Goal: Information Seeking & Learning: Learn about a topic

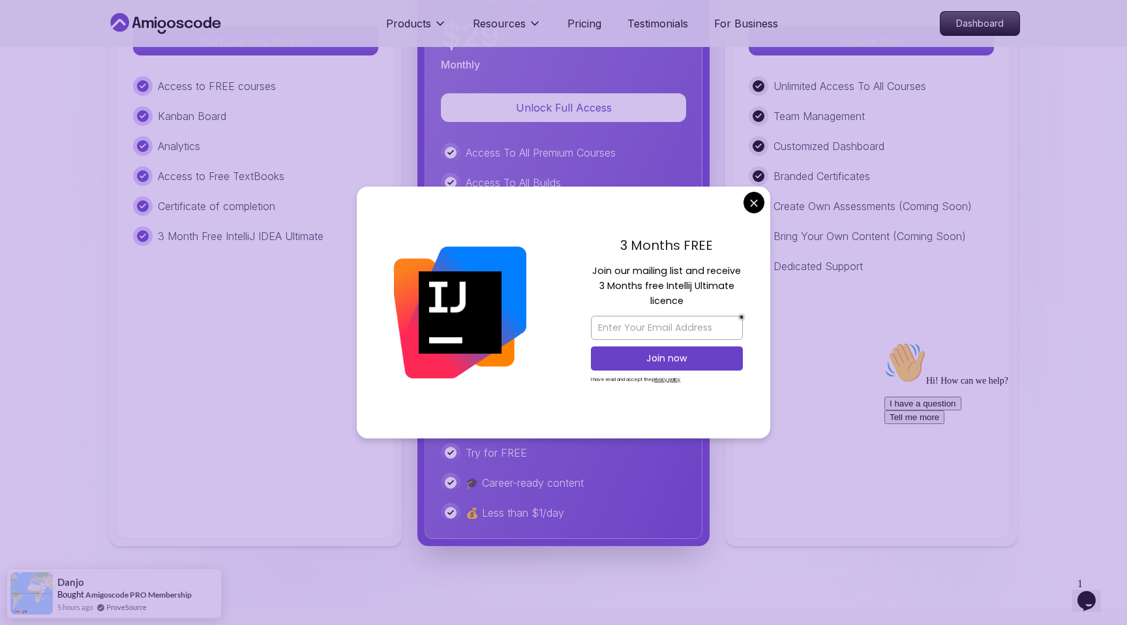
scroll to position [3099, 0]
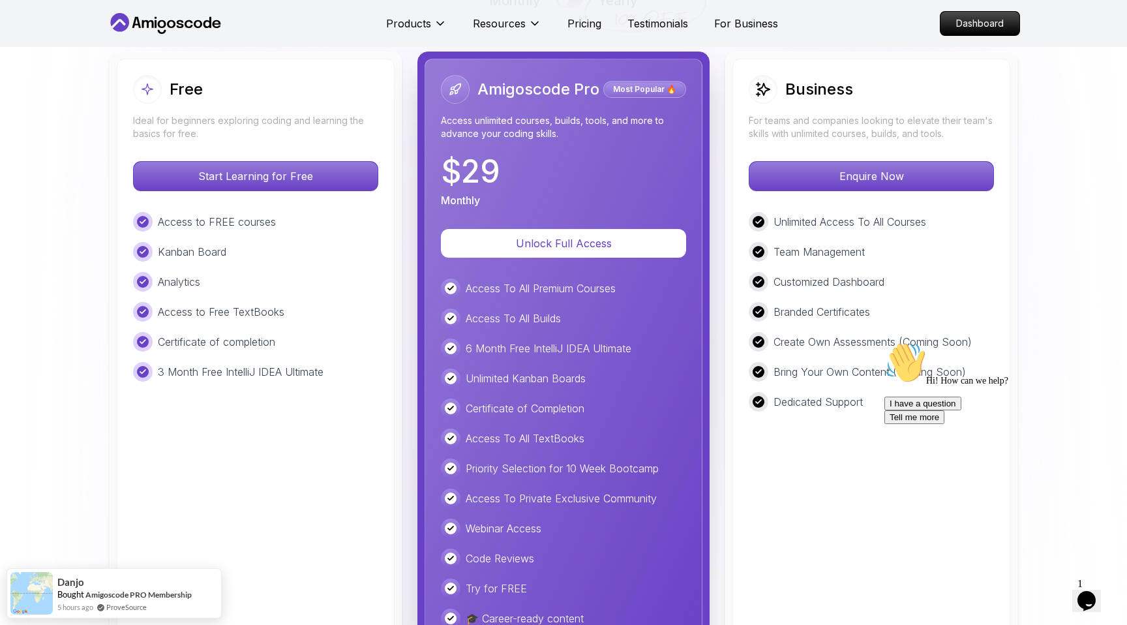
scroll to position [2937, 0]
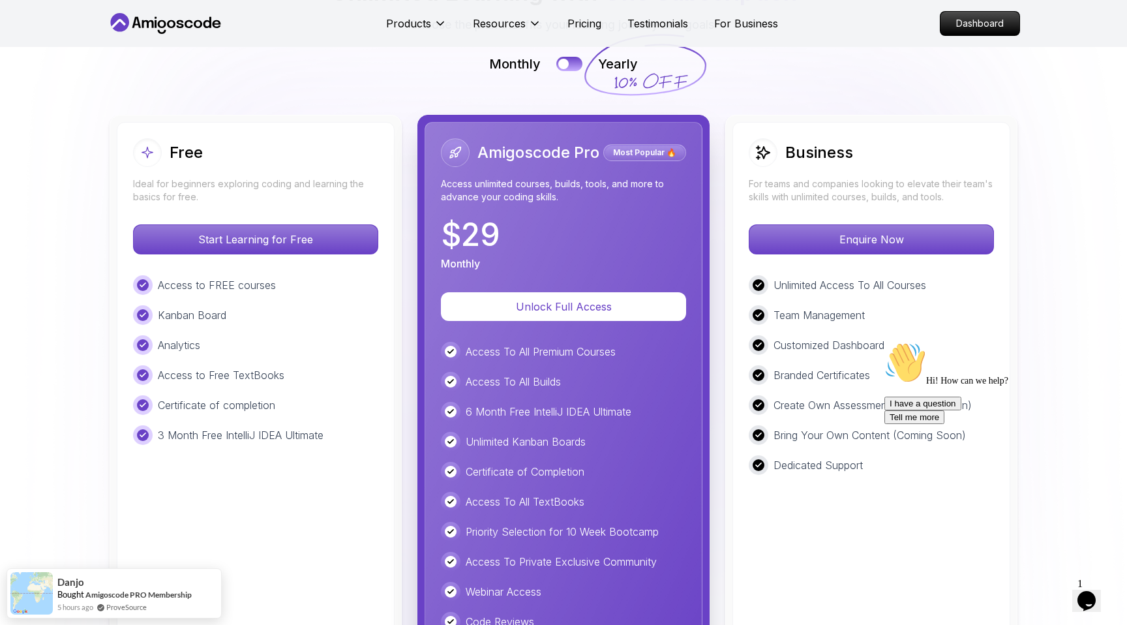
click at [884, 342] on icon "Chat attention grabber" at bounding box center [884, 342] width 0 height 0
click at [1051, 591] on icon "Close" at bounding box center [1051, 596] width 0 height 11
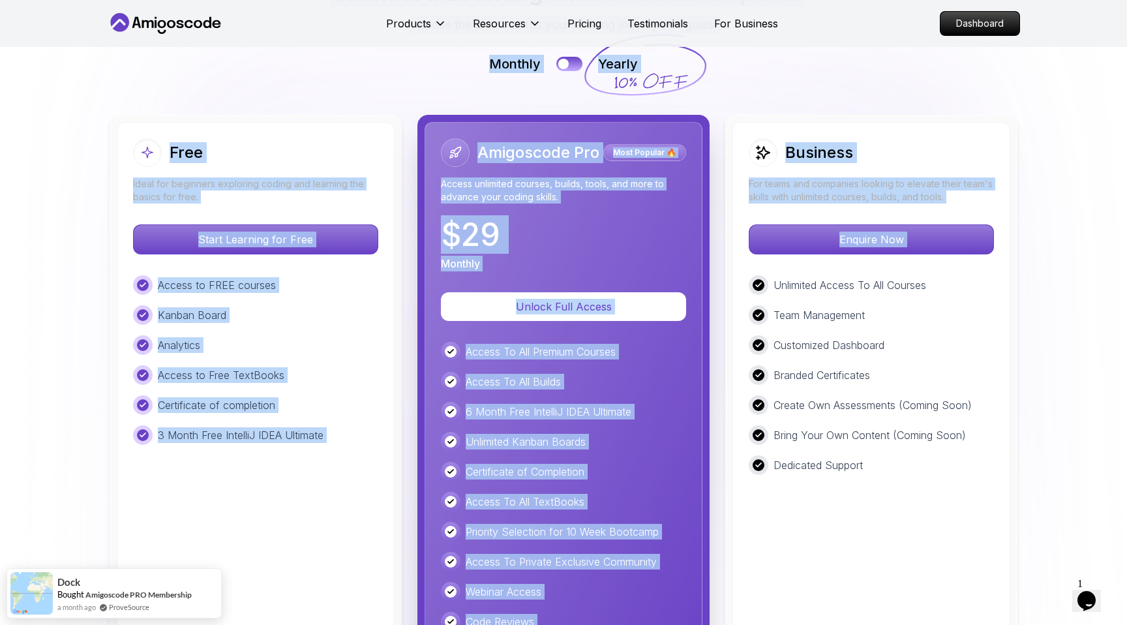
drag, startPoint x: 746, startPoint y: 266, endPoint x: 1041, endPoint y: 318, distance: 299.3
click at [1020, 318] on div "Pricing Unlimited Learning with One Subscription Choose the plan that fits your…" at bounding box center [563, 346] width 913 height 795
click at [1041, 318] on img at bounding box center [563, 337] width 1127 height 942
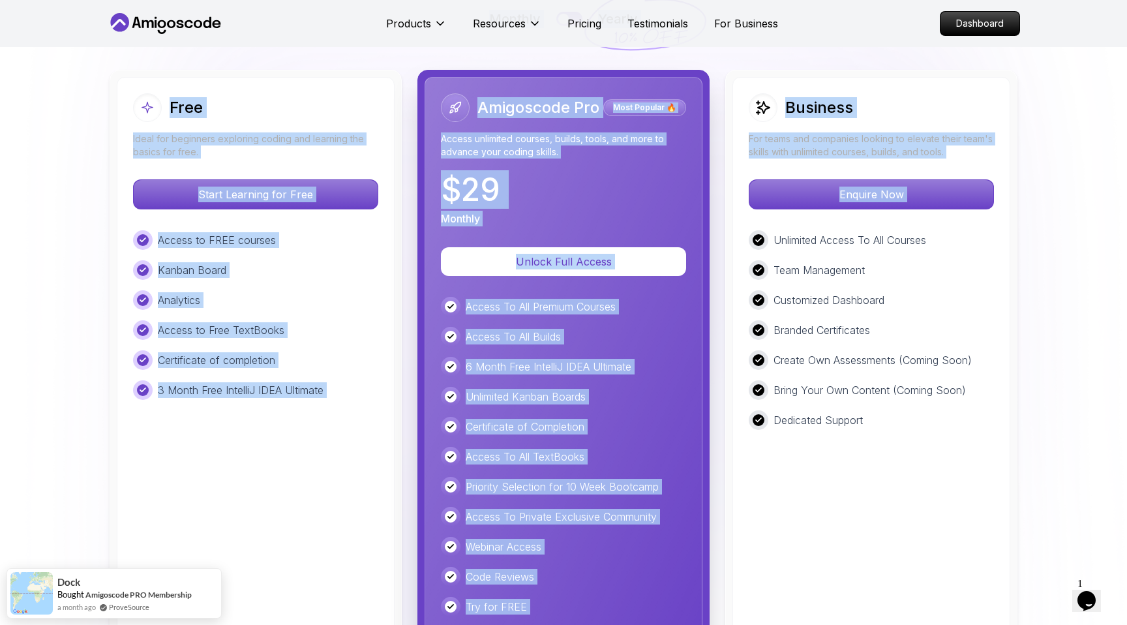
scroll to position [2981, 0]
click at [1041, 318] on img at bounding box center [563, 292] width 1127 height 942
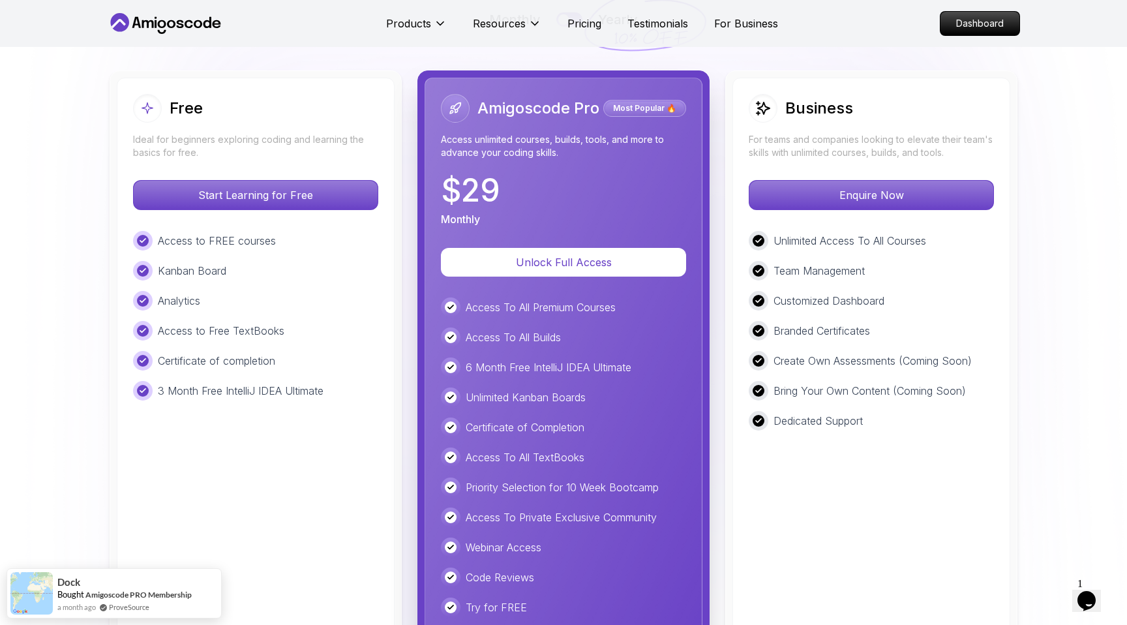
click at [997, 319] on div "Business For teams and companies looking to elevate their team's skills with un…" at bounding box center [871, 385] width 278 height 615
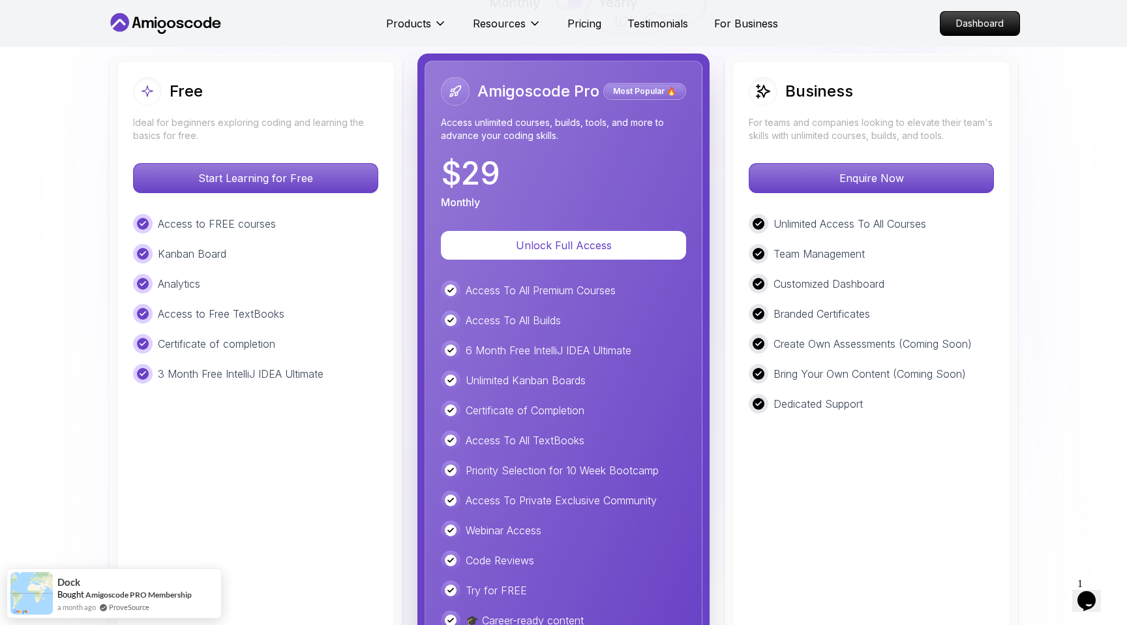
scroll to position [2995, 0]
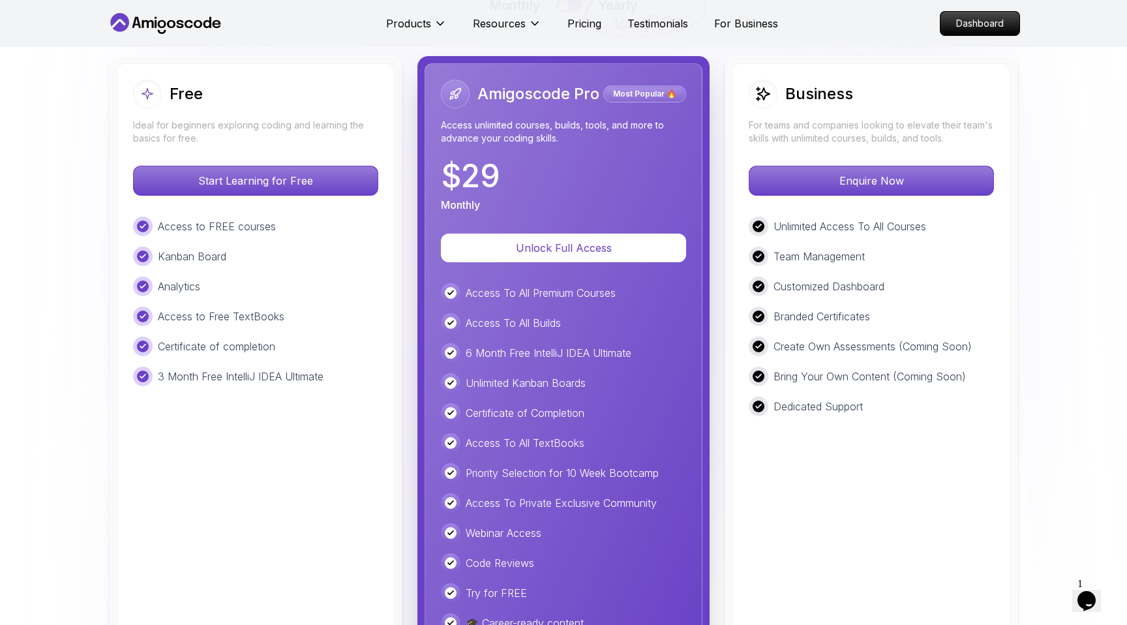
click at [1090, 599] on icon "$i18n('chat', 'chat_widget')" at bounding box center [1086, 601] width 18 height 20
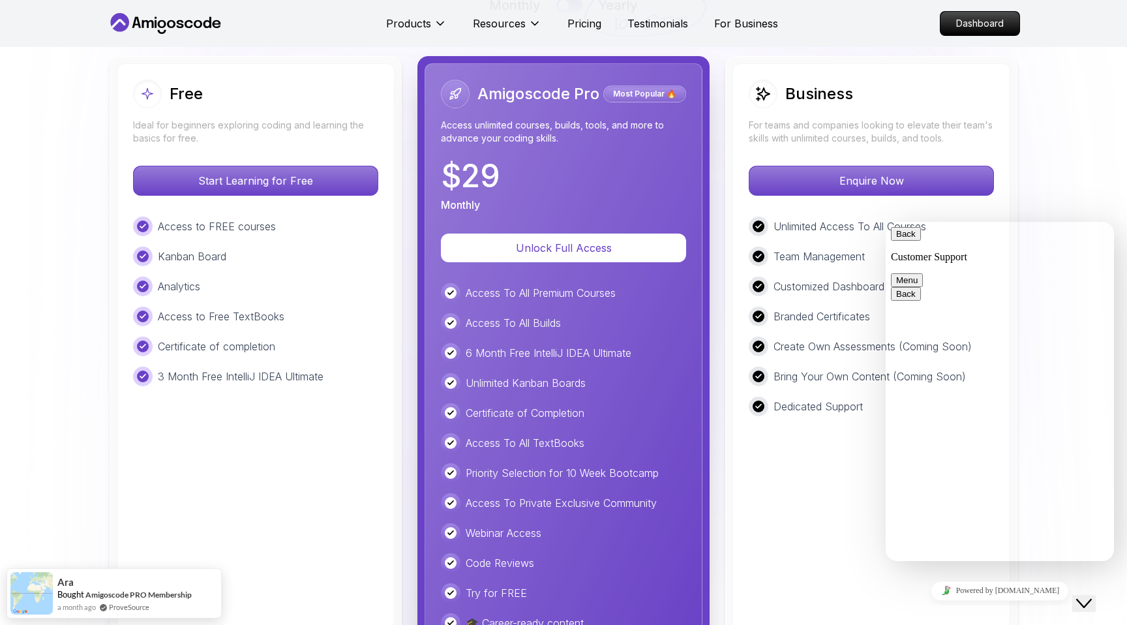
click at [1091, 595] on div "Close Chat This icon closes the chat window." at bounding box center [1084, 603] width 16 height 16
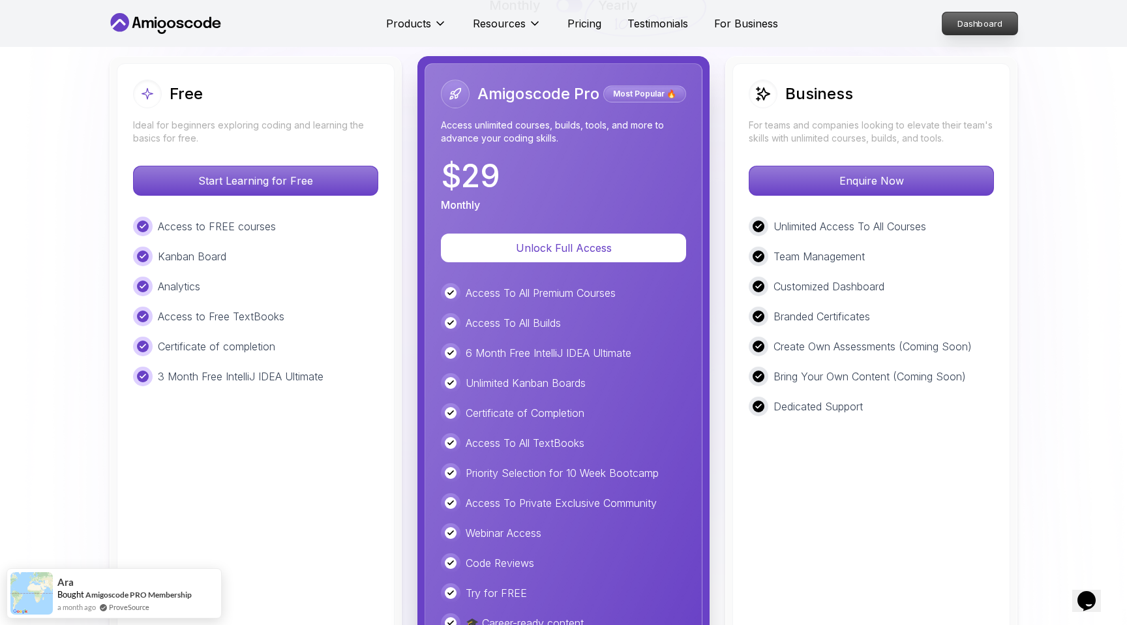
click at [992, 18] on p "Dashboard" at bounding box center [979, 23] width 75 height 22
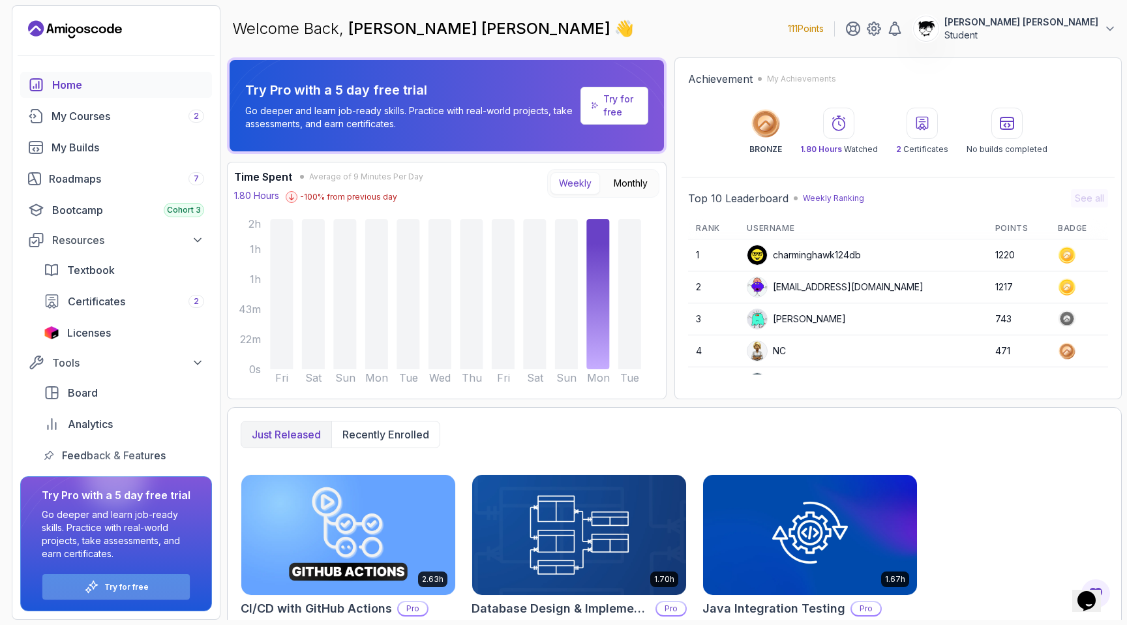
click at [155, 596] on div "Try for free" at bounding box center [115, 586] width 147 height 25
click at [140, 578] on div "Try for free" at bounding box center [115, 586] width 147 height 25
click at [68, 596] on div "Try for free" at bounding box center [115, 586] width 147 height 25
click at [107, 462] on div at bounding box center [115, 476] width 63 height 63
click at [106, 574] on div "Try for free" at bounding box center [115, 586] width 147 height 25
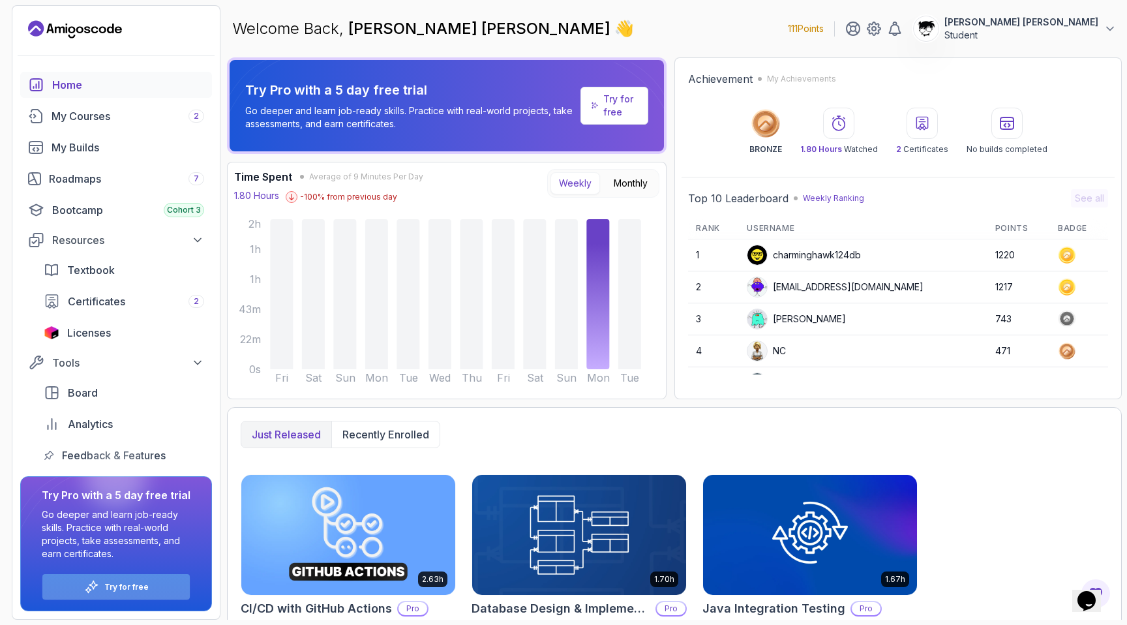
click at [100, 579] on div "Try for free" at bounding box center [115, 586] width 147 height 25
click at [1067, 27] on p "[PERSON_NAME] [PERSON_NAME]" at bounding box center [1021, 22] width 154 height 13
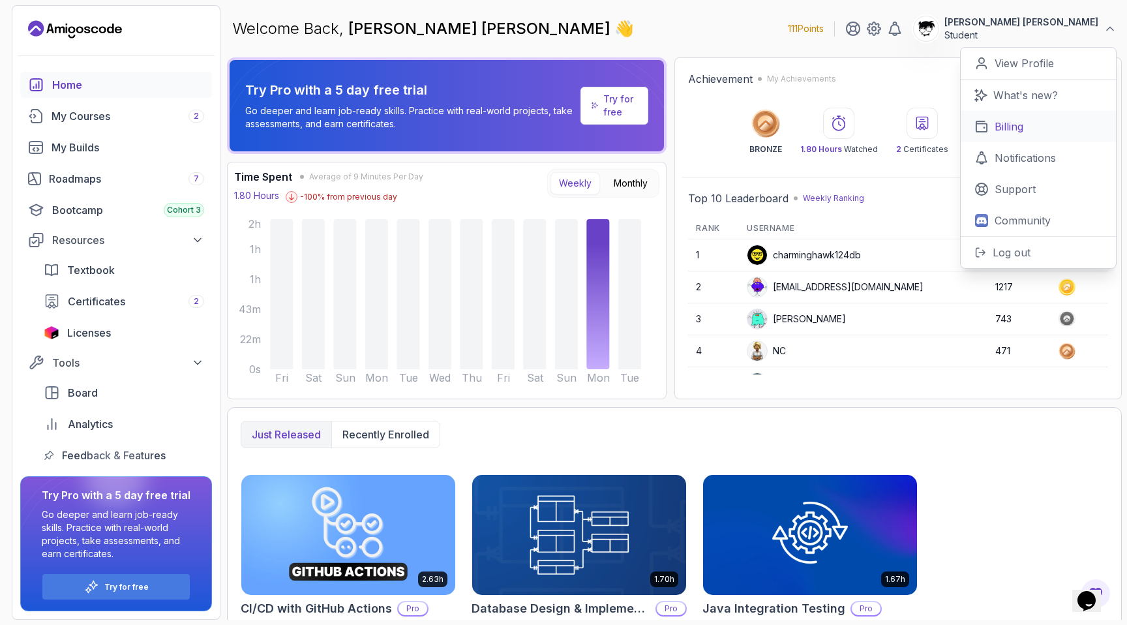
click at [988, 122] on link "Billing" at bounding box center [1037, 126] width 155 height 31
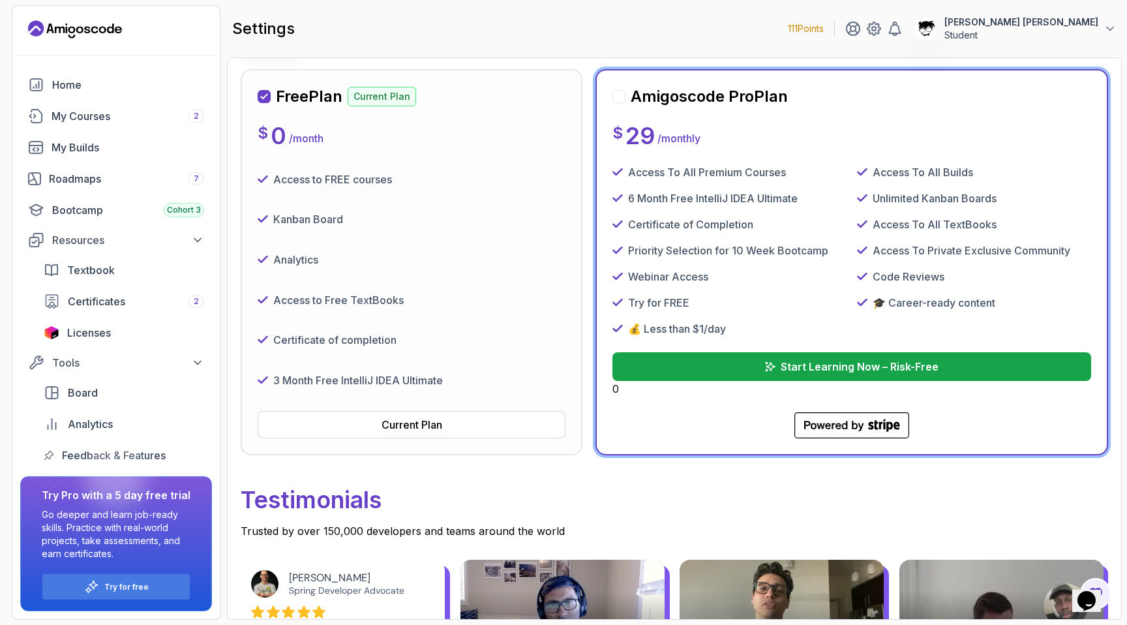
scroll to position [159, 0]
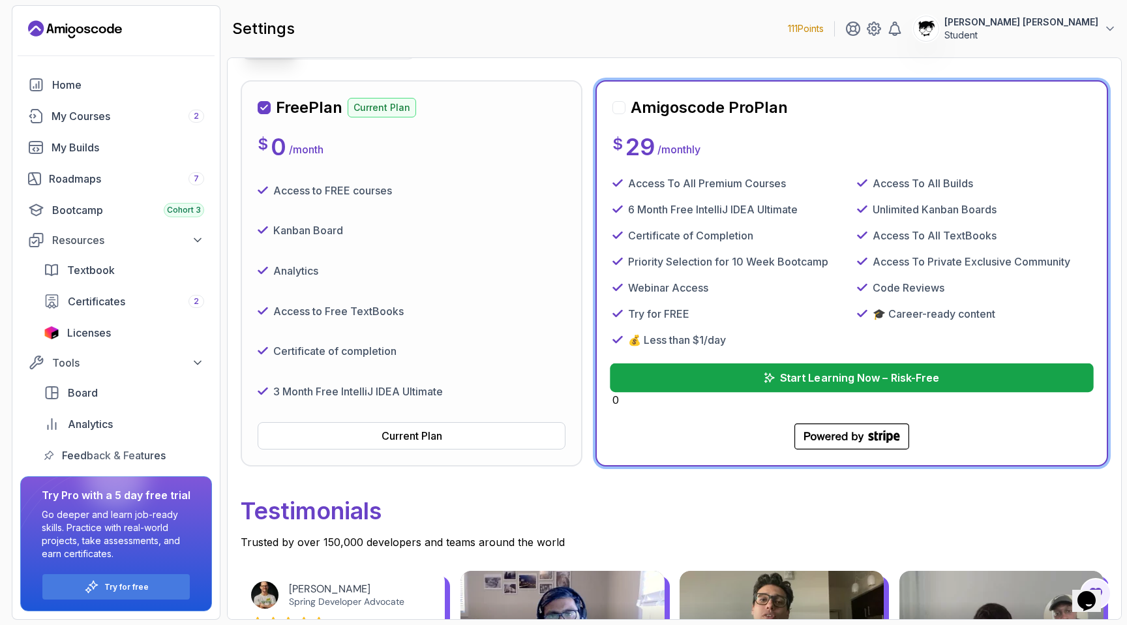
click at [762, 370] on button "Start Learning Now – Risk-Free" at bounding box center [851, 377] width 483 height 29
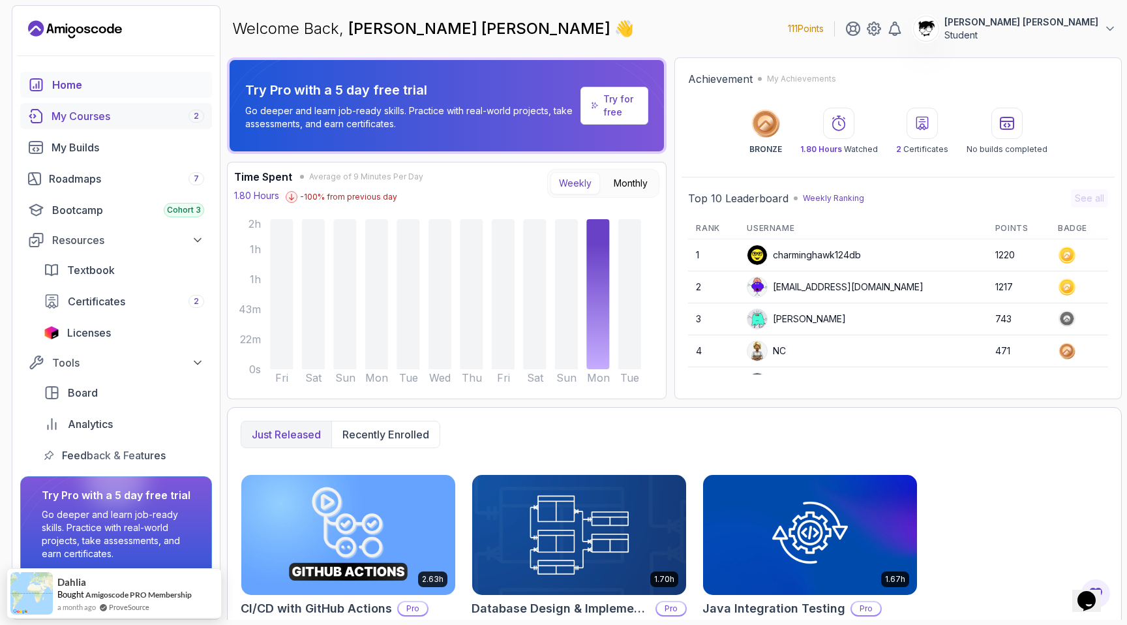
click at [93, 114] on div "My Courses 2" at bounding box center [128, 116] width 153 height 16
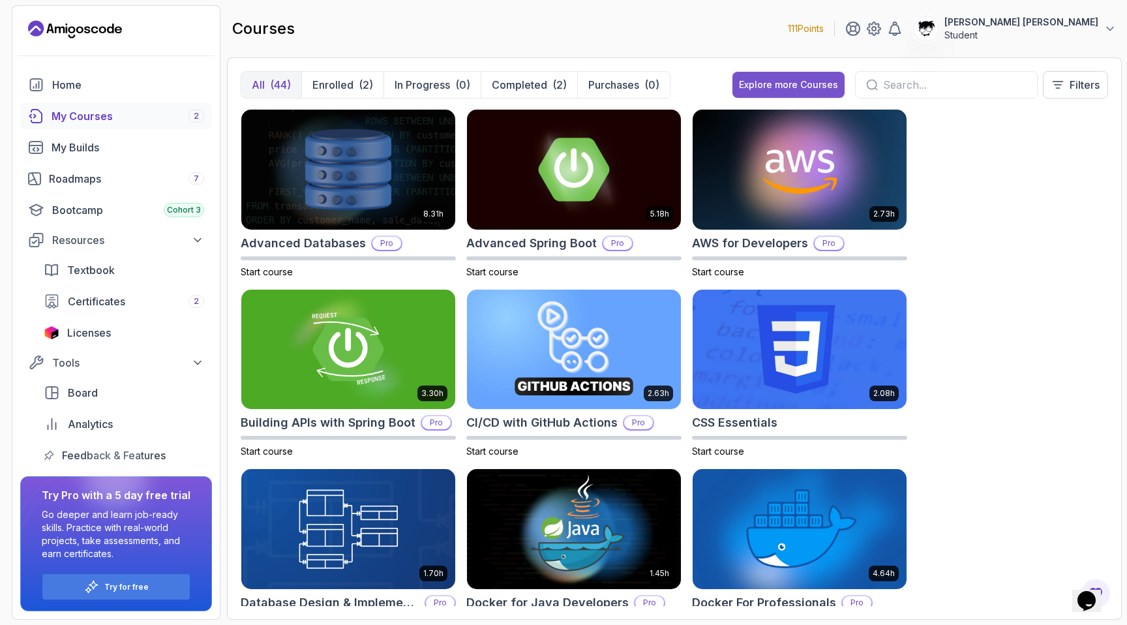
click at [808, 82] on div "Explore more Courses" at bounding box center [788, 84] width 99 height 13
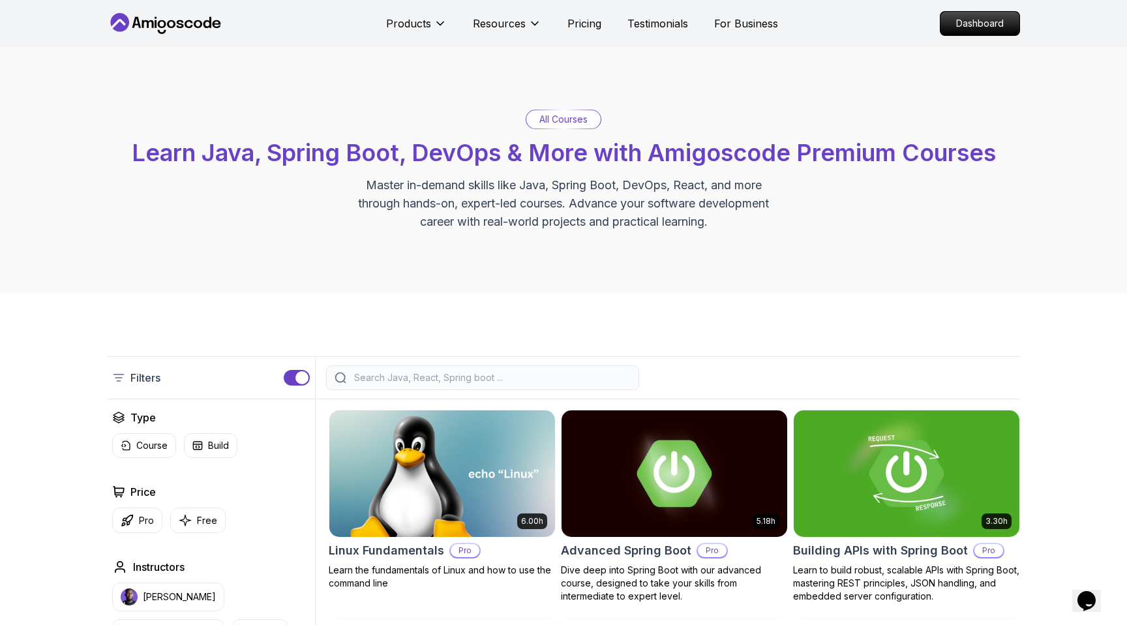
scroll to position [260, 0]
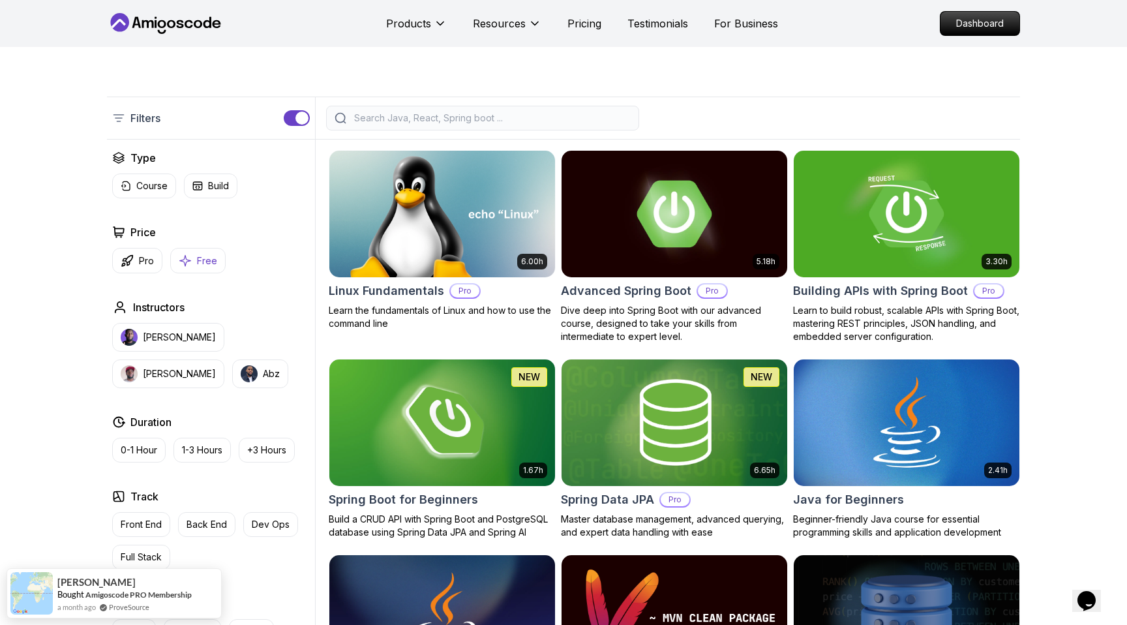
click at [201, 254] on p "Free" at bounding box center [207, 260] width 20 height 13
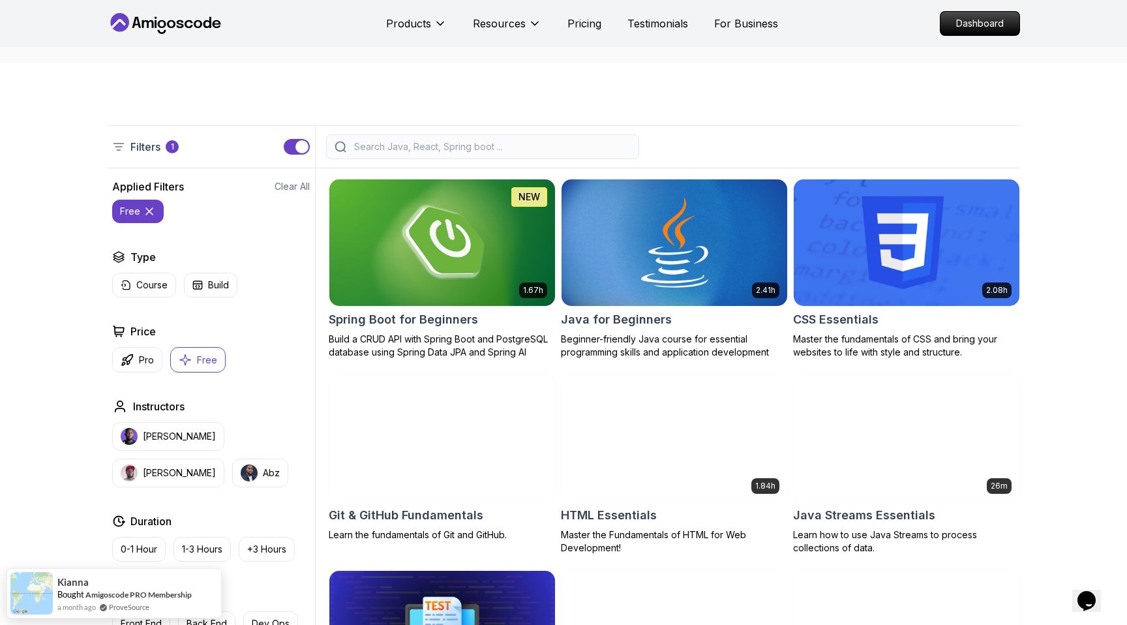
scroll to position [206, 0]
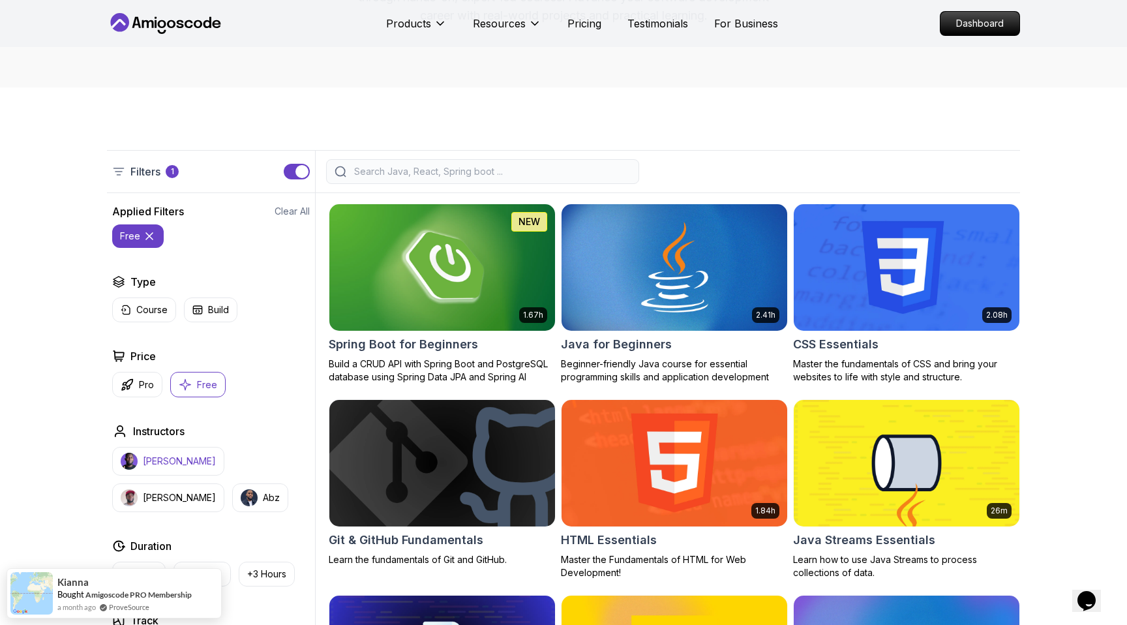
click at [160, 462] on p "Nelson Djalo" at bounding box center [179, 460] width 73 height 13
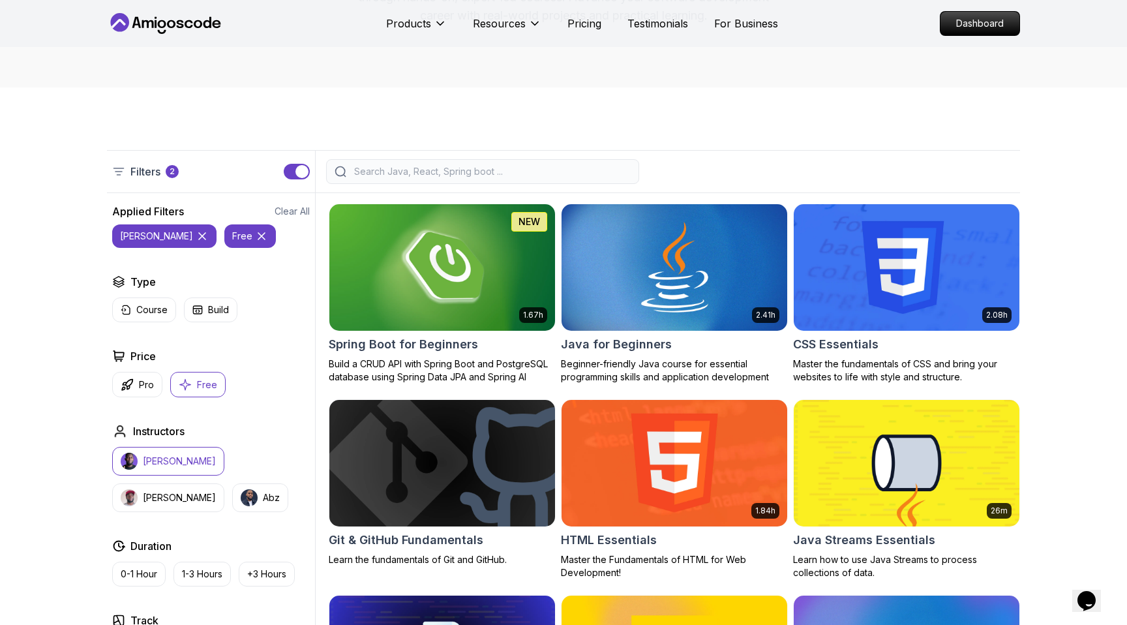
click at [160, 462] on p "Nelson Djalo" at bounding box center [179, 460] width 73 height 13
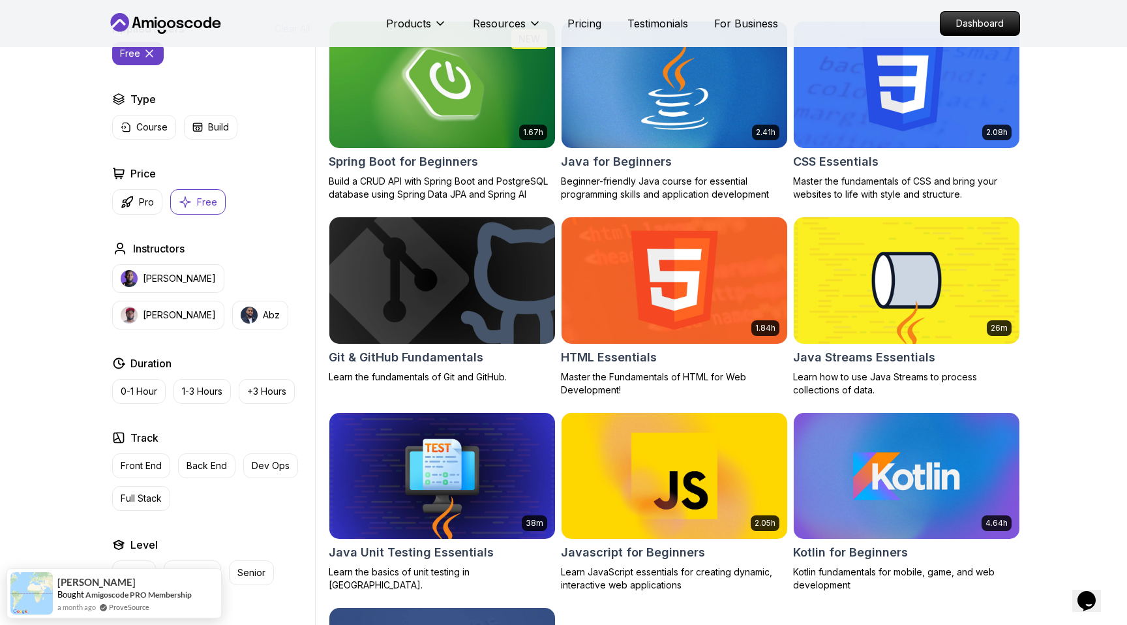
scroll to position [391, 0]
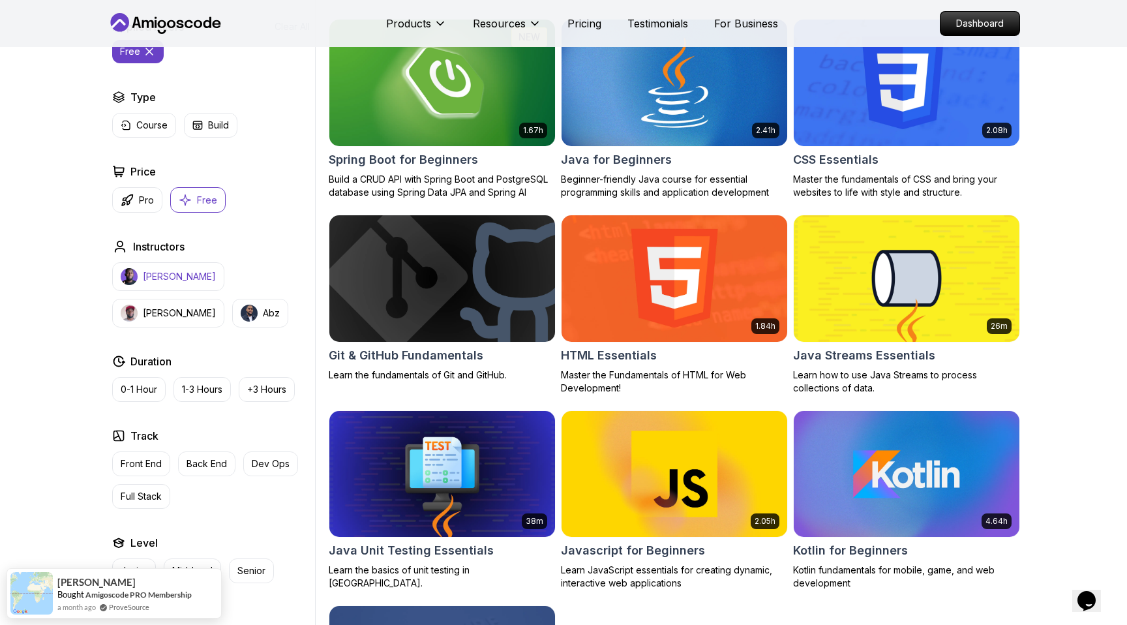
click at [152, 274] on p "Nelson Djalo" at bounding box center [179, 276] width 73 height 13
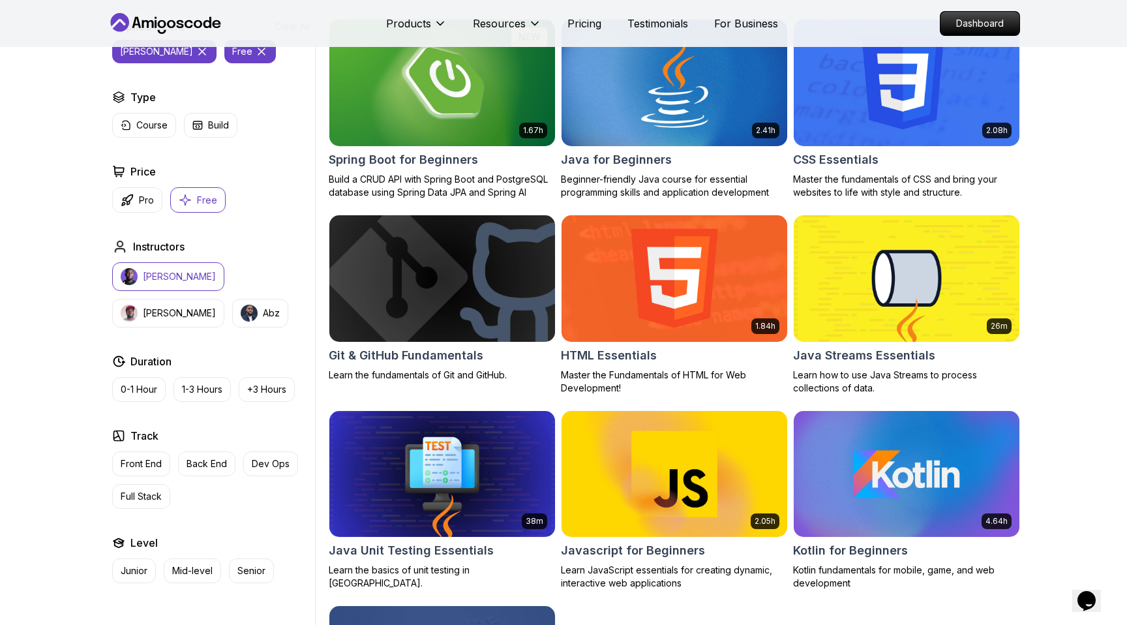
click at [152, 274] on p "Nelson Djalo" at bounding box center [179, 276] width 73 height 13
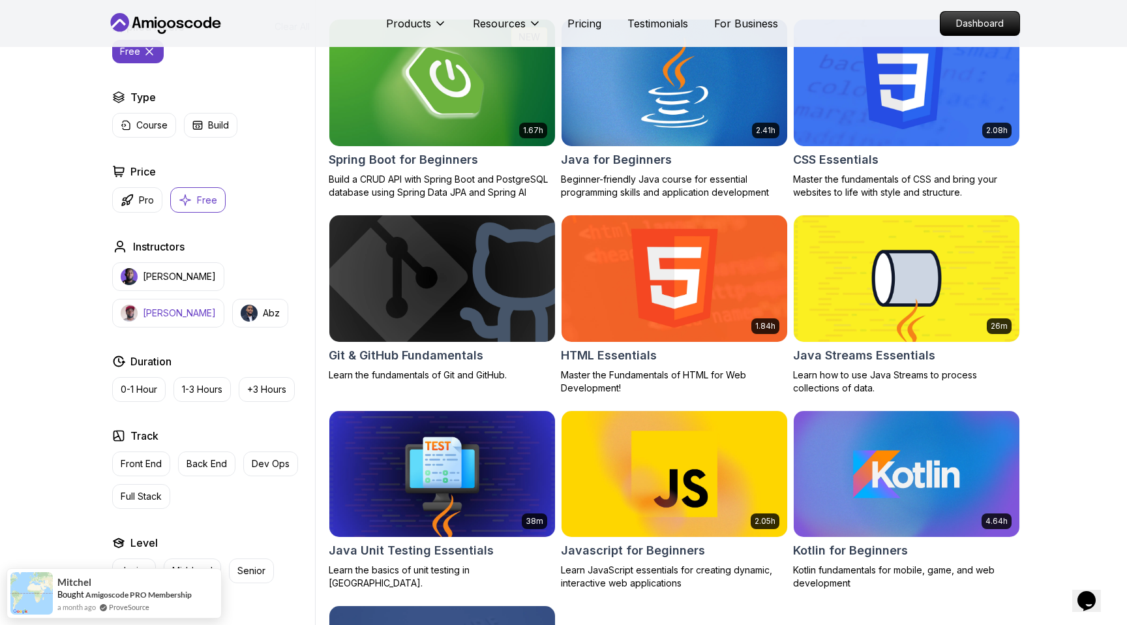
click at [224, 299] on button "Richard" at bounding box center [168, 313] width 112 height 29
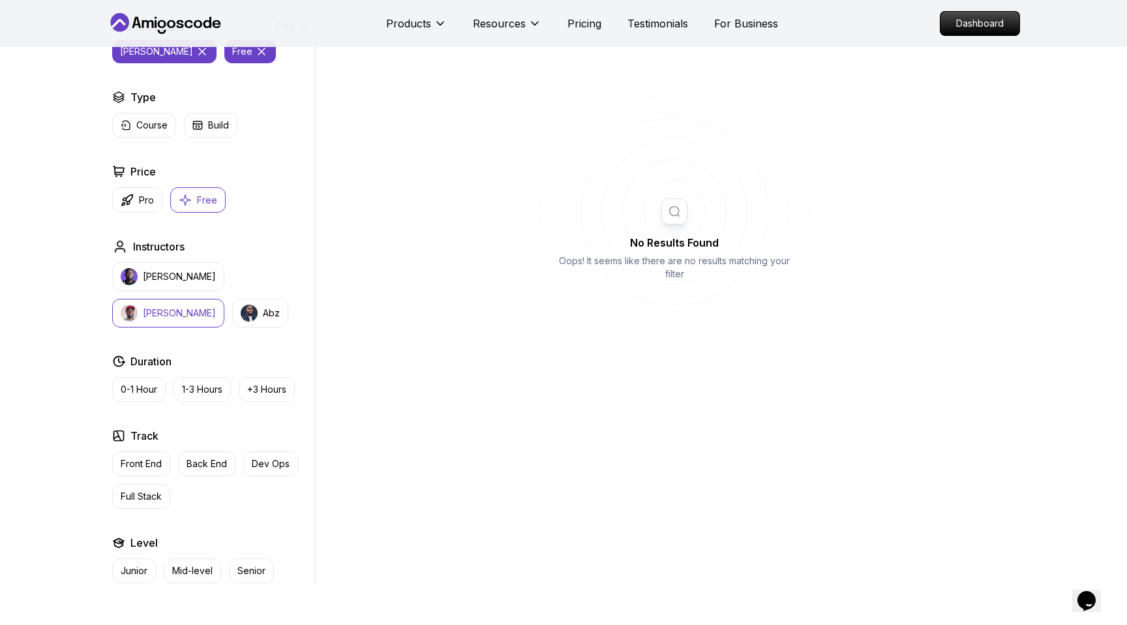
click at [224, 299] on button "Richard" at bounding box center [168, 313] width 112 height 29
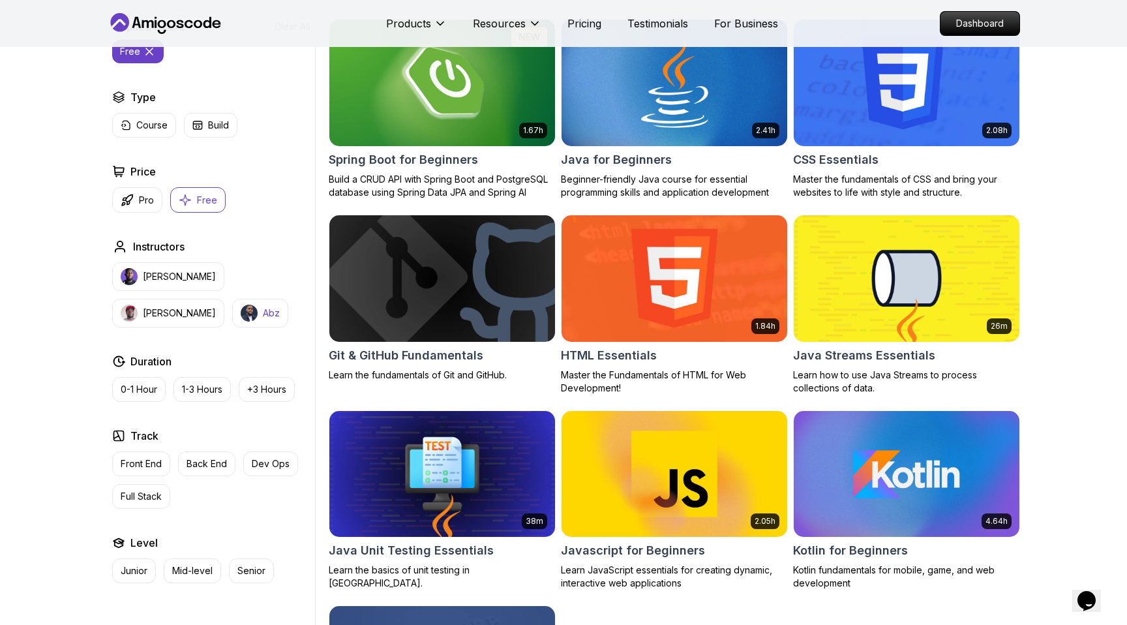
click at [232, 321] on button "Abz" at bounding box center [260, 313] width 56 height 29
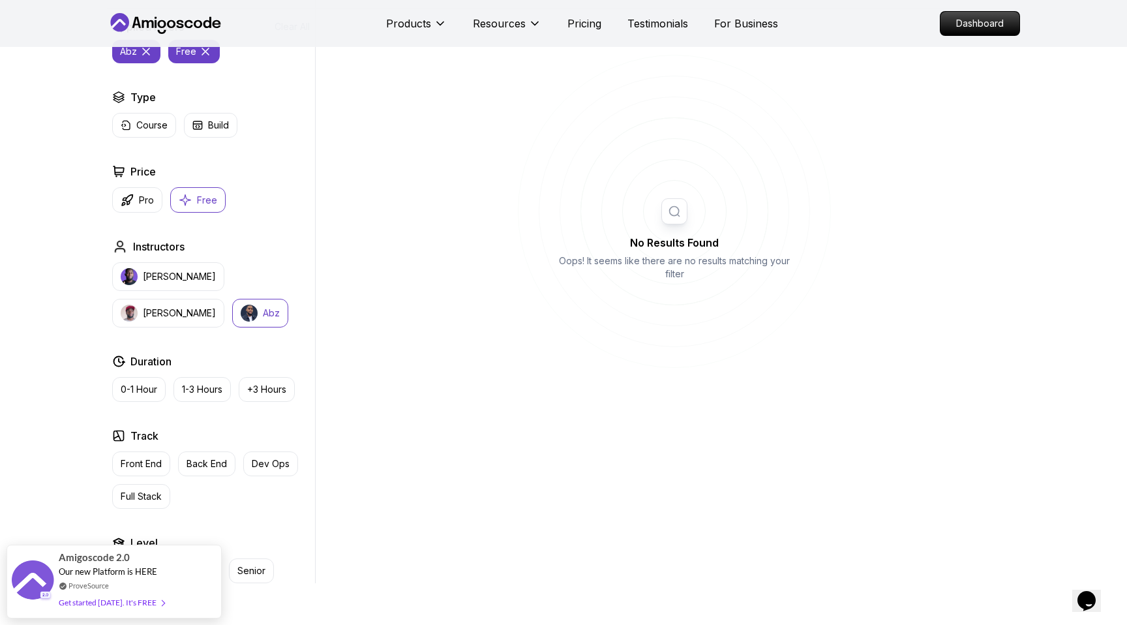
click at [232, 321] on button "Abz" at bounding box center [260, 313] width 56 height 29
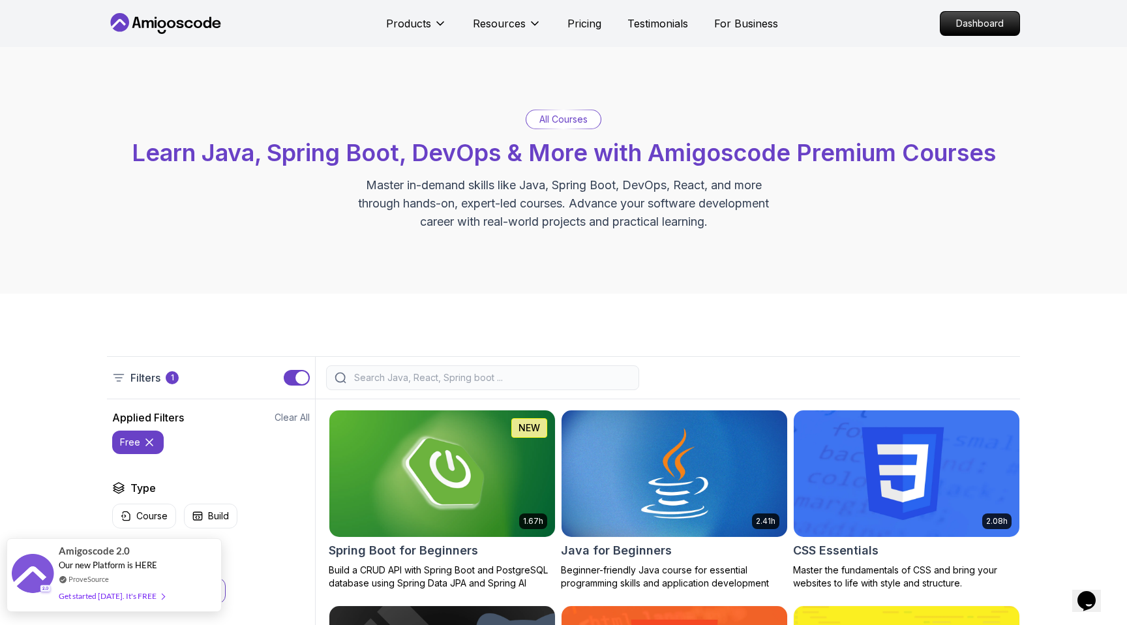
click at [134, 594] on div "Get started today. It's FREE" at bounding box center [112, 595] width 106 height 15
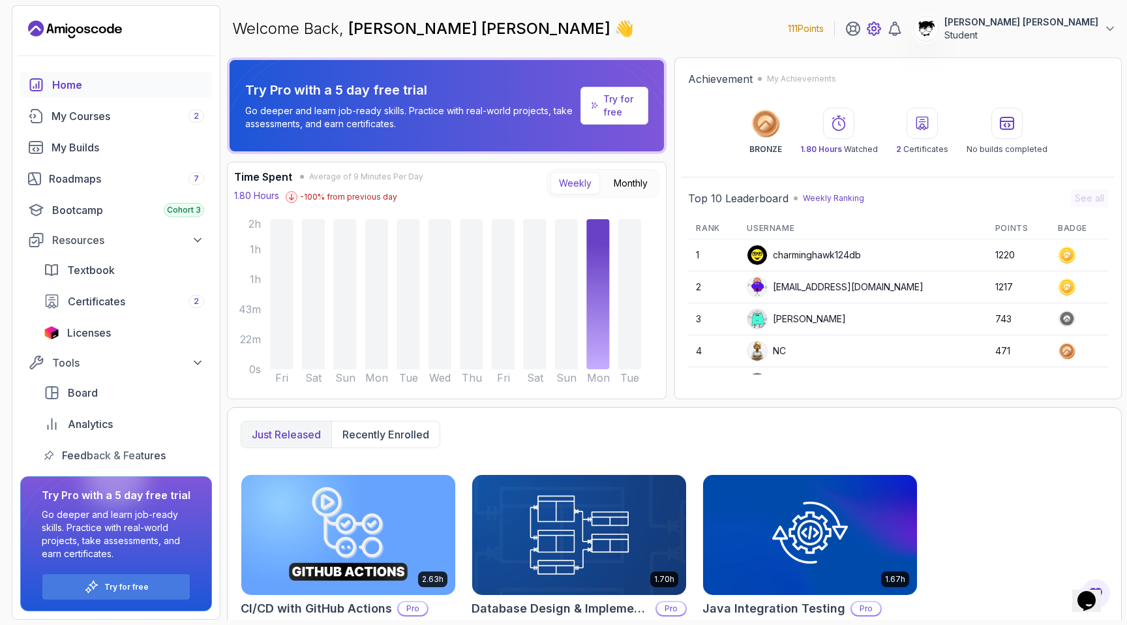
click at [882, 26] on icon at bounding box center [874, 29] width 16 height 16
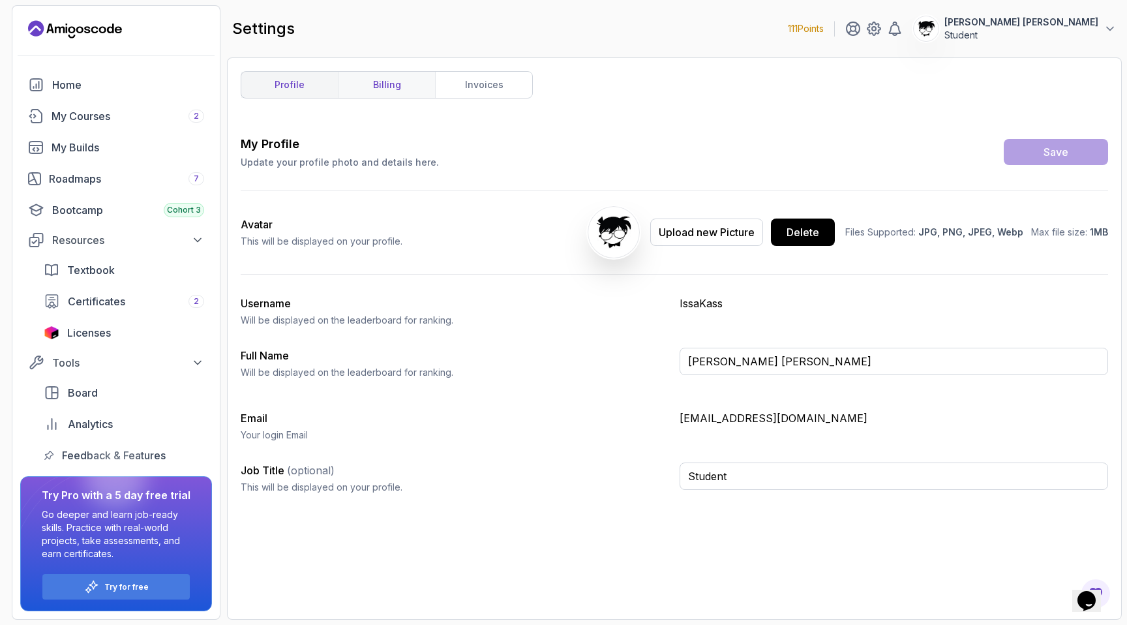
click at [426, 87] on link "billing" at bounding box center [386, 85] width 97 height 26
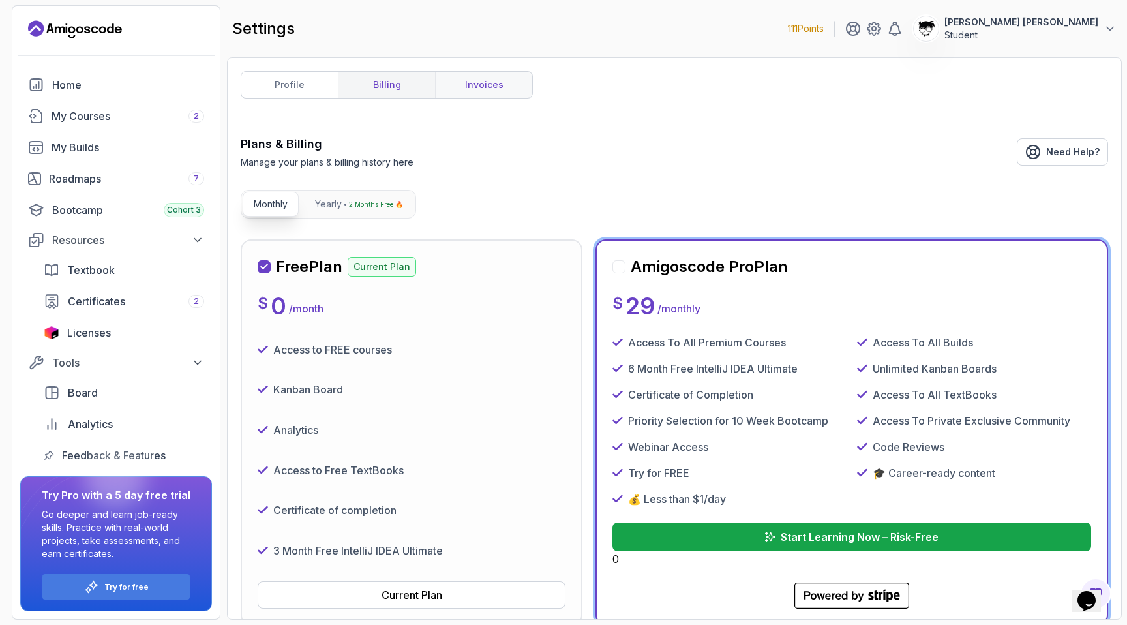
click at [452, 85] on link "invoices" at bounding box center [483, 85] width 97 height 26
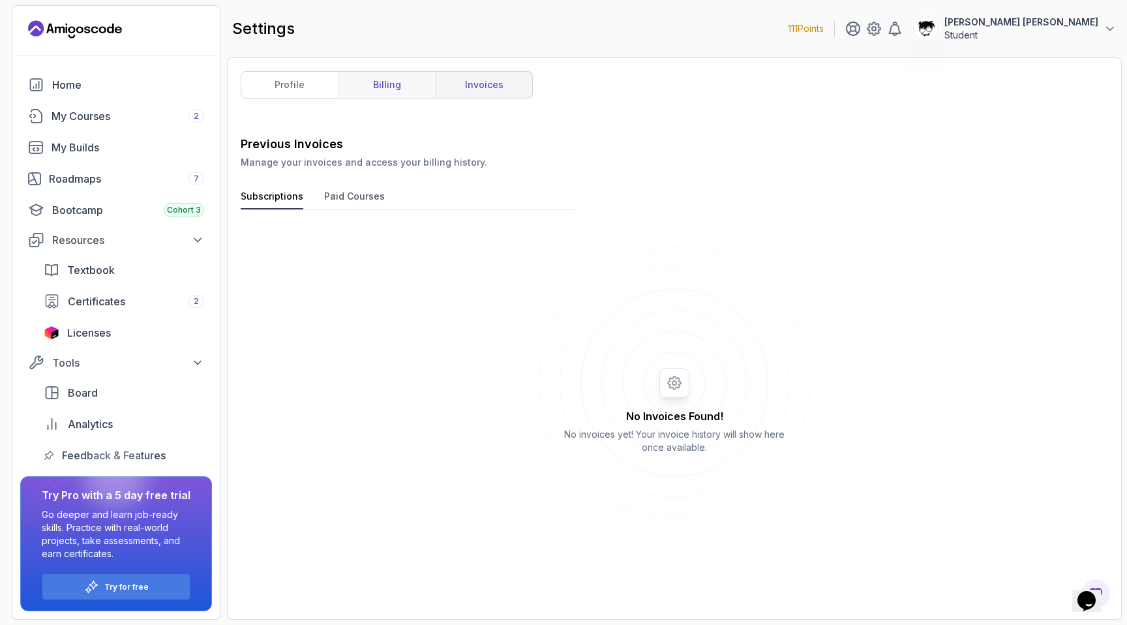
click at [406, 87] on link "billing" at bounding box center [386, 85] width 97 height 26
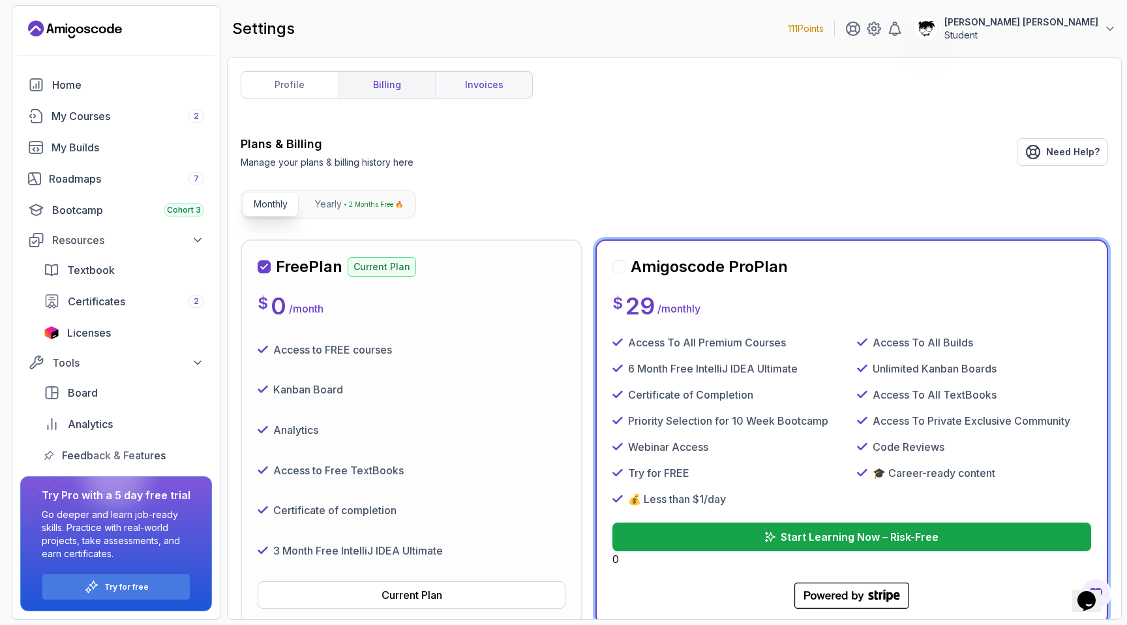
click at [464, 83] on link "invoices" at bounding box center [483, 85] width 97 height 26
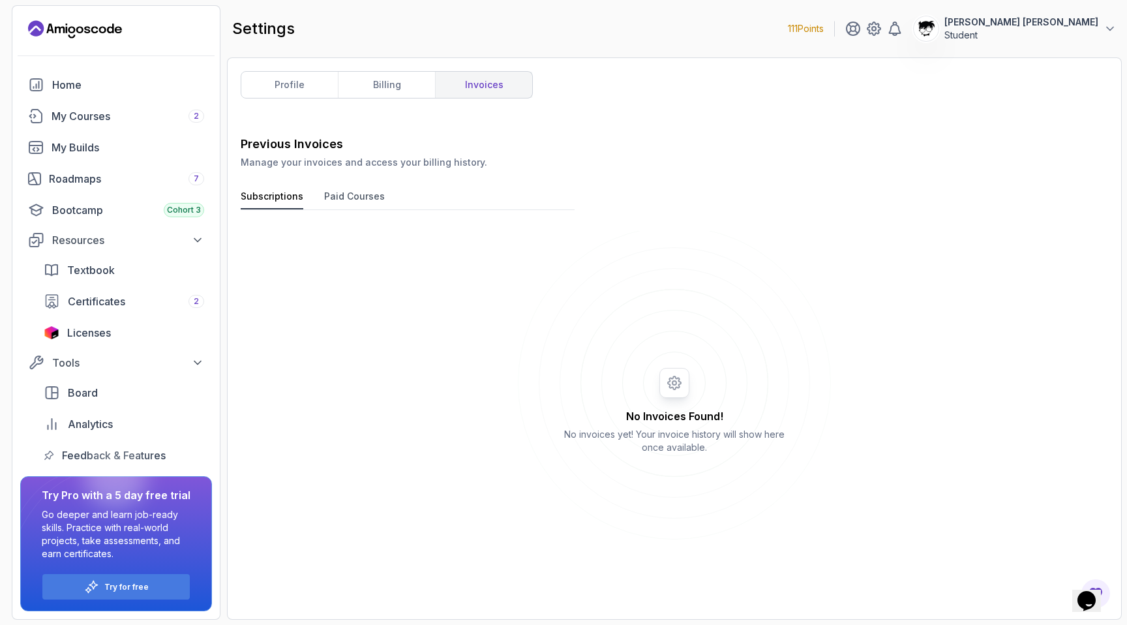
click at [333, 205] on button "Paid Courses" at bounding box center [354, 200] width 61 height 20
click at [254, 195] on button "Subscriptions" at bounding box center [272, 200] width 63 height 20
click at [283, 85] on link "profile" at bounding box center [289, 85] width 96 height 26
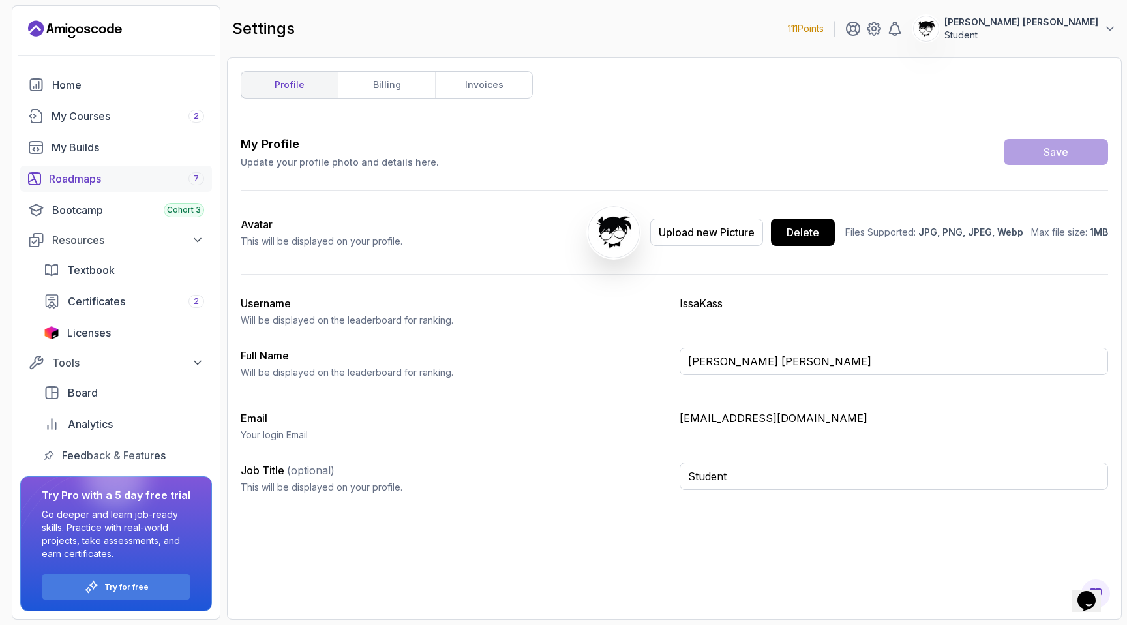
click at [72, 179] on div "Roadmaps 7" at bounding box center [126, 179] width 155 height 16
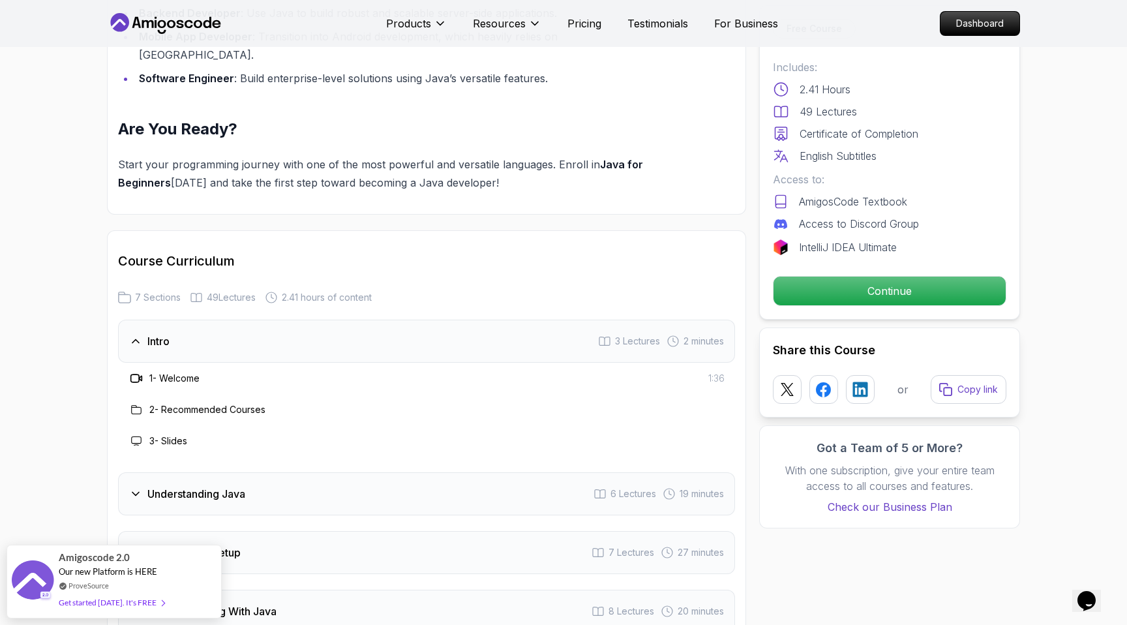
scroll to position [1825, 0]
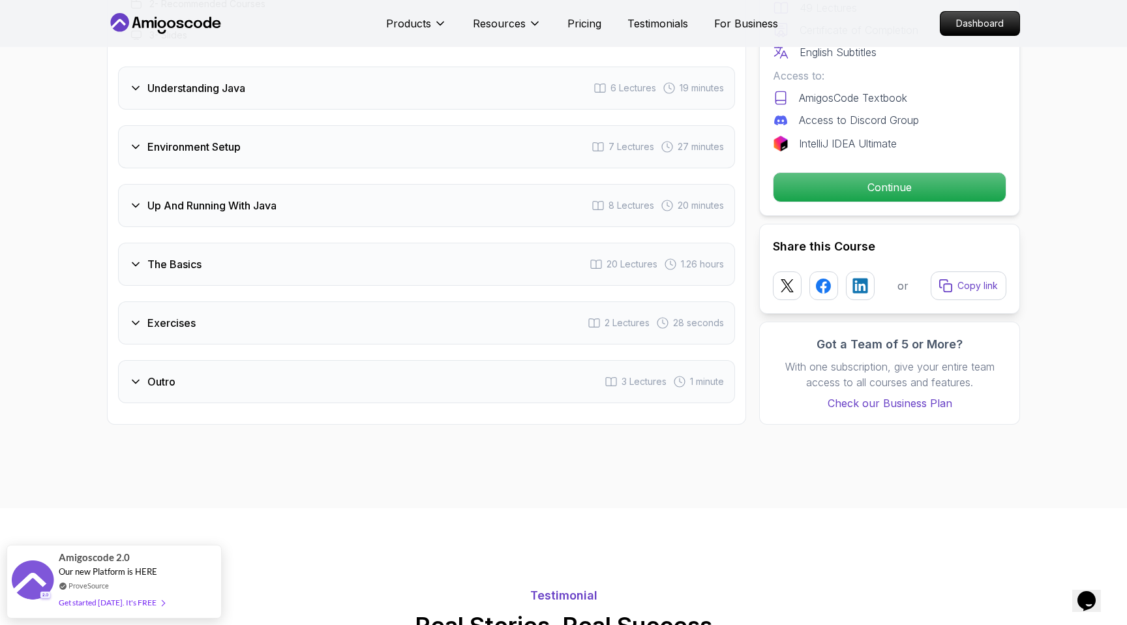
click at [152, 256] on h3 "The Basics" at bounding box center [174, 264] width 54 height 16
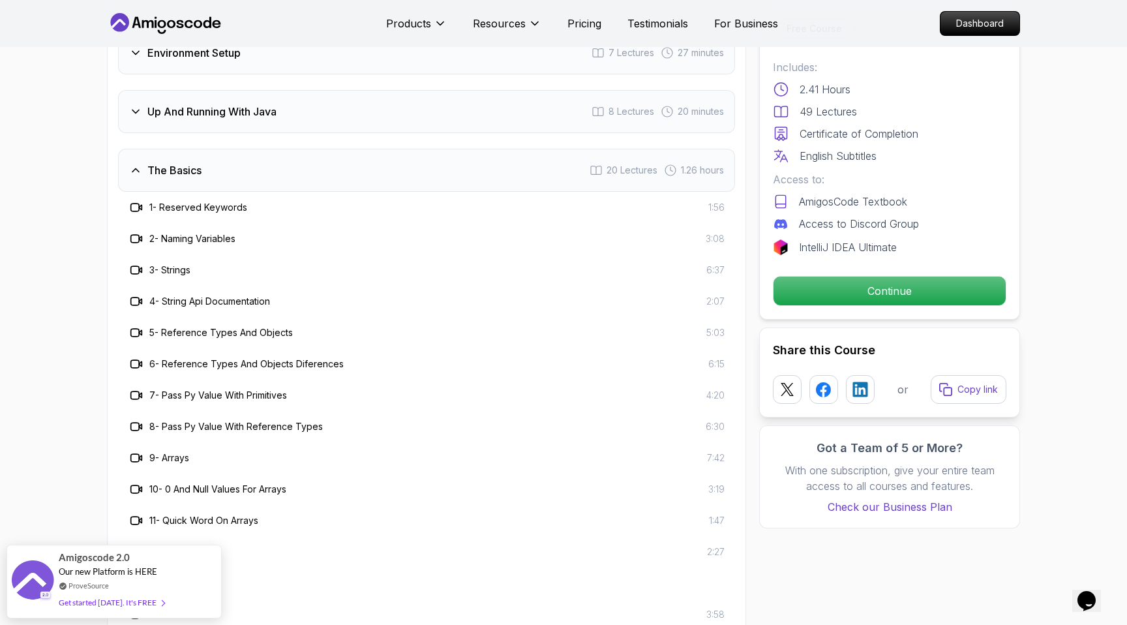
scroll to position [1957, 0]
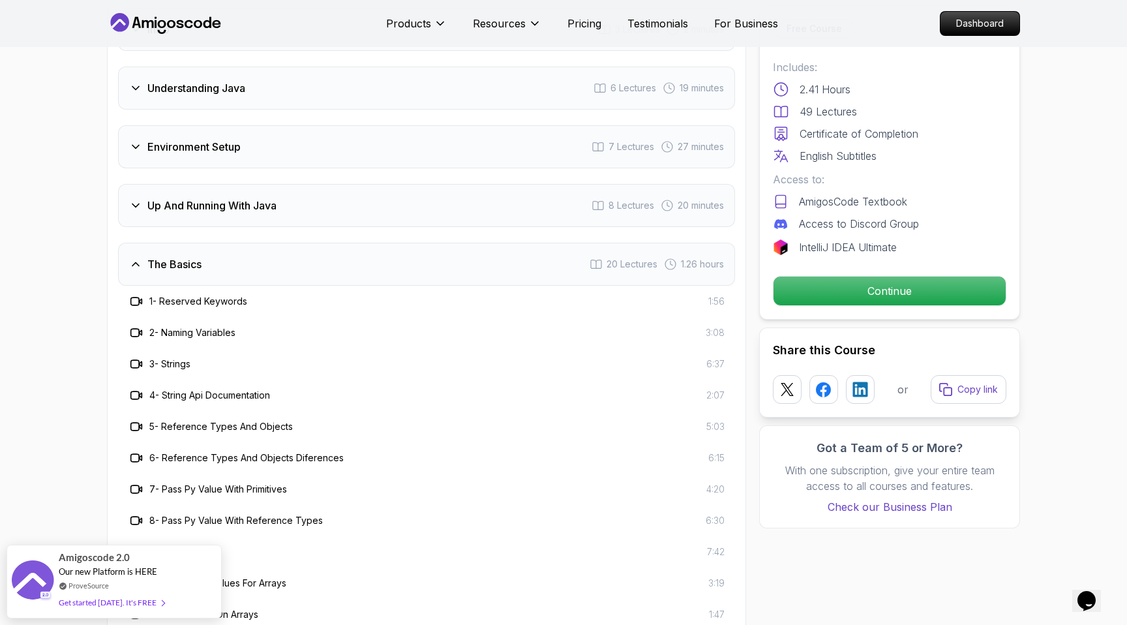
click at [152, 256] on h3 "The Basics" at bounding box center [174, 264] width 54 height 16
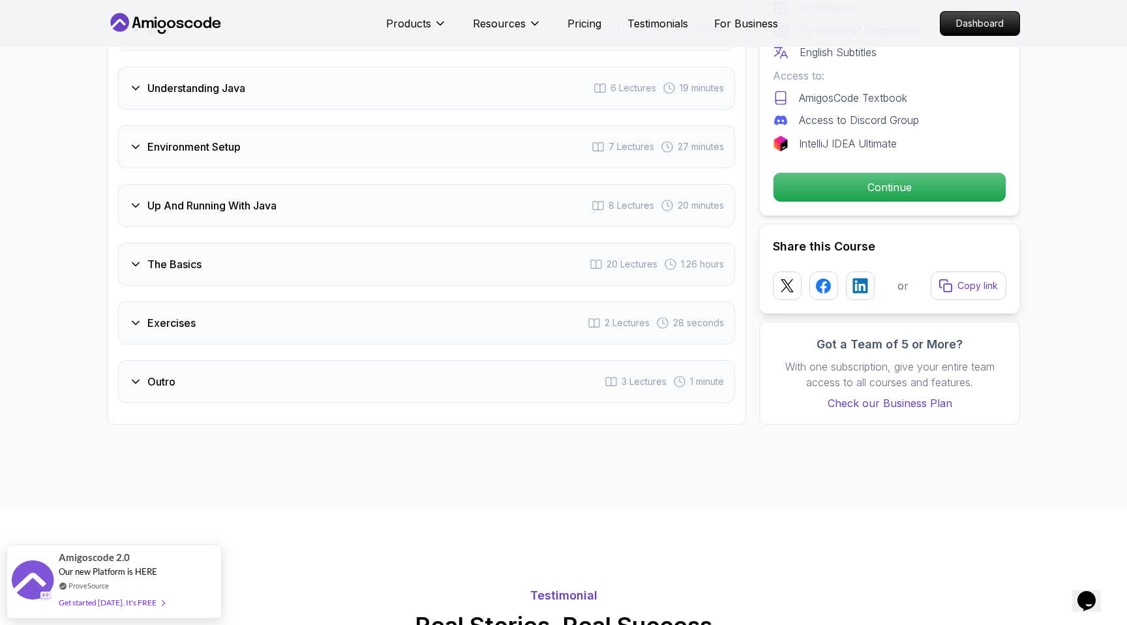
click at [136, 315] on div "Exercises" at bounding box center [162, 323] width 67 height 16
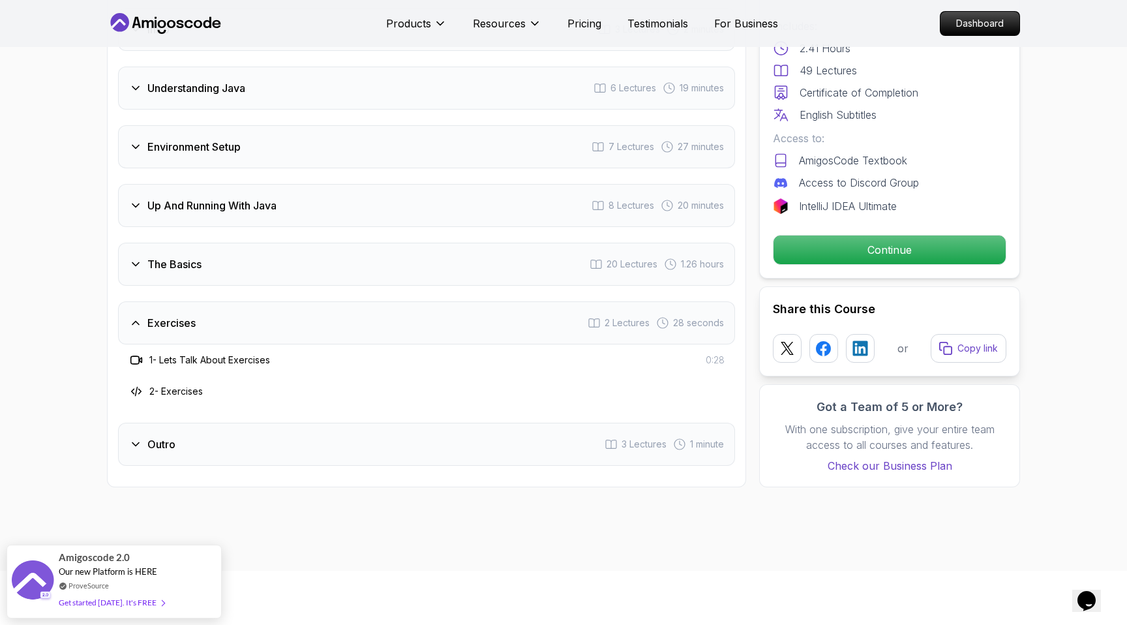
click at [136, 315] on div "Exercises" at bounding box center [162, 323] width 67 height 16
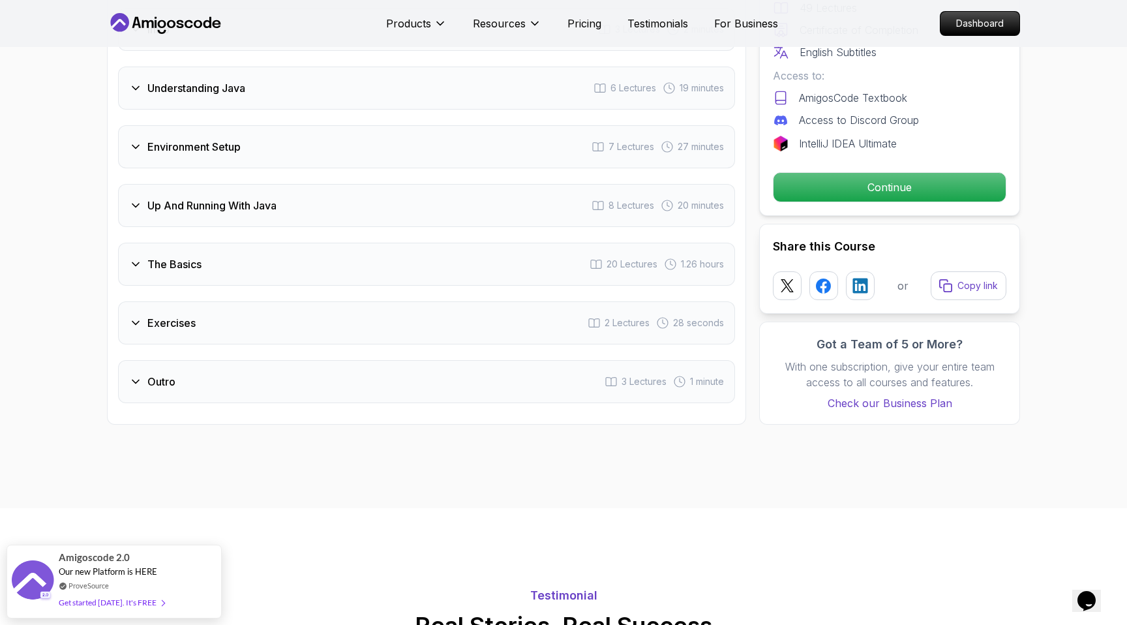
click at [138, 375] on icon at bounding box center [135, 381] width 13 height 13
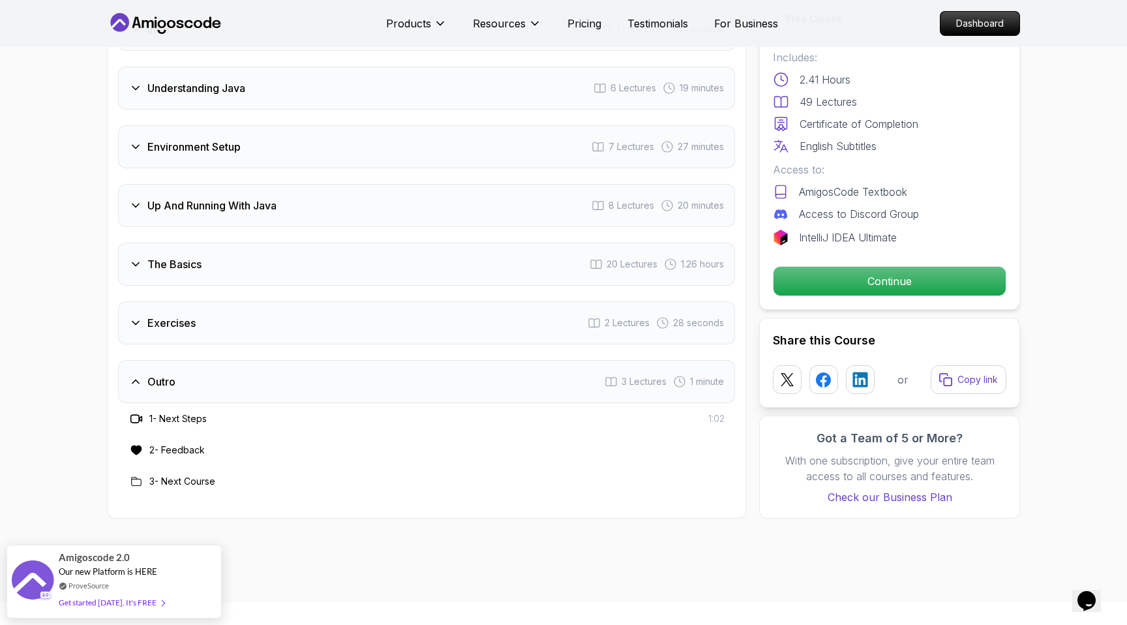
click at [138, 375] on icon at bounding box center [135, 381] width 13 height 13
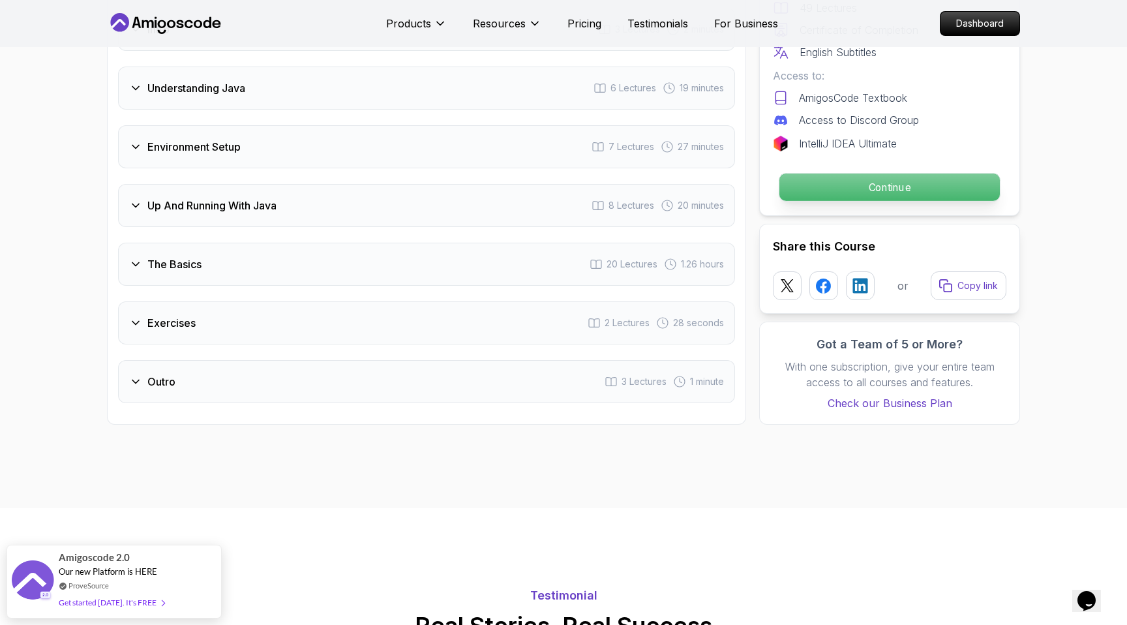
click at [849, 173] on p "Continue" at bounding box center [889, 186] width 220 height 27
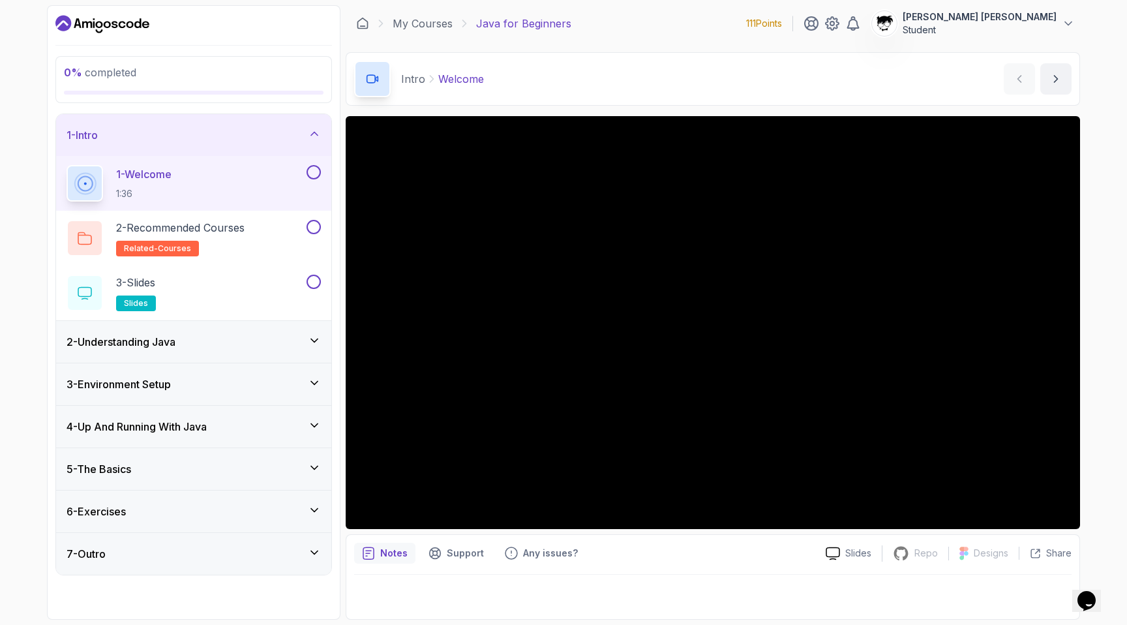
click at [149, 351] on div "2 - Understanding Java" at bounding box center [193, 342] width 275 height 42
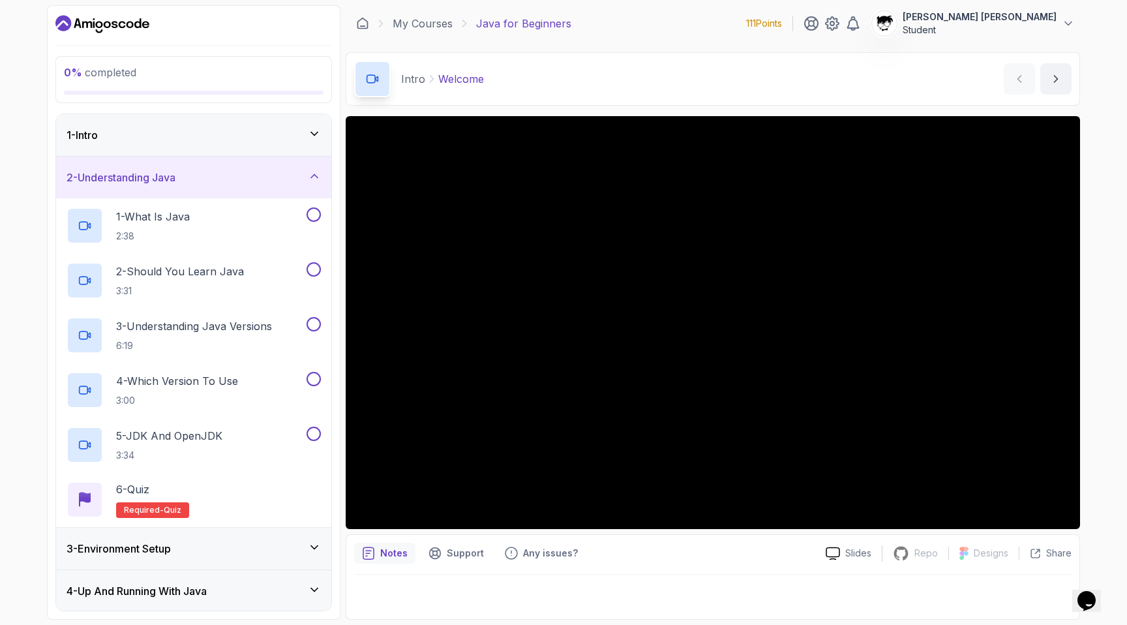
click at [138, 188] on div "2 - Understanding Java" at bounding box center [193, 177] width 275 height 42
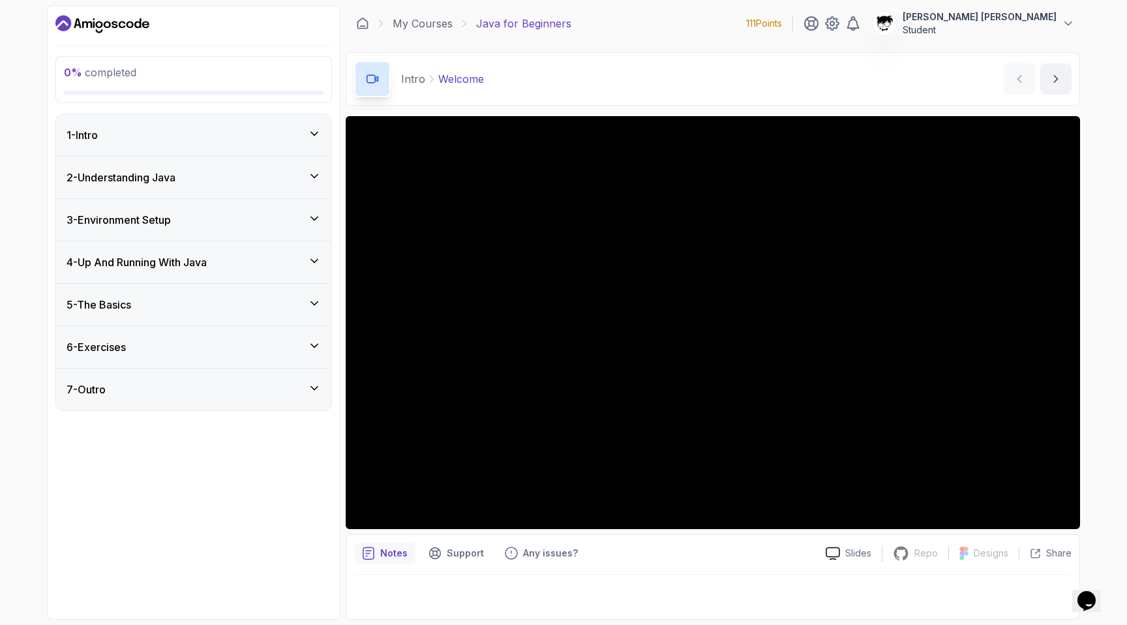
click at [93, 399] on div "7 - Outro" at bounding box center [193, 389] width 275 height 42
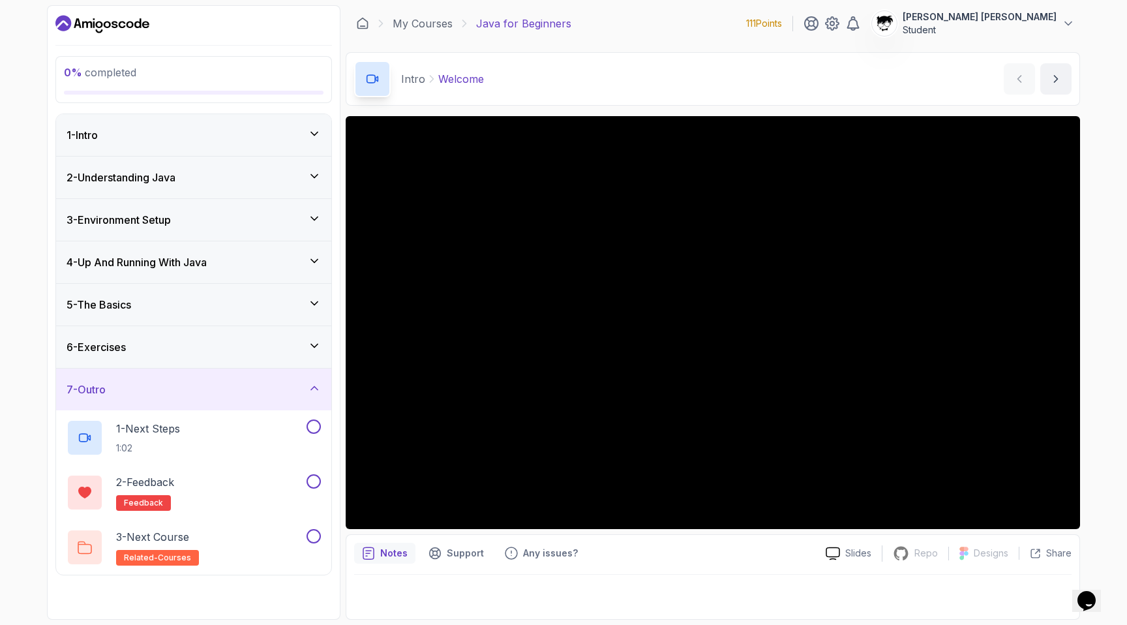
click at [93, 399] on div "7 - Outro" at bounding box center [193, 389] width 275 height 42
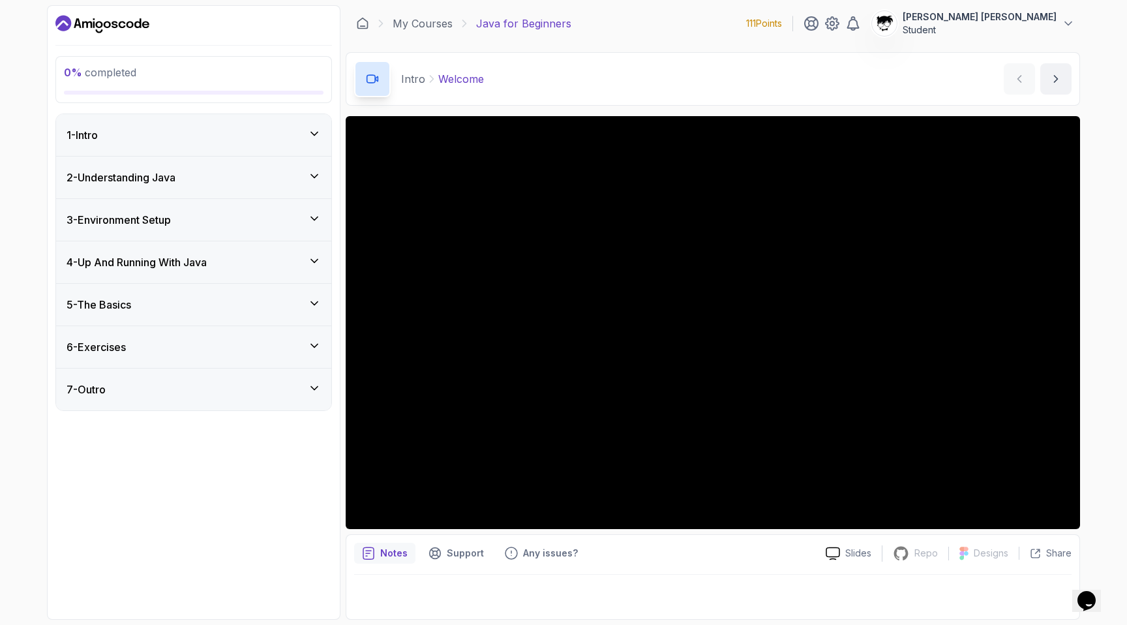
click at [283, 170] on div "2 - Understanding Java" at bounding box center [194, 178] width 254 height 16
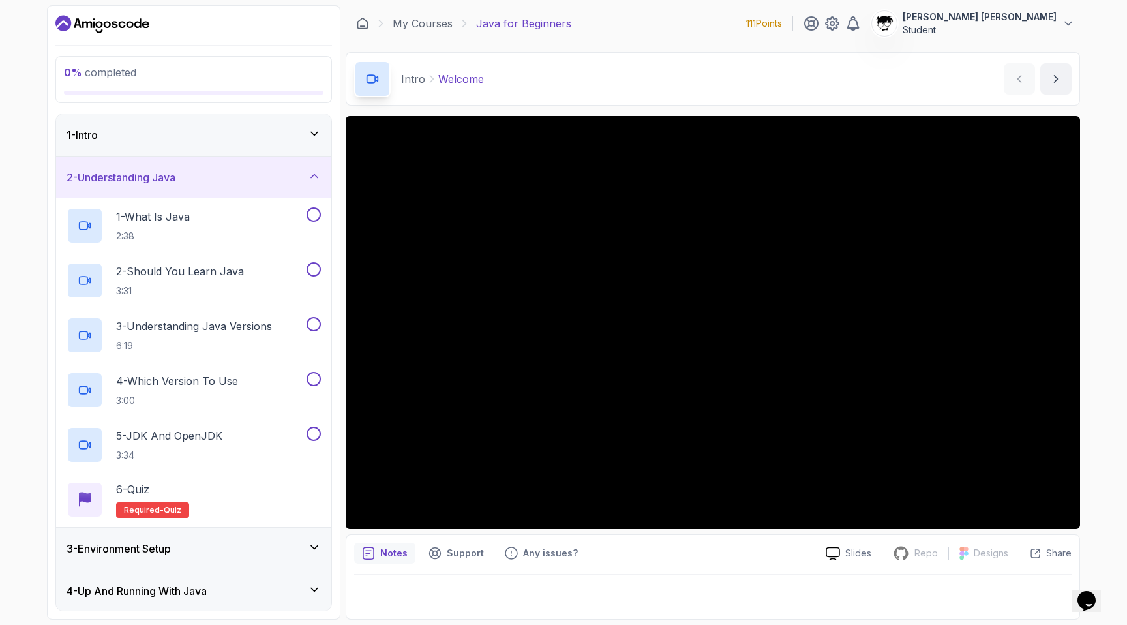
click at [283, 170] on div "2 - Understanding Java" at bounding box center [194, 178] width 254 height 16
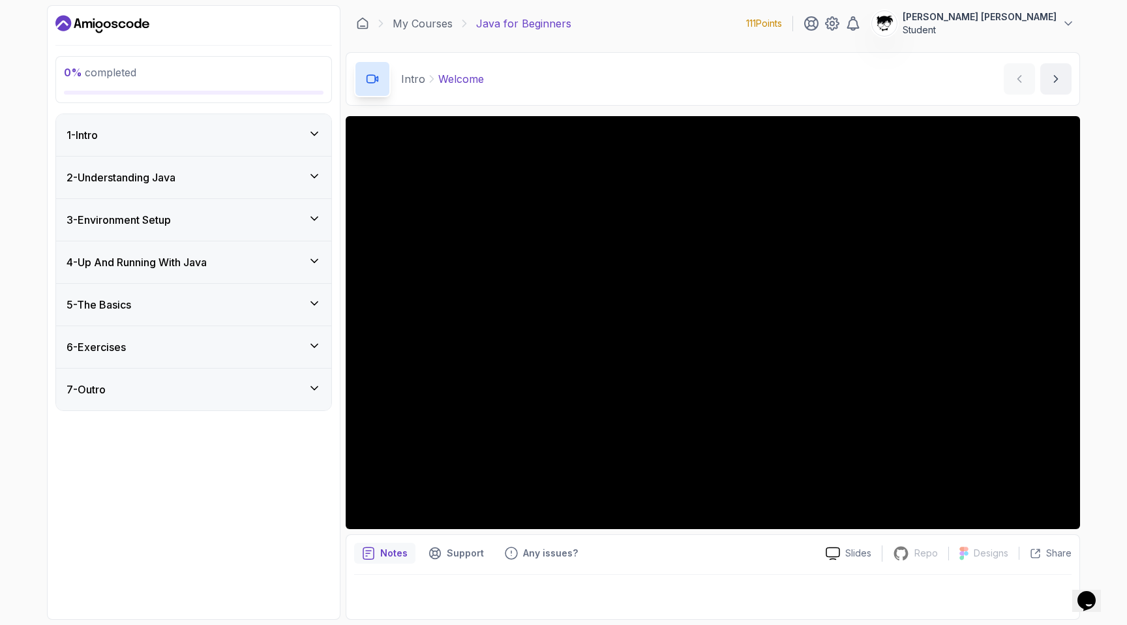
click at [286, 205] on div "3 - Environment Setup" at bounding box center [193, 220] width 275 height 42
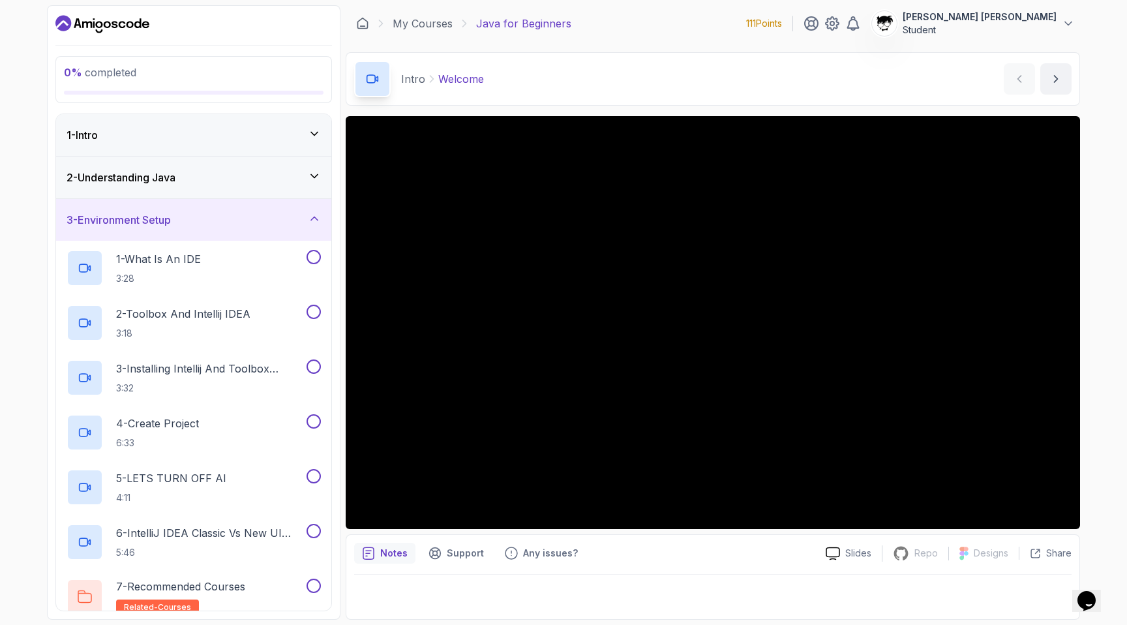
click at [272, 223] on div "3 - Environment Setup" at bounding box center [194, 220] width 254 height 16
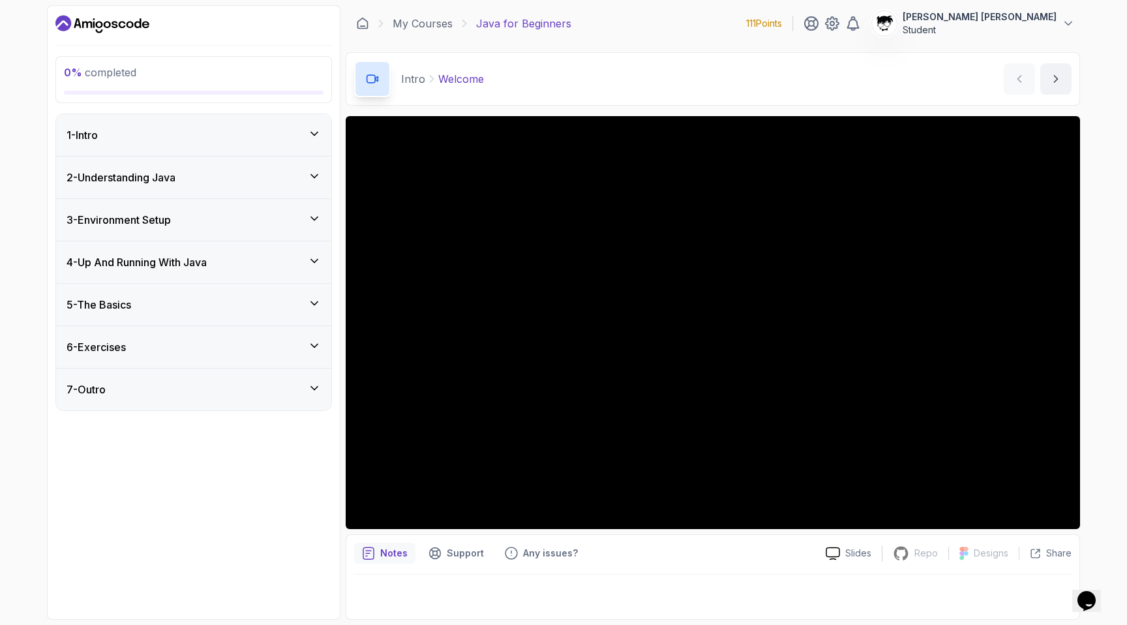
click at [245, 267] on div "4 - Up And Running With Java" at bounding box center [194, 262] width 254 height 16
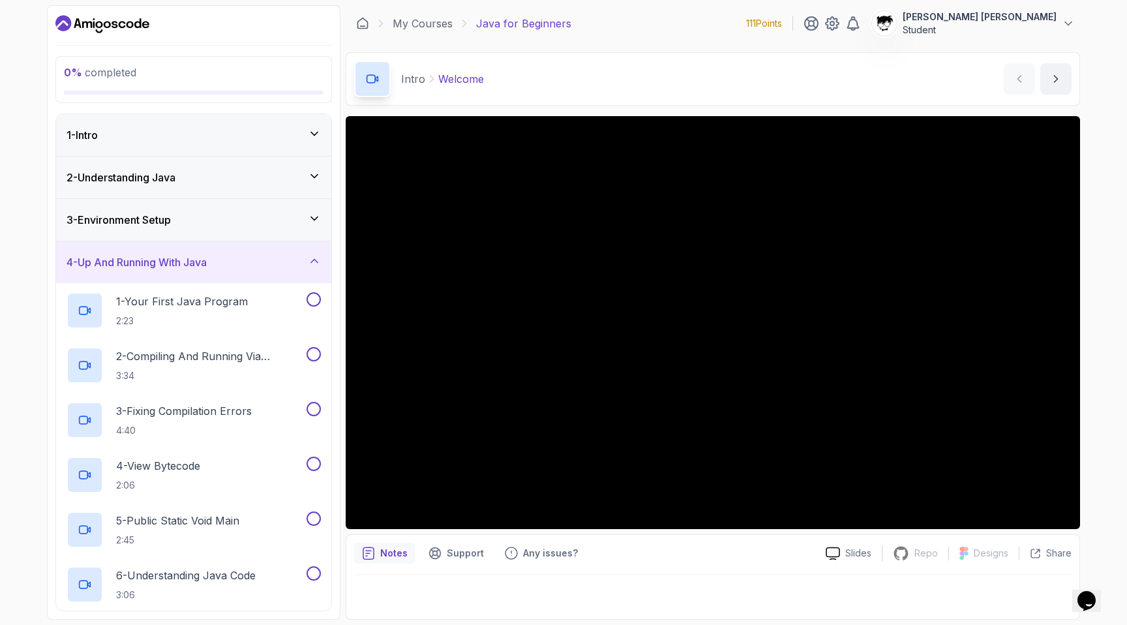
click at [245, 267] on div "4 - Up And Running With Java" at bounding box center [194, 262] width 254 height 16
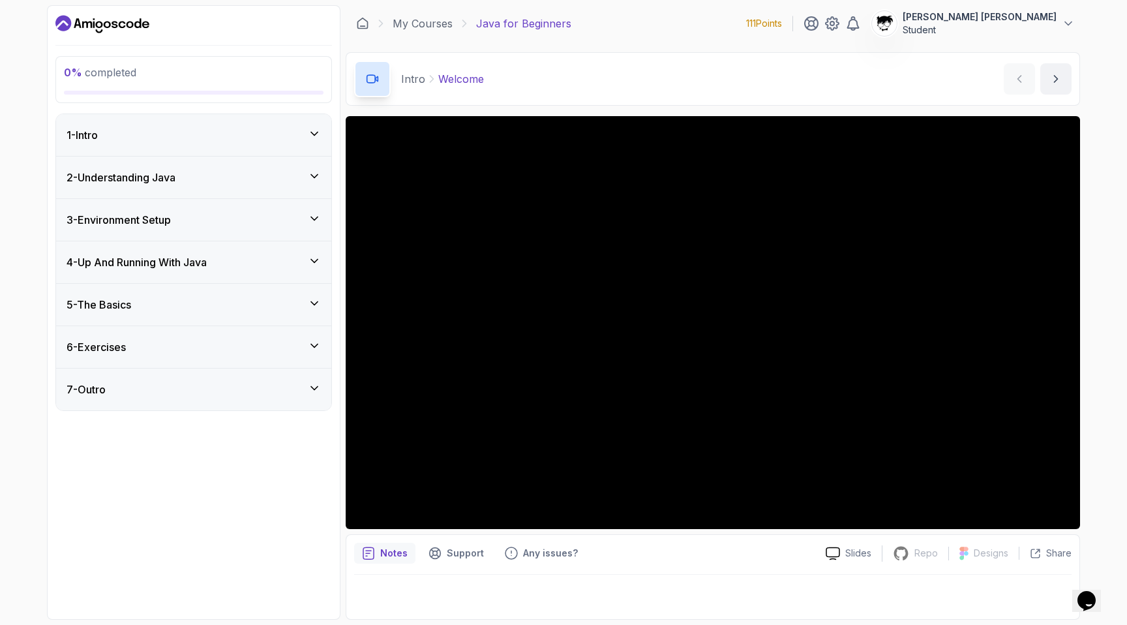
click at [224, 294] on div "5 - The Basics" at bounding box center [193, 305] width 275 height 42
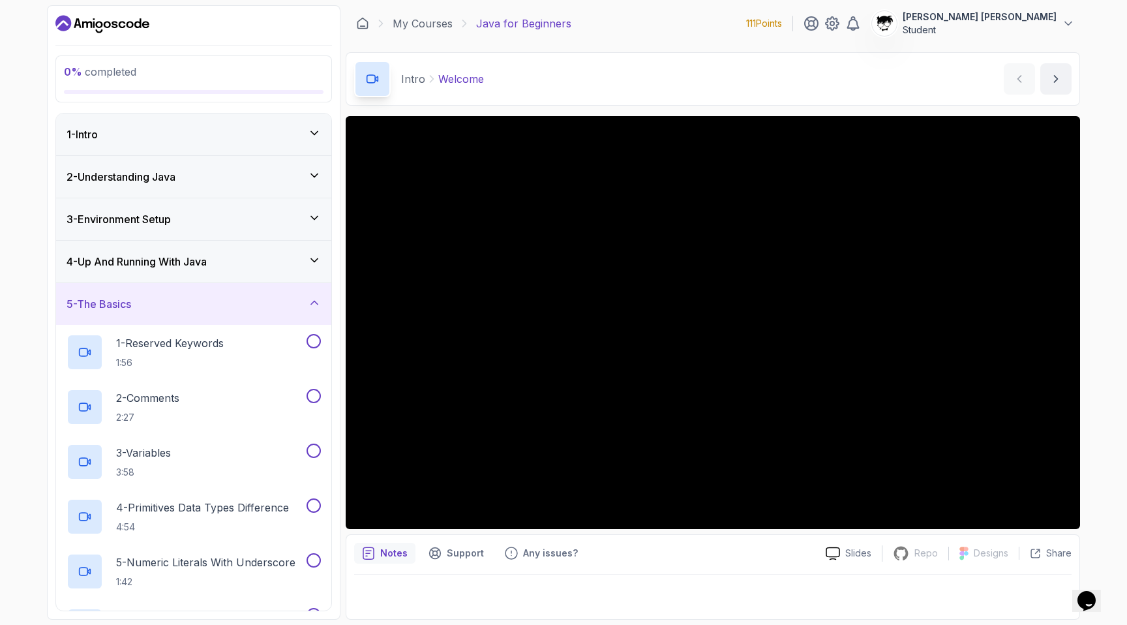
click at [224, 294] on div "5 - The Basics" at bounding box center [193, 304] width 275 height 42
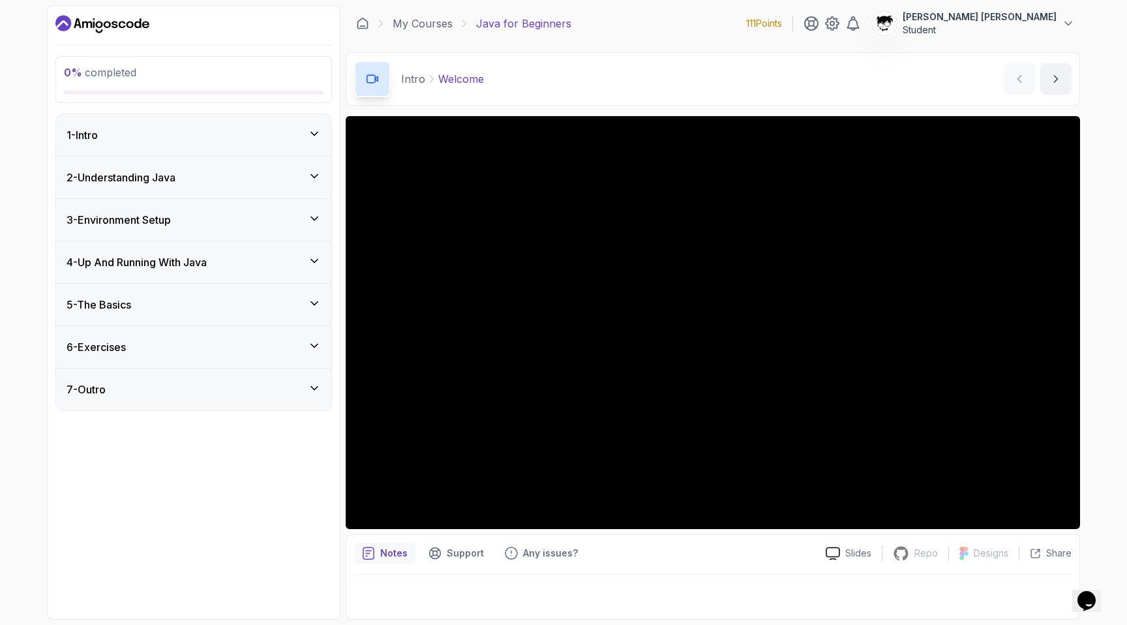
click at [207, 358] on div "6 - Exercises" at bounding box center [193, 347] width 275 height 42
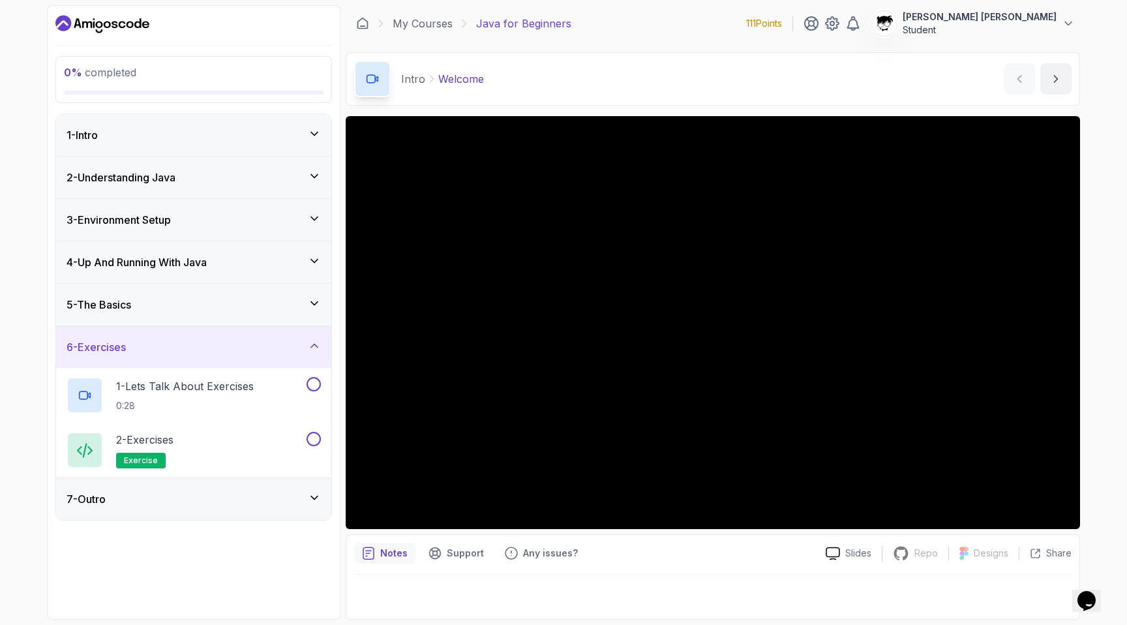
click at [207, 358] on div "6 - Exercises" at bounding box center [193, 347] width 275 height 42
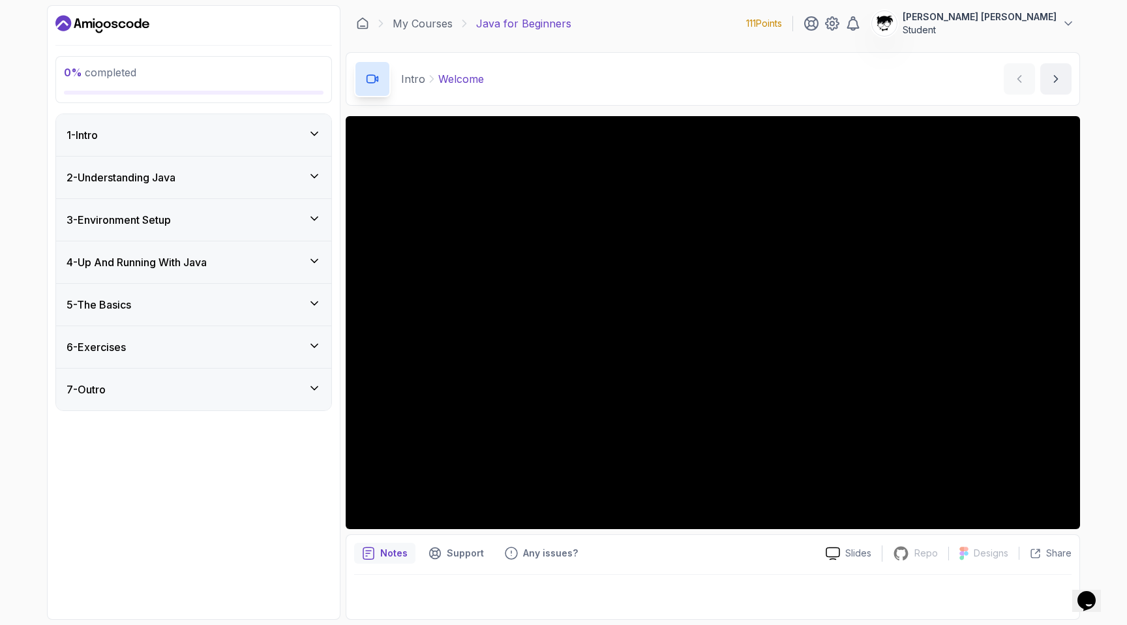
click at [201, 387] on div "7 - Outro" at bounding box center [194, 389] width 254 height 16
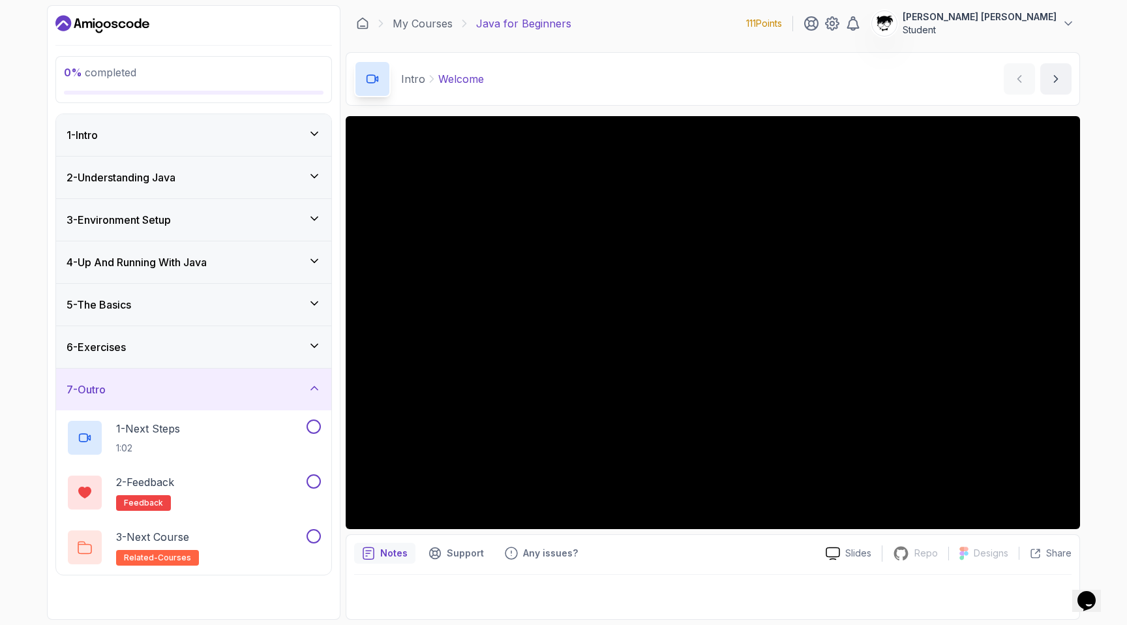
click at [201, 387] on div "7 - Outro" at bounding box center [194, 389] width 254 height 16
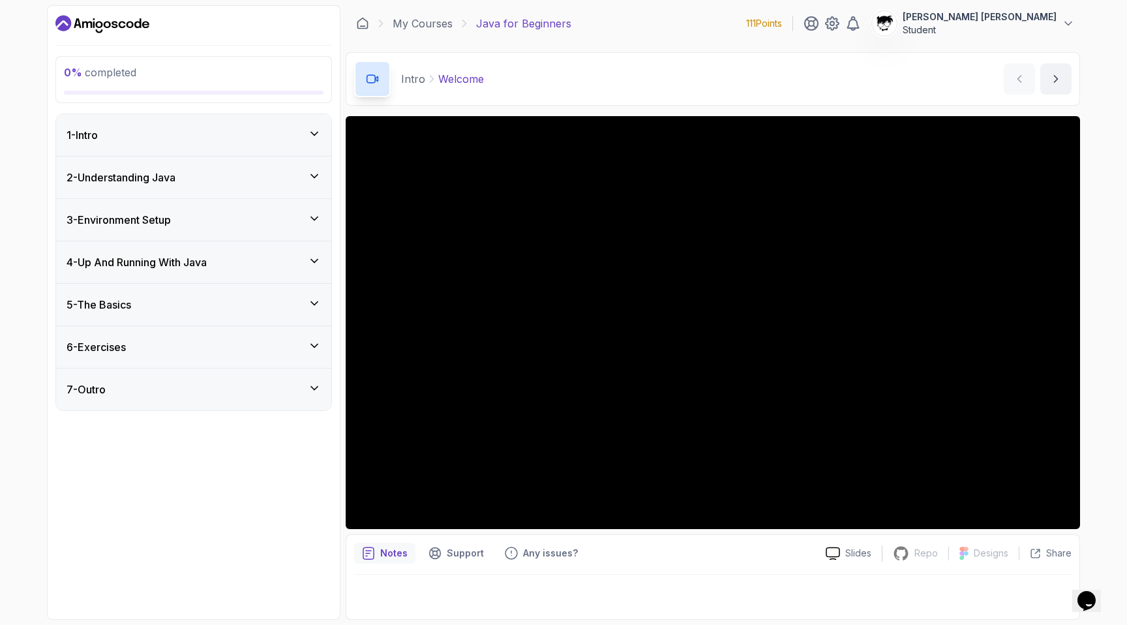
click at [993, 23] on p "[PERSON_NAME] [PERSON_NAME]" at bounding box center [979, 16] width 154 height 13
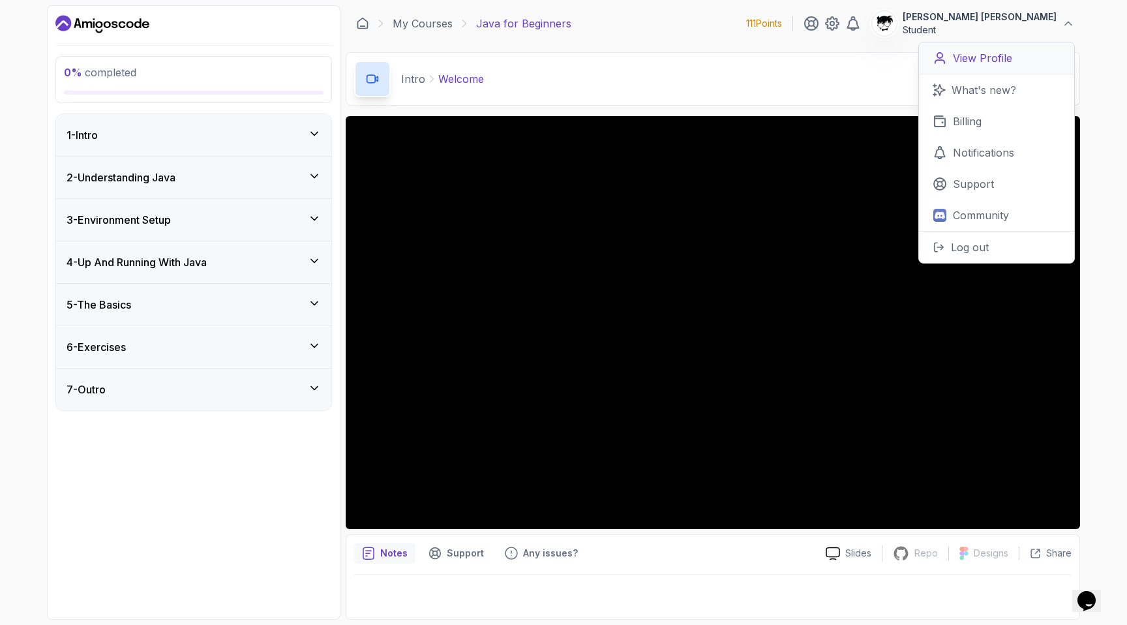
click at [971, 48] on link "View Profile" at bounding box center [996, 58] width 155 height 32
click at [745, 86] on div "Intro Welcome Welcome by nelson" at bounding box center [713, 78] width 734 height 53
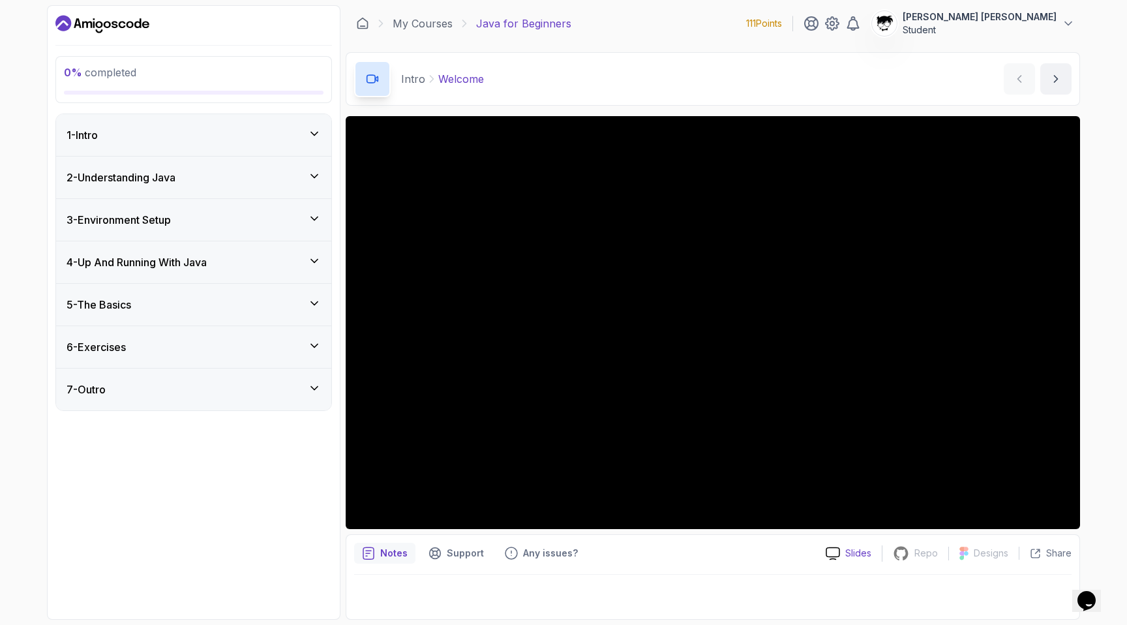
click at [859, 557] on p "Slides" at bounding box center [858, 552] width 26 height 13
click at [678, 544] on div "Notes Support Any issues?" at bounding box center [584, 552] width 461 height 21
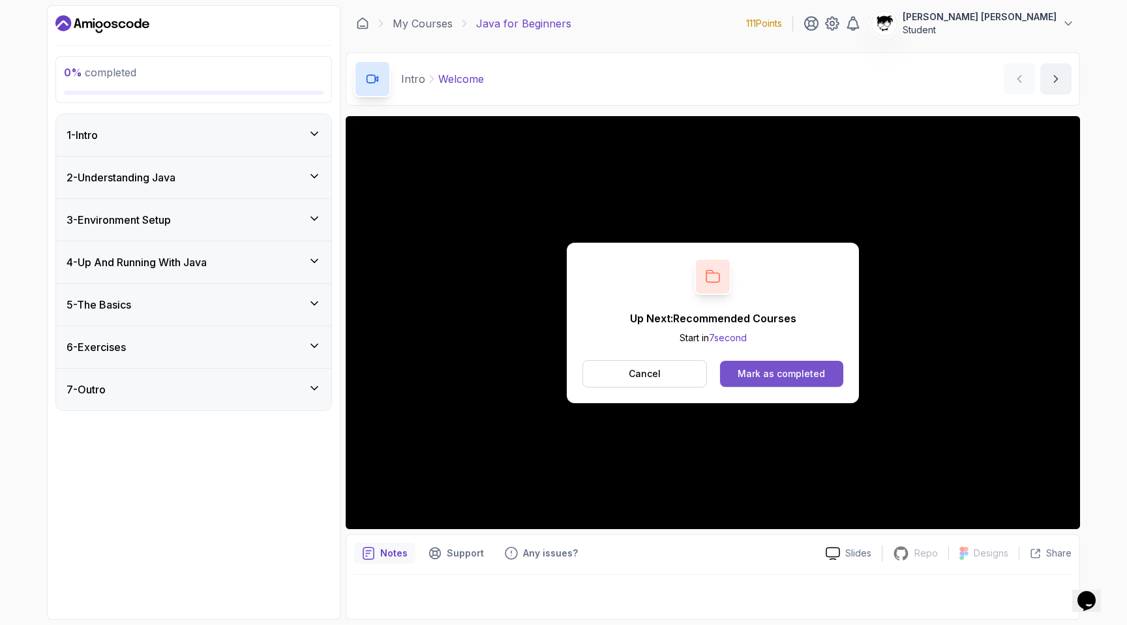
click at [781, 372] on div "Mark as completed" at bounding box center [780, 373] width 87 height 13
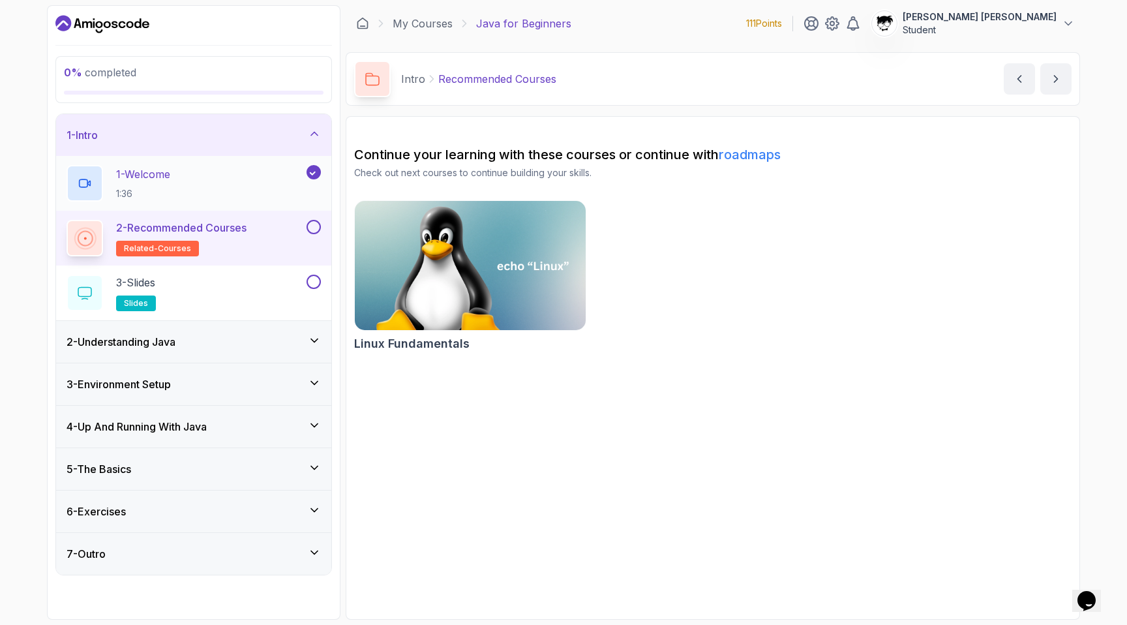
click at [313, 170] on icon at bounding box center [314, 172] width 12 height 13
click at [311, 168] on button at bounding box center [313, 172] width 14 height 14
click at [311, 224] on button at bounding box center [313, 227] width 14 height 14
click at [269, 296] on div "3 - Slides slides" at bounding box center [185, 292] width 237 height 37
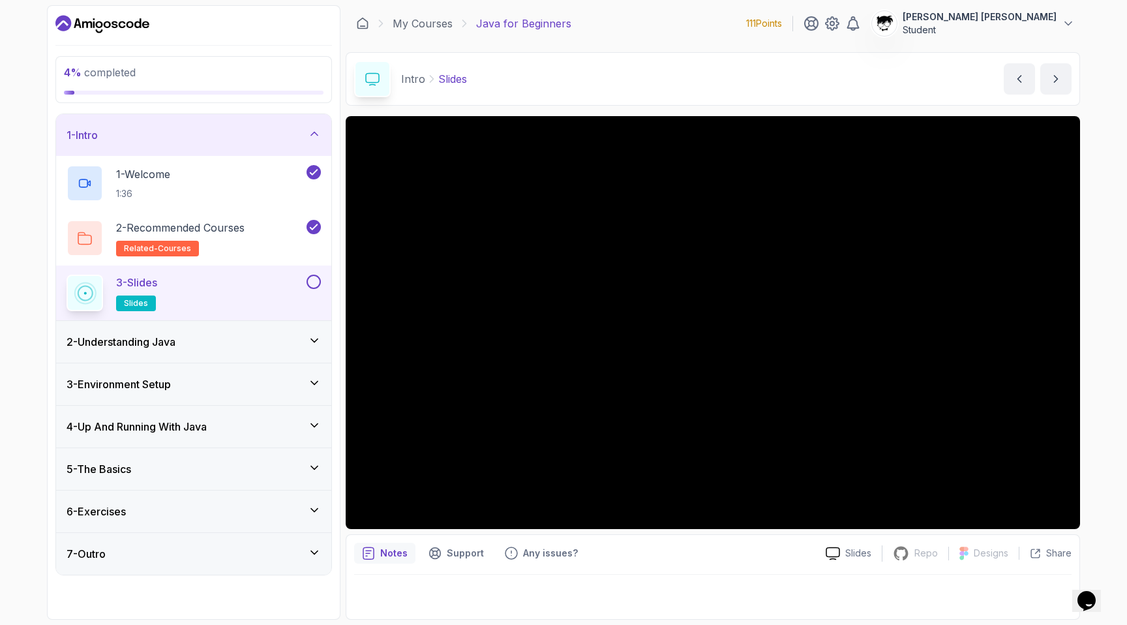
click at [597, 560] on div "Notes Support Any issues?" at bounding box center [584, 552] width 461 height 21
click at [318, 280] on button at bounding box center [313, 281] width 14 height 14
click at [308, 343] on icon at bounding box center [314, 340] width 13 height 13
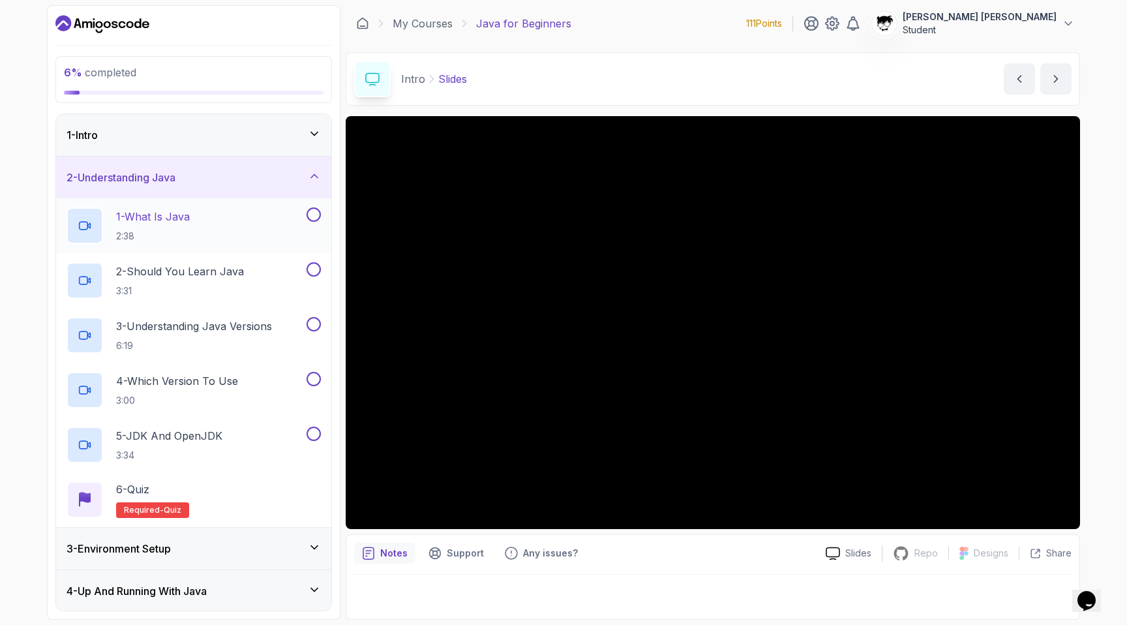
click at [268, 238] on div "1 - What Is Java 2:38" at bounding box center [185, 225] width 237 height 37
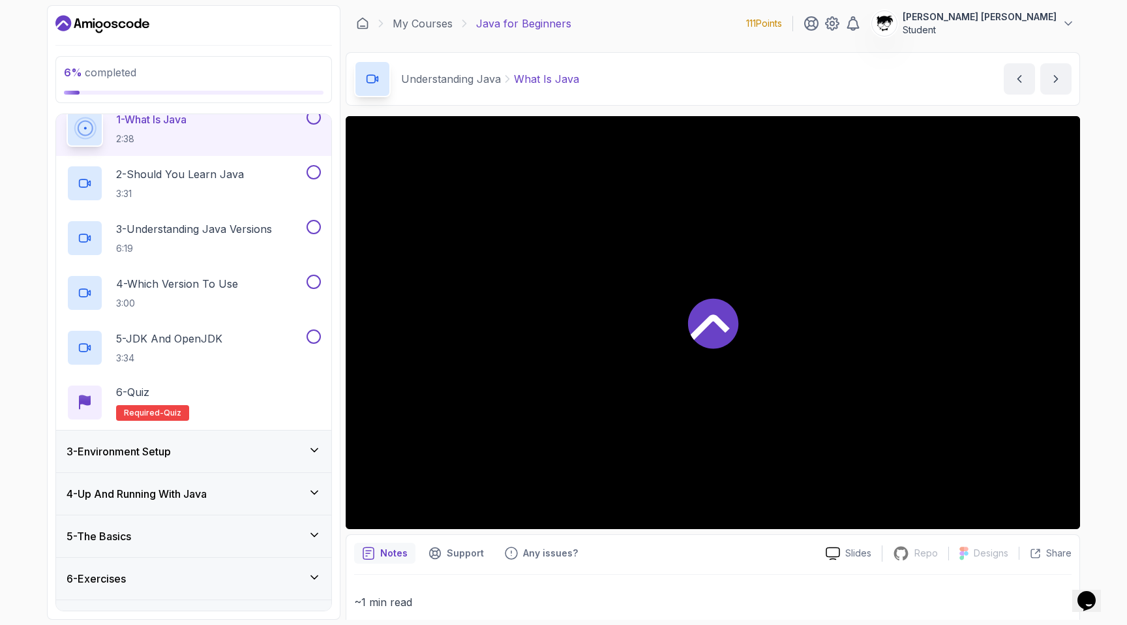
scroll to position [100, 0]
click at [230, 449] on div "3 - Environment Setup" at bounding box center [194, 449] width 254 height 16
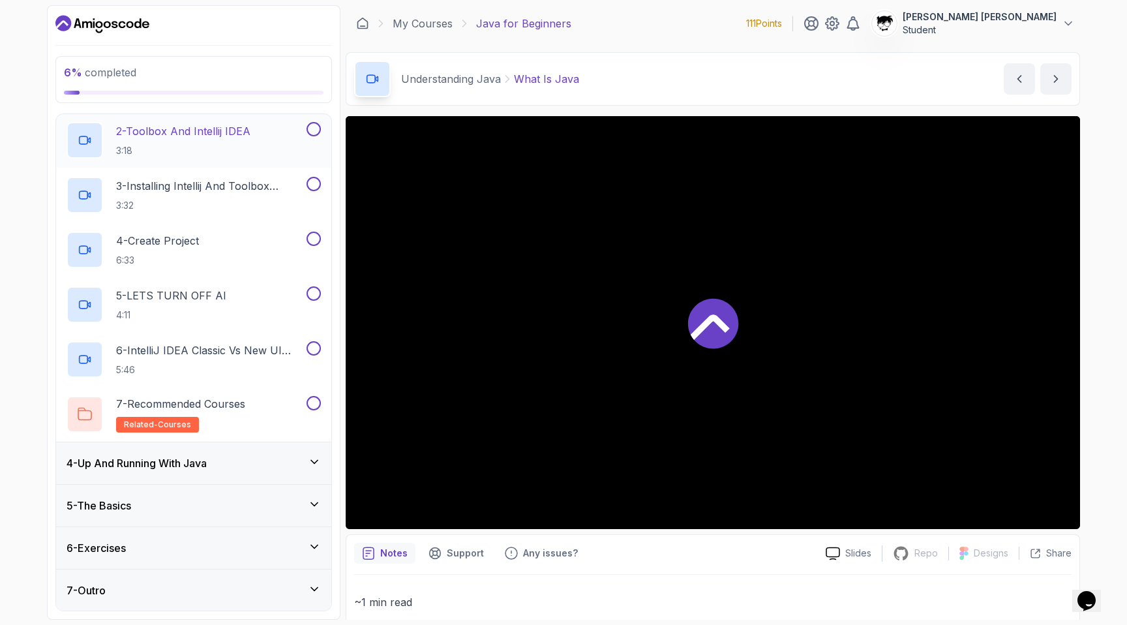
scroll to position [42, 0]
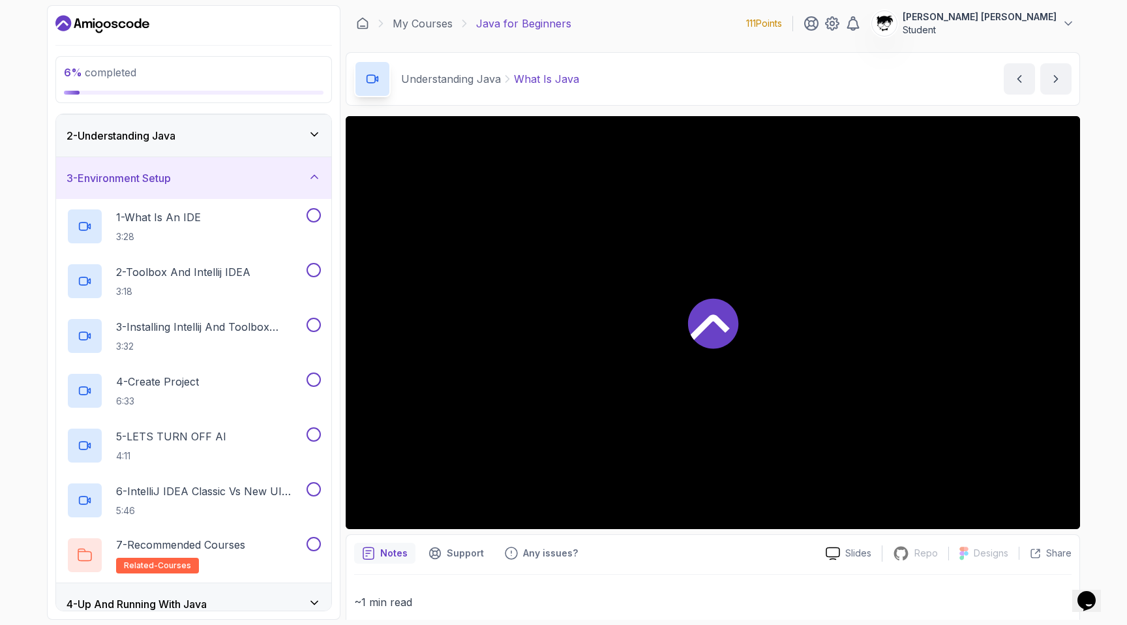
click at [188, 175] on div "3 - Environment Setup" at bounding box center [194, 178] width 254 height 16
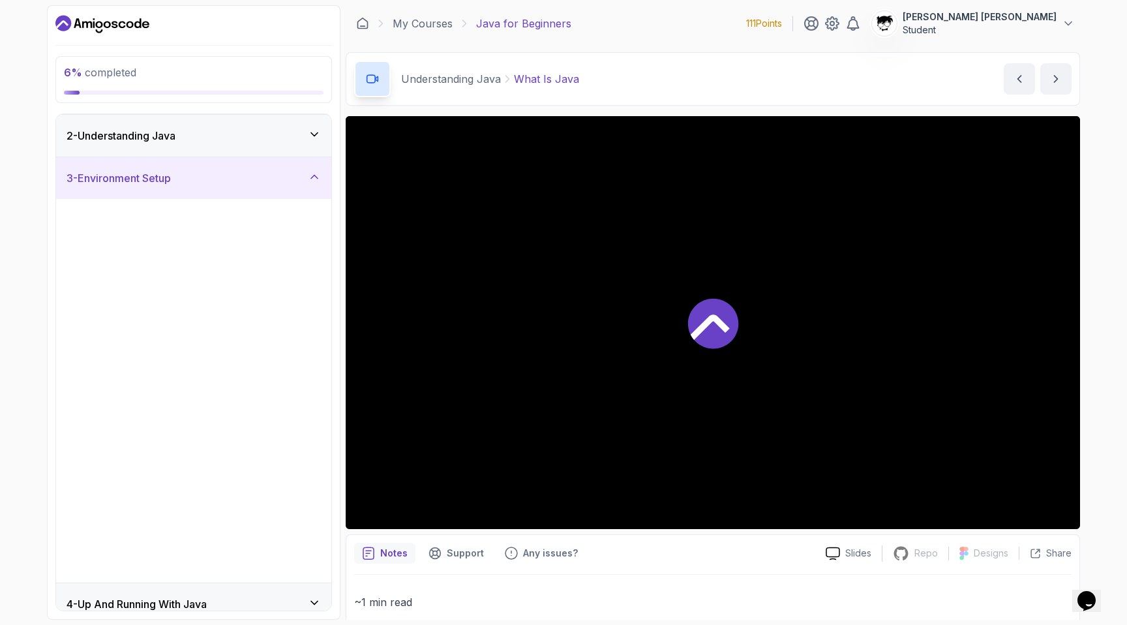
scroll to position [0, 0]
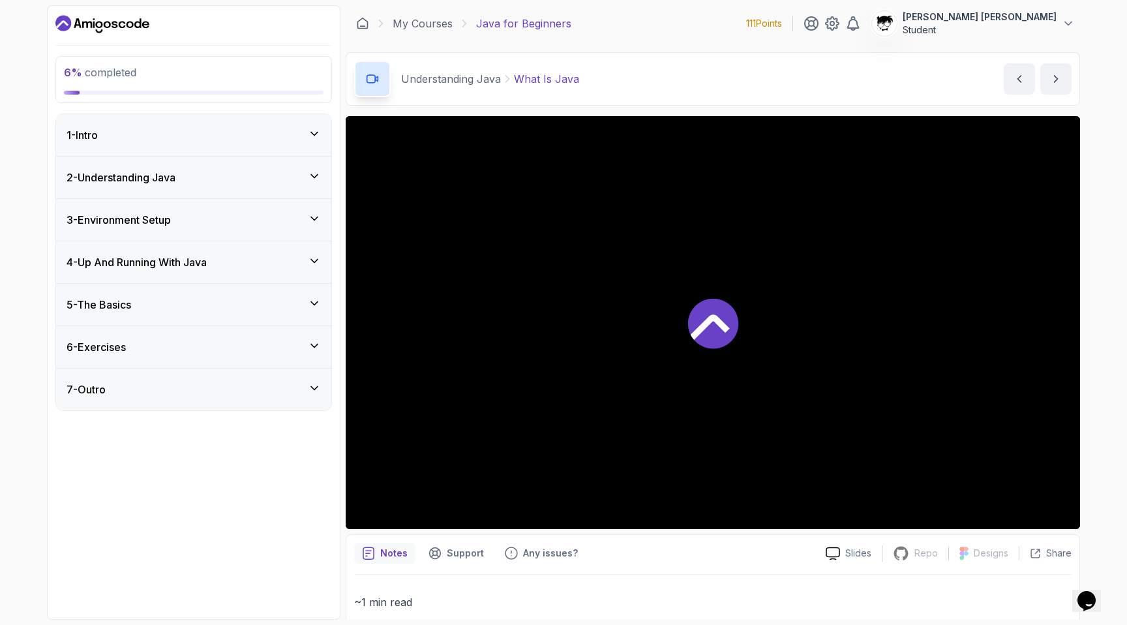
click at [165, 254] on div "4 - Up And Running With Java" at bounding box center [193, 262] width 275 height 42
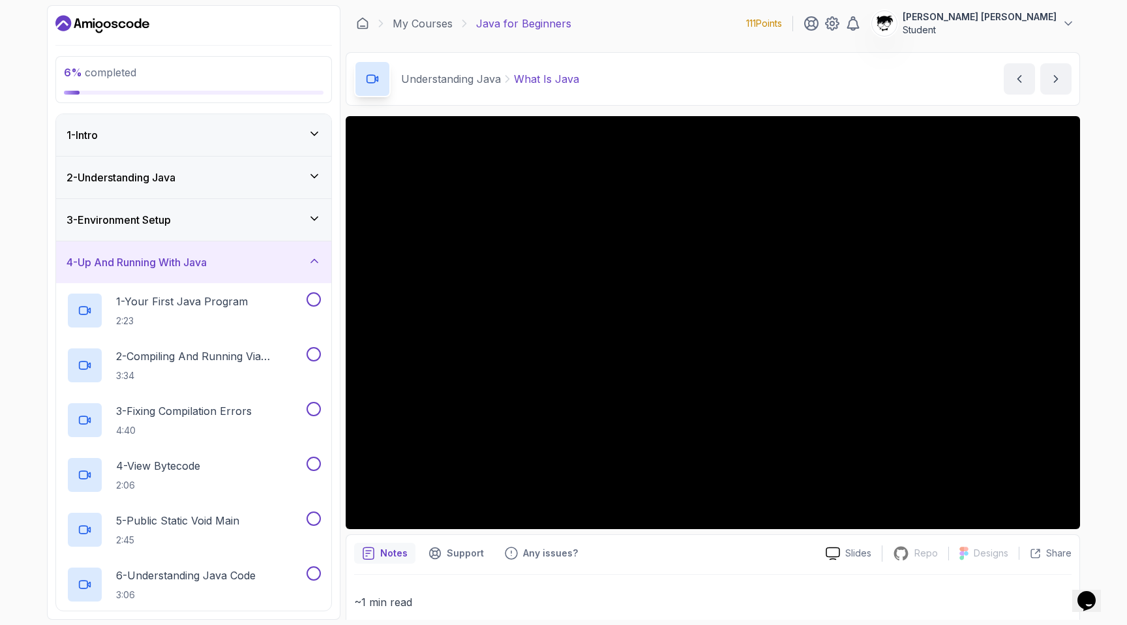
click at [165, 254] on h3 "4 - Up And Running With Java" at bounding box center [137, 262] width 140 height 16
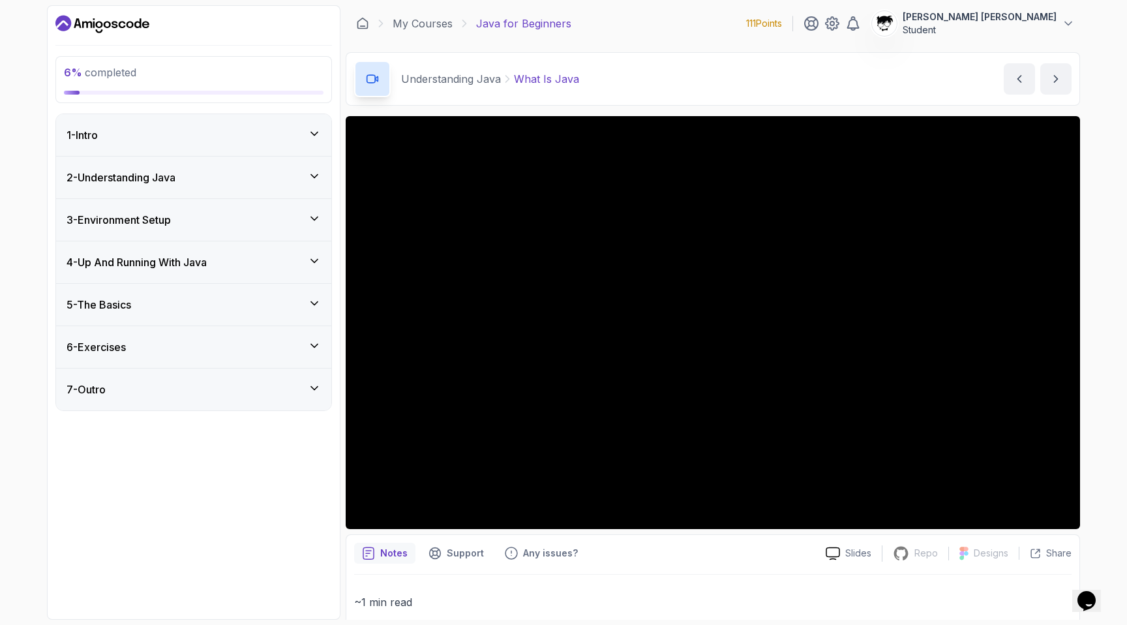
click at [147, 312] on div "5 - The Basics" at bounding box center [194, 305] width 254 height 16
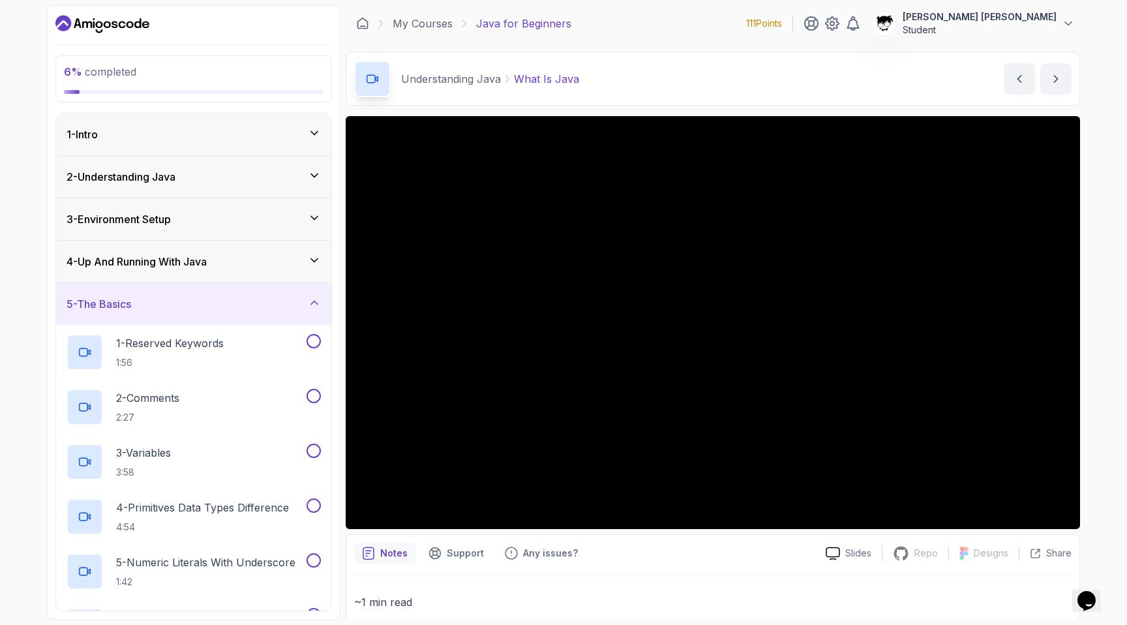
click at [147, 312] on div "5 - The Basics" at bounding box center [194, 304] width 254 height 16
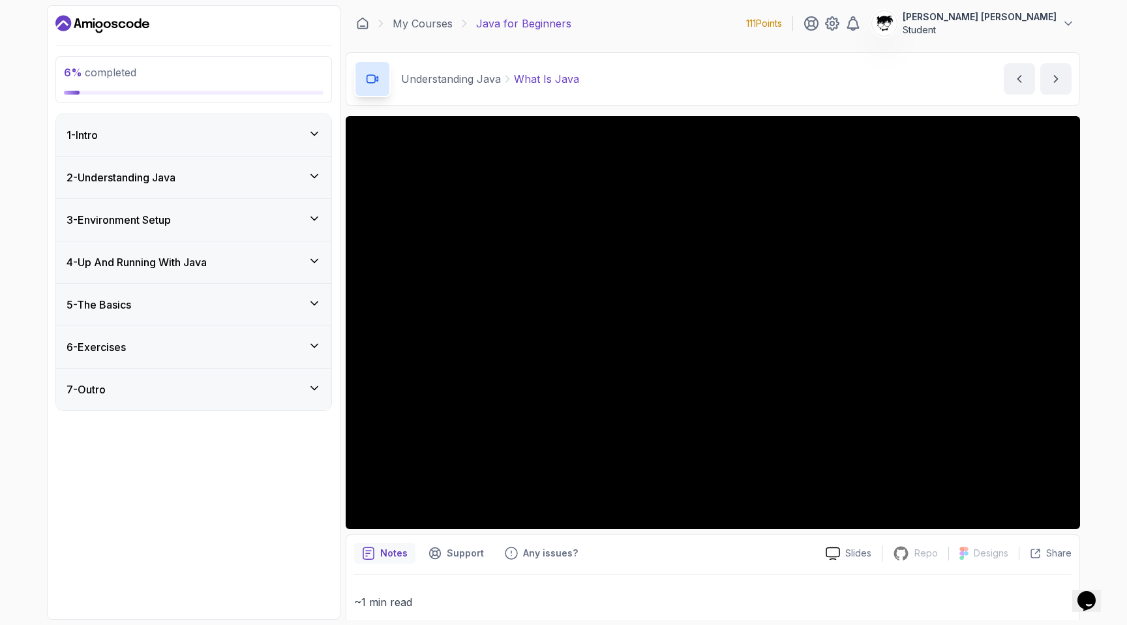
click at [136, 336] on div "6 - Exercises" at bounding box center [193, 347] width 275 height 42
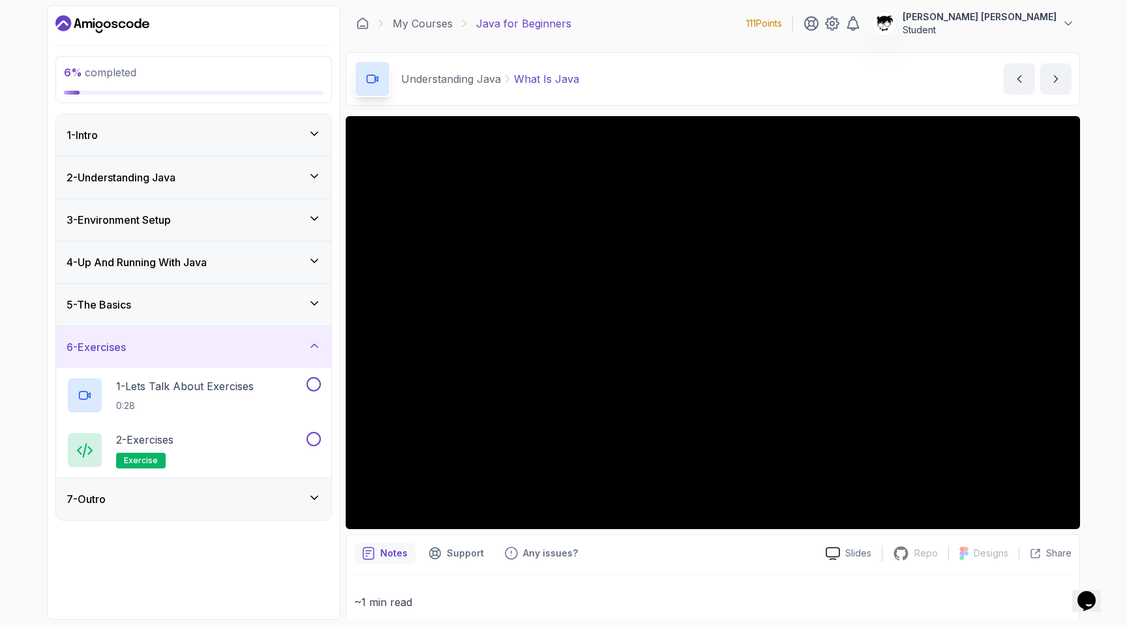
click at [136, 336] on div "6 - Exercises" at bounding box center [193, 347] width 275 height 42
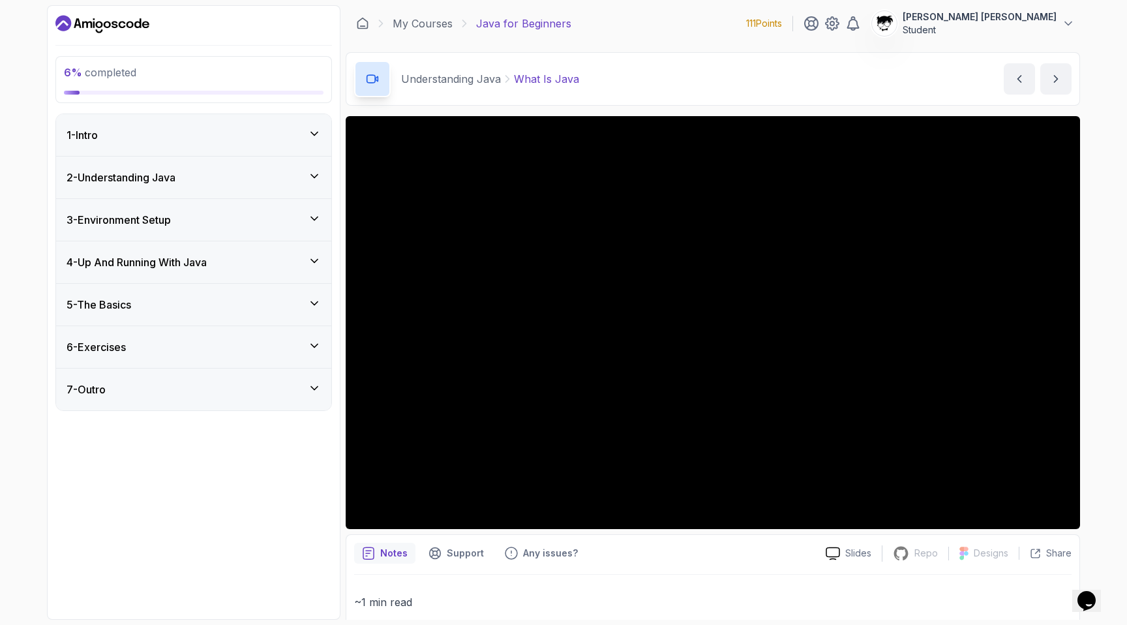
click at [136, 400] on div "7 - Outro" at bounding box center [193, 389] width 275 height 42
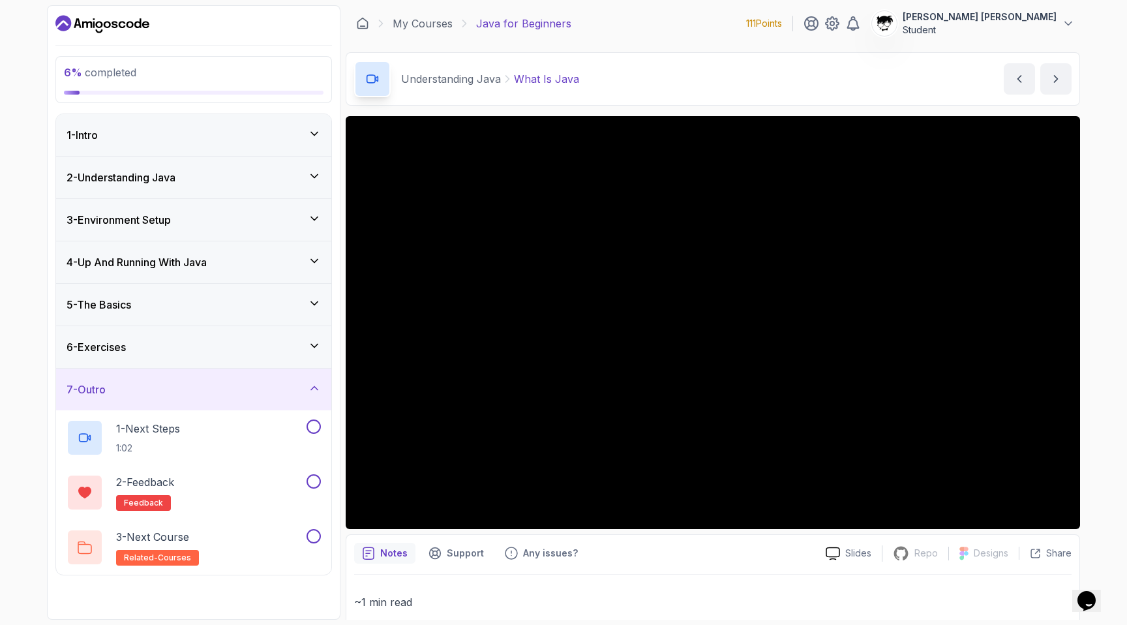
click at [136, 400] on div "7 - Outro" at bounding box center [193, 389] width 275 height 42
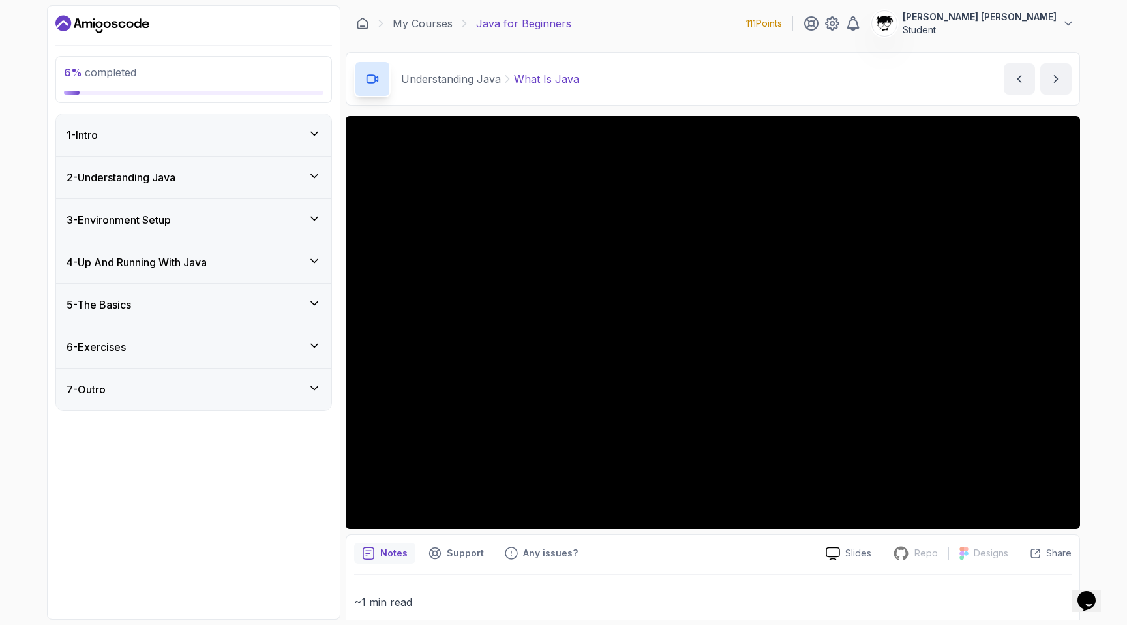
click at [136, 400] on div "7 - Outro" at bounding box center [193, 389] width 275 height 42
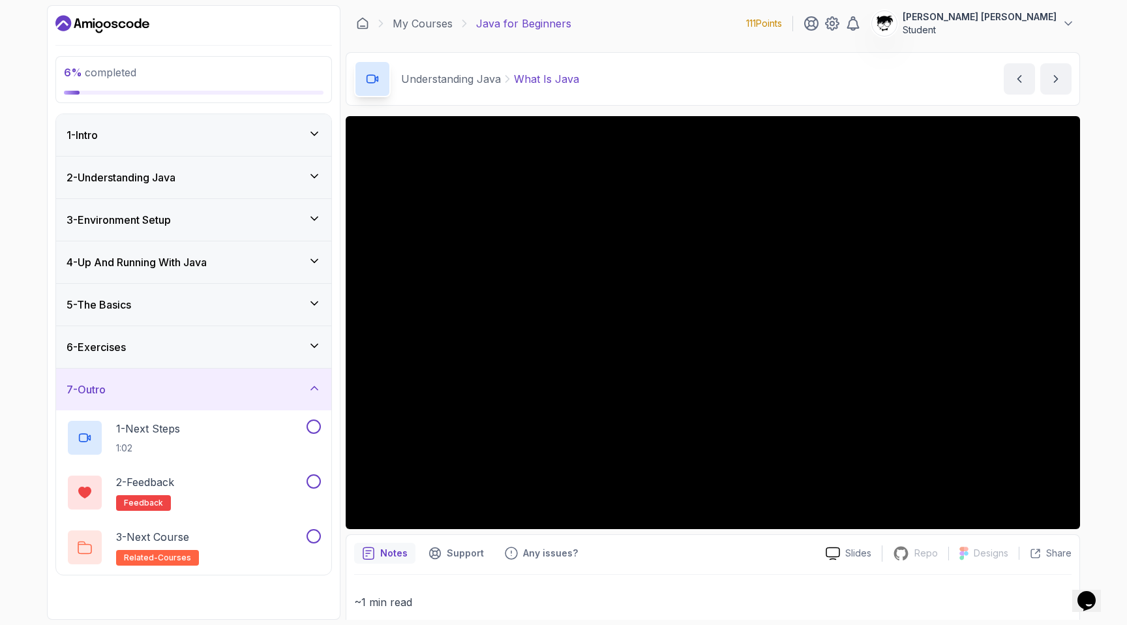
click at [136, 400] on div "7 - Outro" at bounding box center [193, 389] width 275 height 42
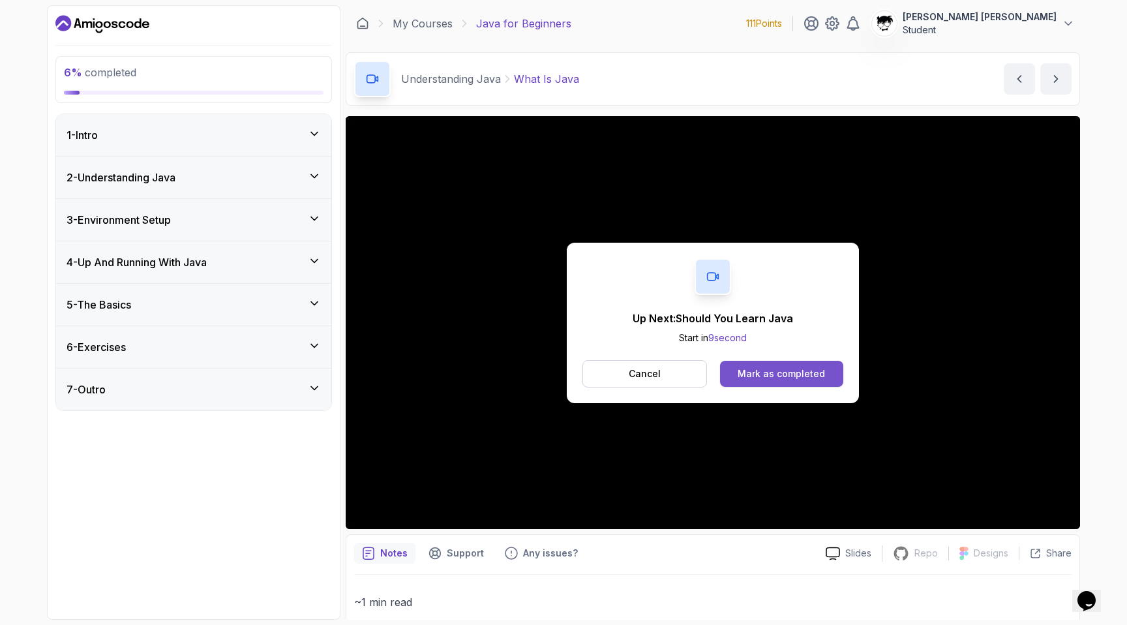
click at [781, 366] on button "Mark as completed" at bounding box center [781, 374] width 123 height 26
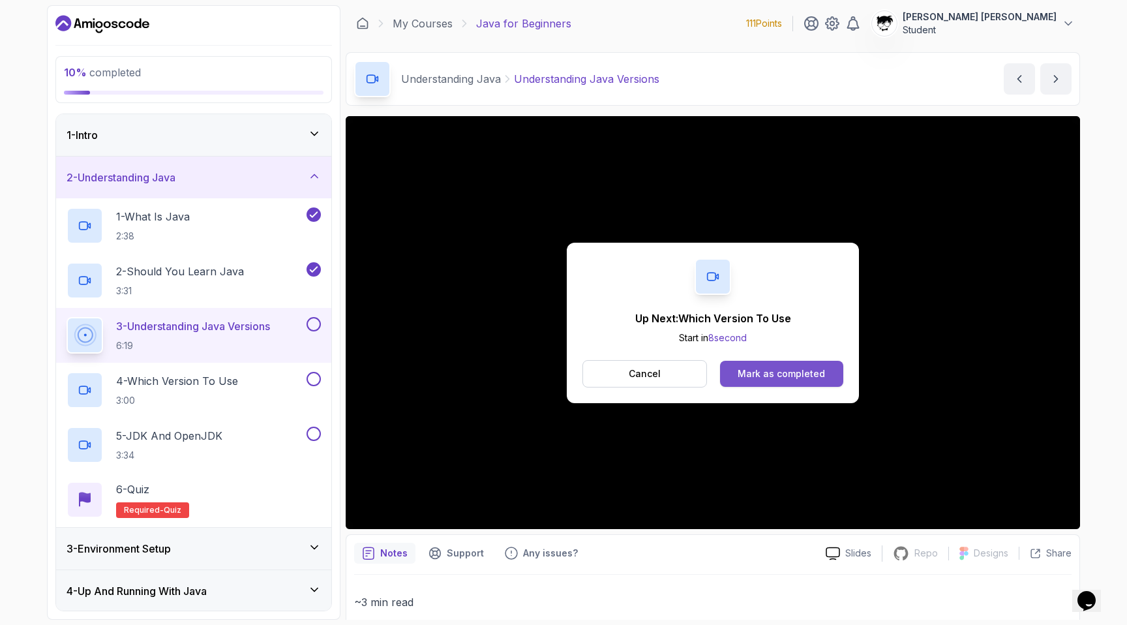
click at [743, 364] on button "Mark as completed" at bounding box center [781, 374] width 123 height 26
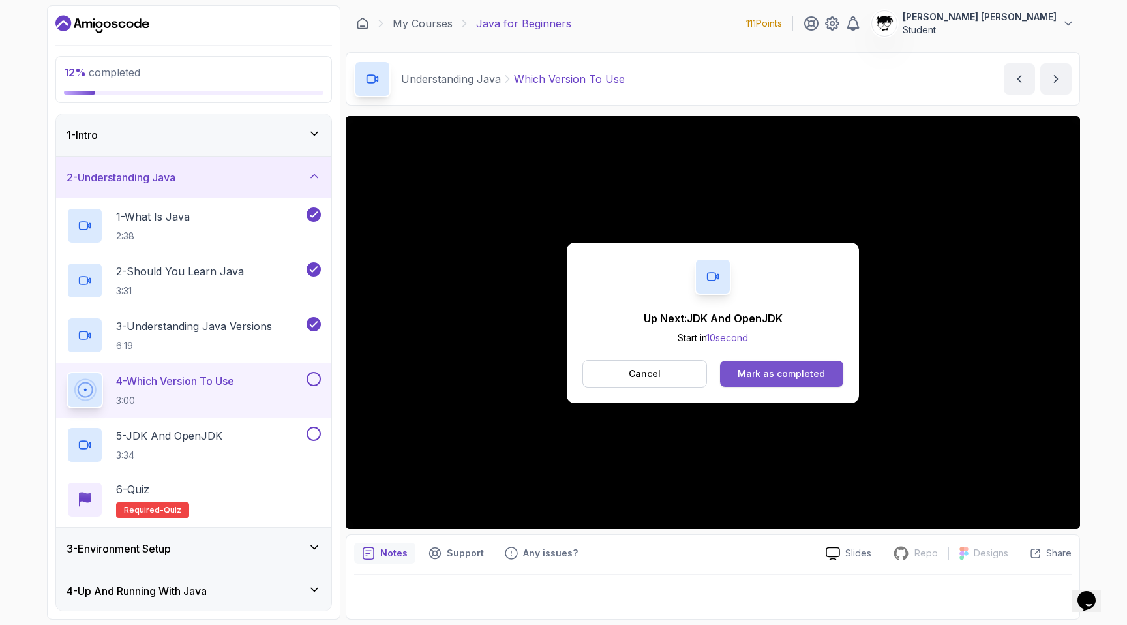
click at [766, 376] on div "Mark as completed" at bounding box center [780, 373] width 87 height 13
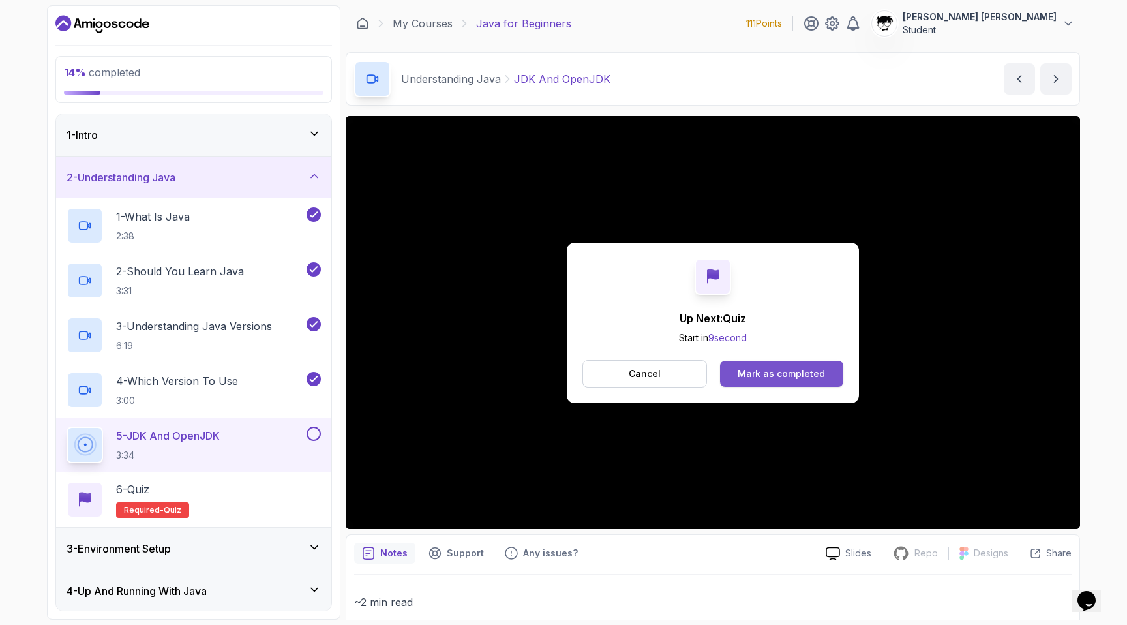
click at [749, 385] on button "Mark as completed" at bounding box center [781, 374] width 123 height 26
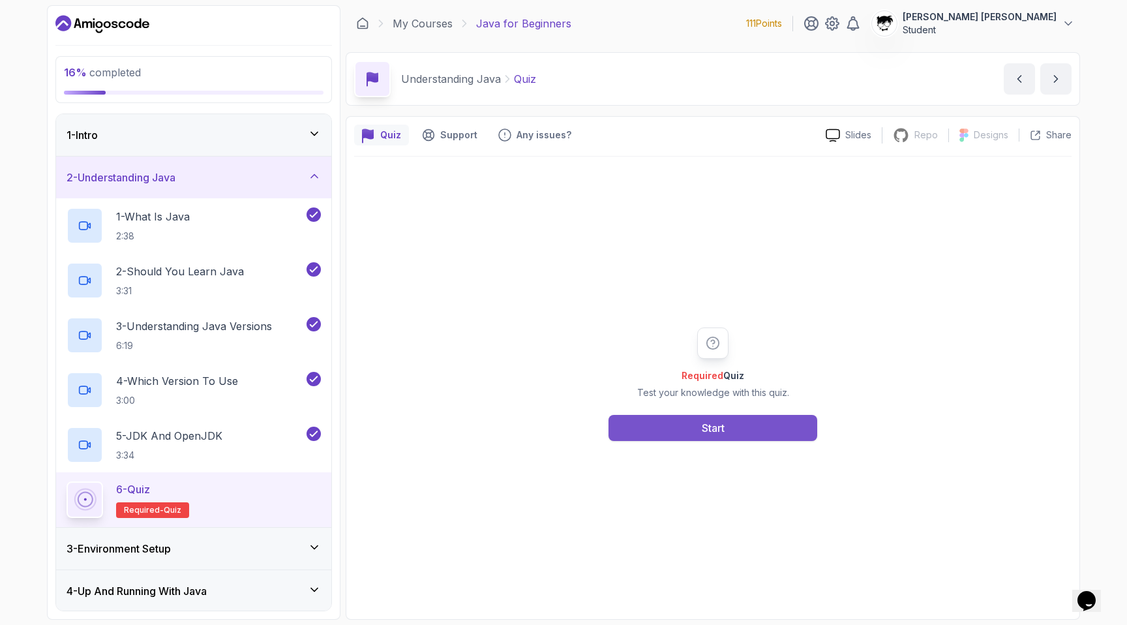
click at [652, 421] on button "Start" at bounding box center [712, 428] width 209 height 26
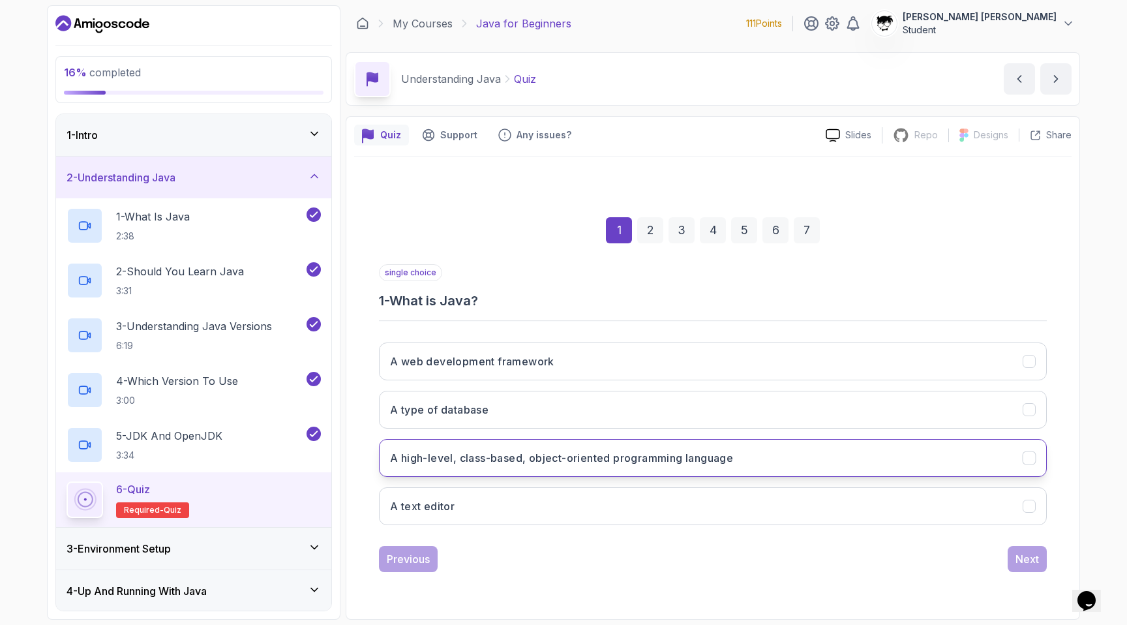
click at [428, 471] on button "A high-level, class-based, object-oriented programming language" at bounding box center [713, 458] width 668 height 38
click at [1011, 548] on button "Next" at bounding box center [1026, 559] width 39 height 26
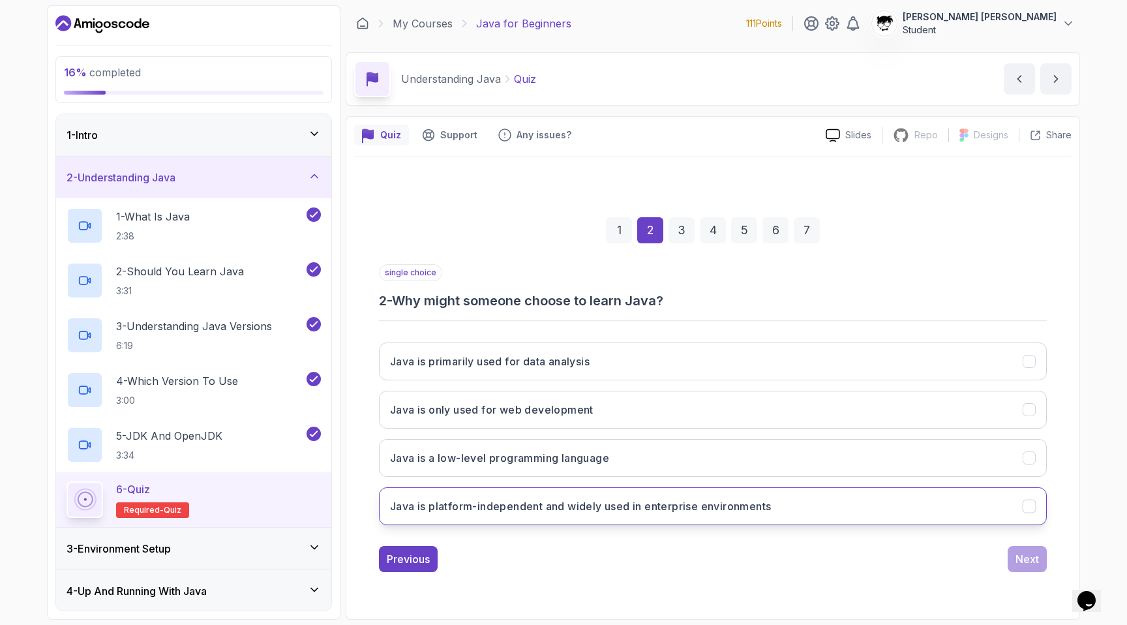
click at [500, 491] on button "Java is platform-independent and widely used in enterprise environments" at bounding box center [713, 506] width 668 height 38
click at [1011, 565] on button "Next" at bounding box center [1026, 559] width 39 height 26
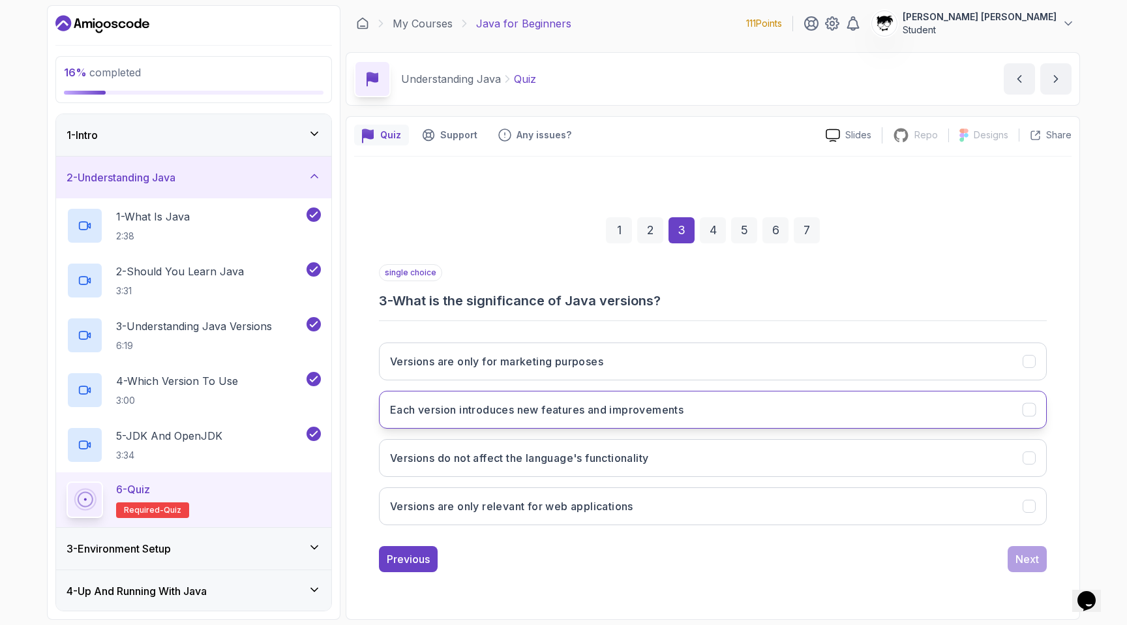
click at [441, 402] on h3 "Each version introduces new features and improvements" at bounding box center [536, 410] width 293 height 16
click at [1016, 550] on button "Next" at bounding box center [1026, 559] width 39 height 26
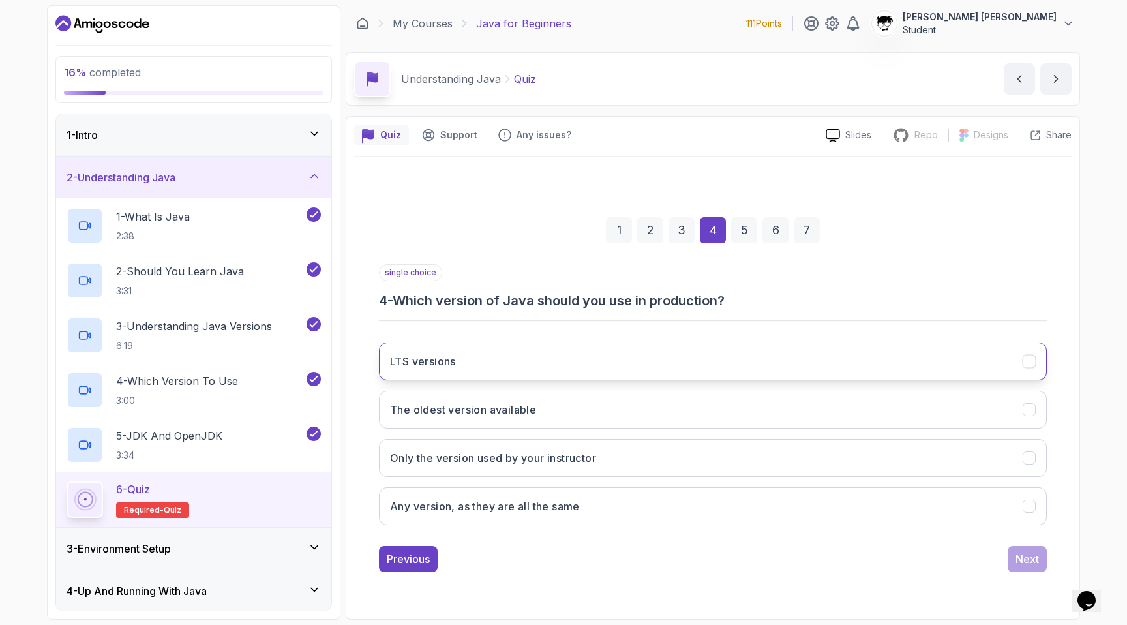
click at [409, 355] on h3 "LTS versions" at bounding box center [423, 361] width 66 height 16
click at [1019, 554] on div "Next" at bounding box center [1026, 559] width 23 height 16
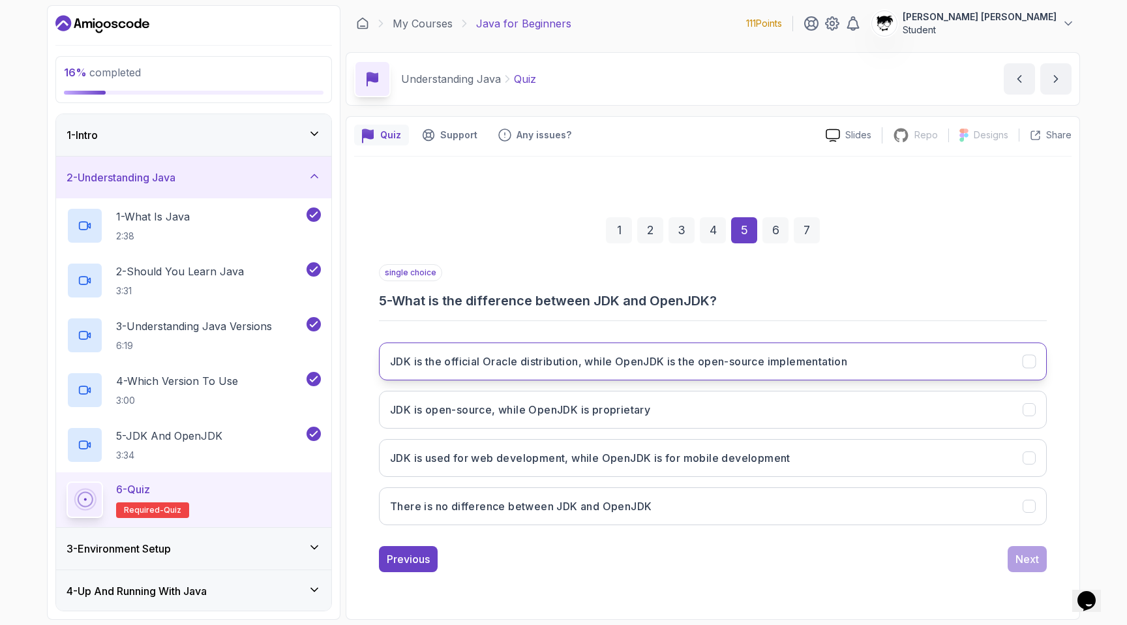
click at [382, 366] on button "JDK is the official Oracle distribution, while OpenJDK is the open-source imple…" at bounding box center [713, 361] width 668 height 38
click at [1027, 555] on div "Next" at bounding box center [1026, 559] width 23 height 16
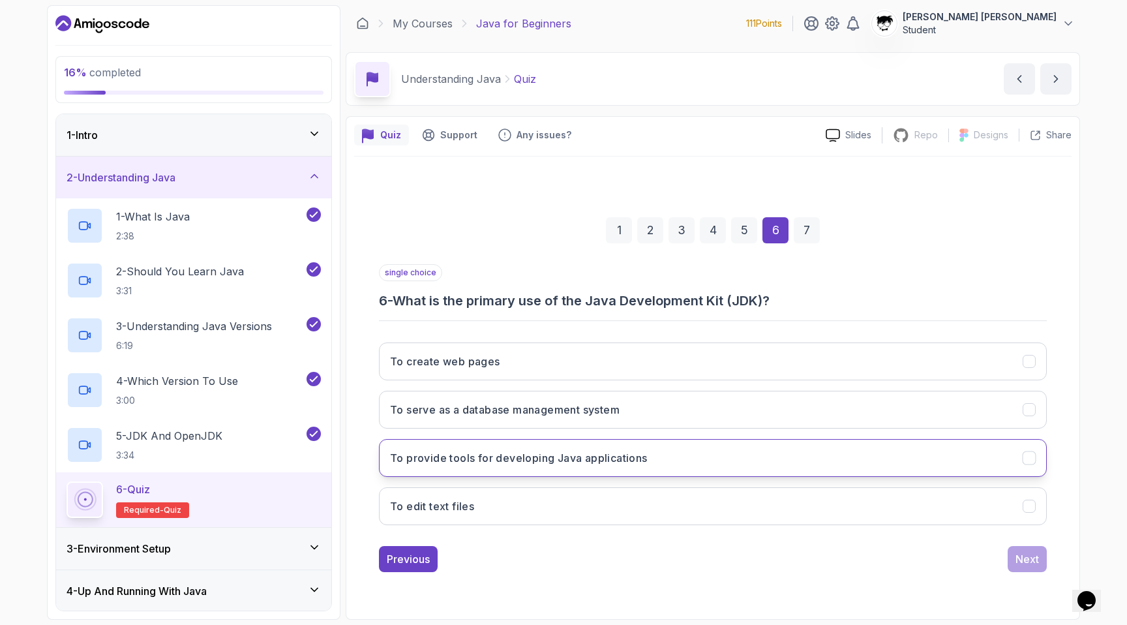
click at [456, 467] on button "To provide tools for developing Java applications" at bounding box center [713, 458] width 668 height 38
click at [1013, 554] on button "Next" at bounding box center [1026, 559] width 39 height 26
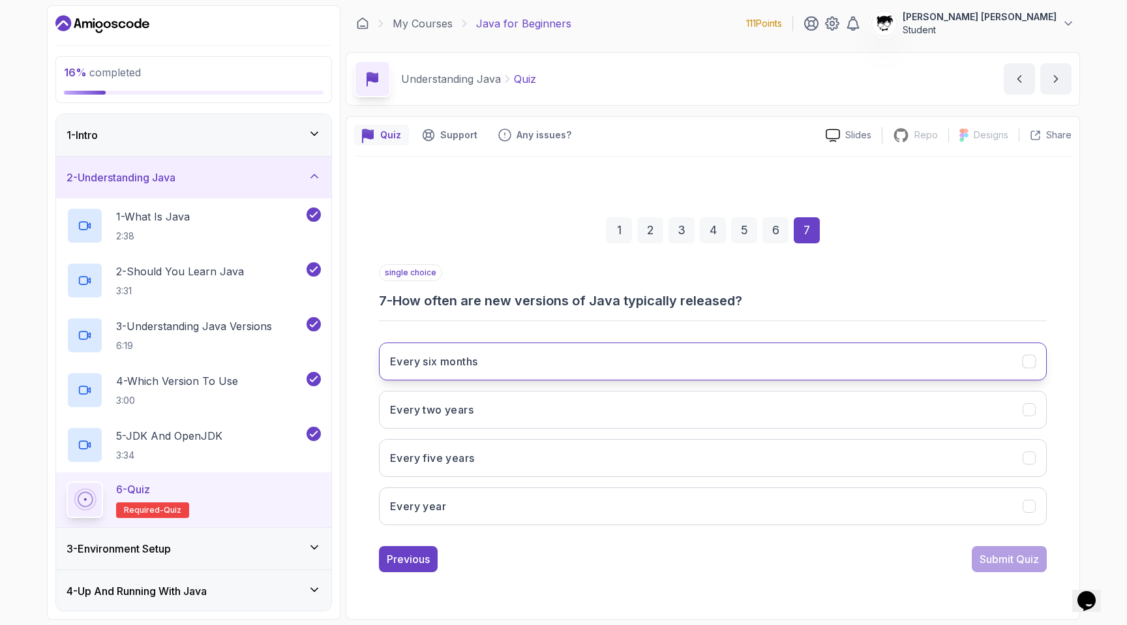
click at [437, 366] on h3 "Every six months" at bounding box center [433, 361] width 87 height 16
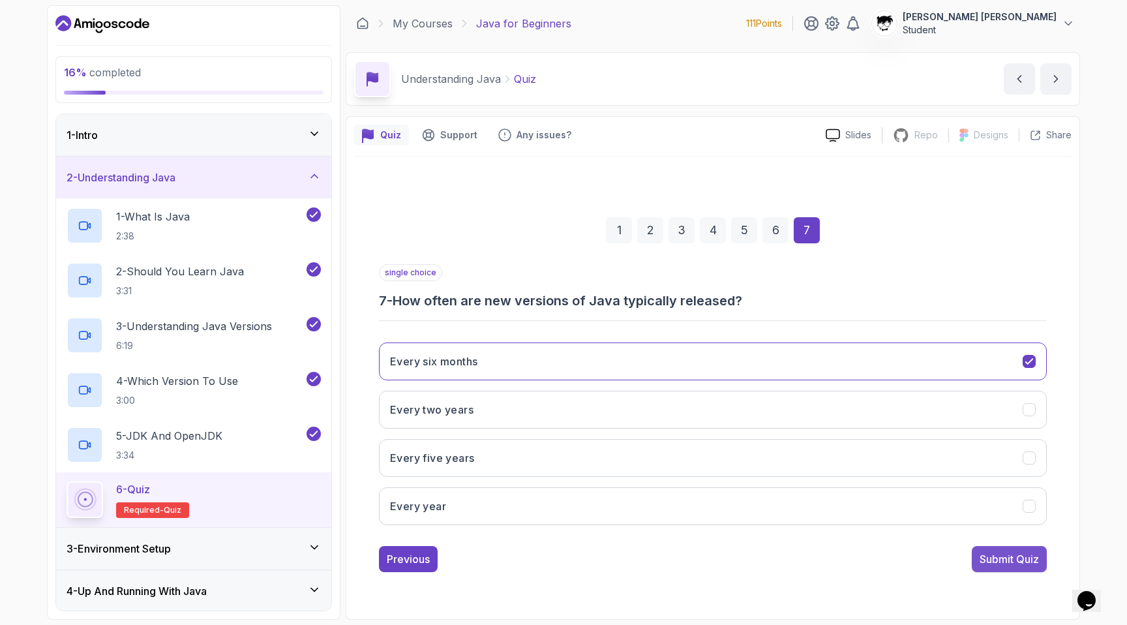
click at [996, 551] on div "Submit Quiz" at bounding box center [1008, 559] width 59 height 16
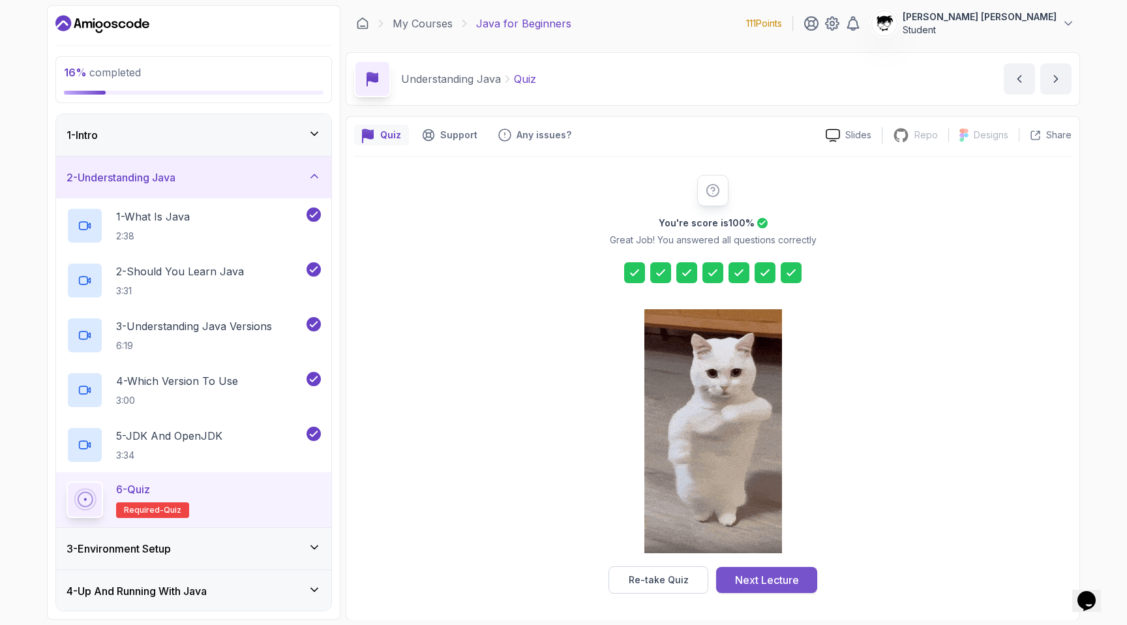
click at [757, 571] on button "Next Lecture" at bounding box center [766, 580] width 101 height 26
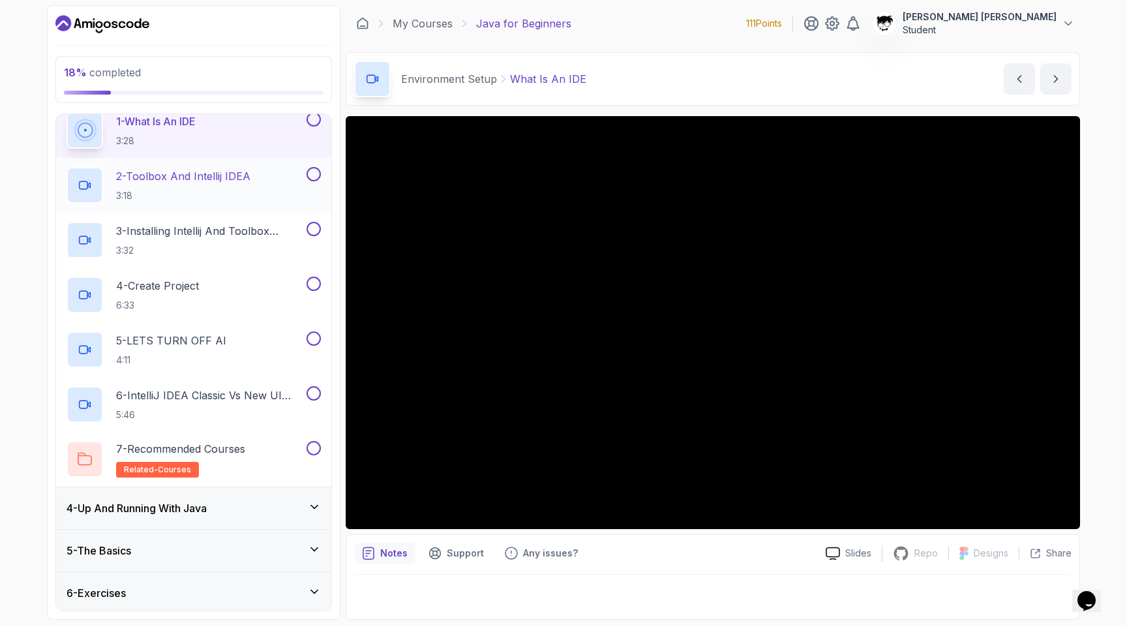
scroll to position [183, 0]
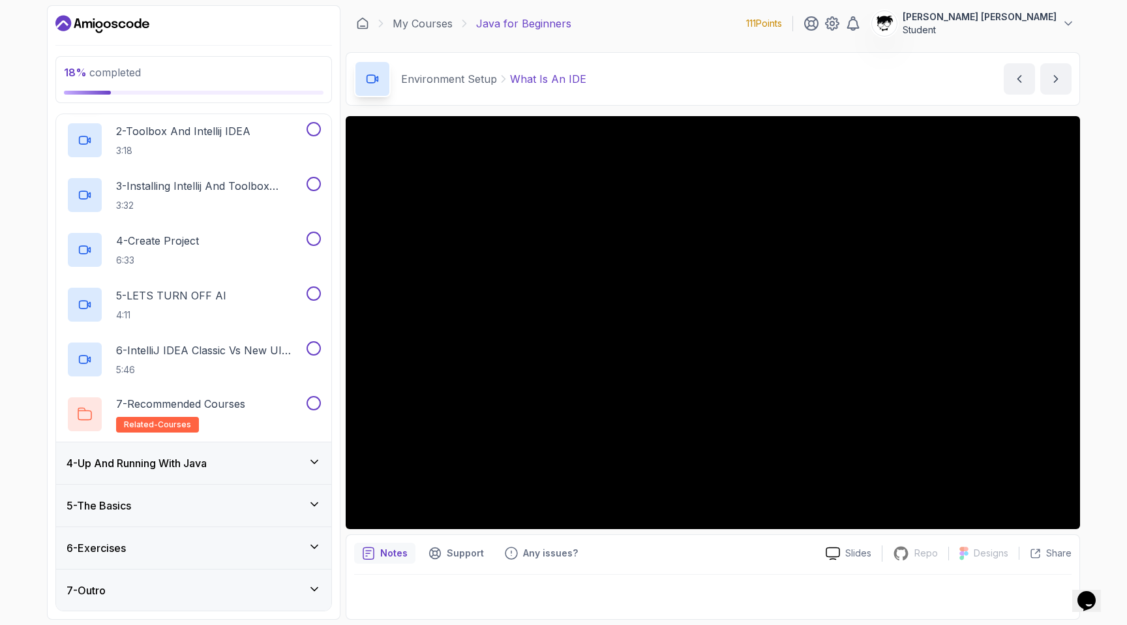
click at [138, 470] on h3 "4 - Up And Running With Java" at bounding box center [137, 463] width 140 height 16
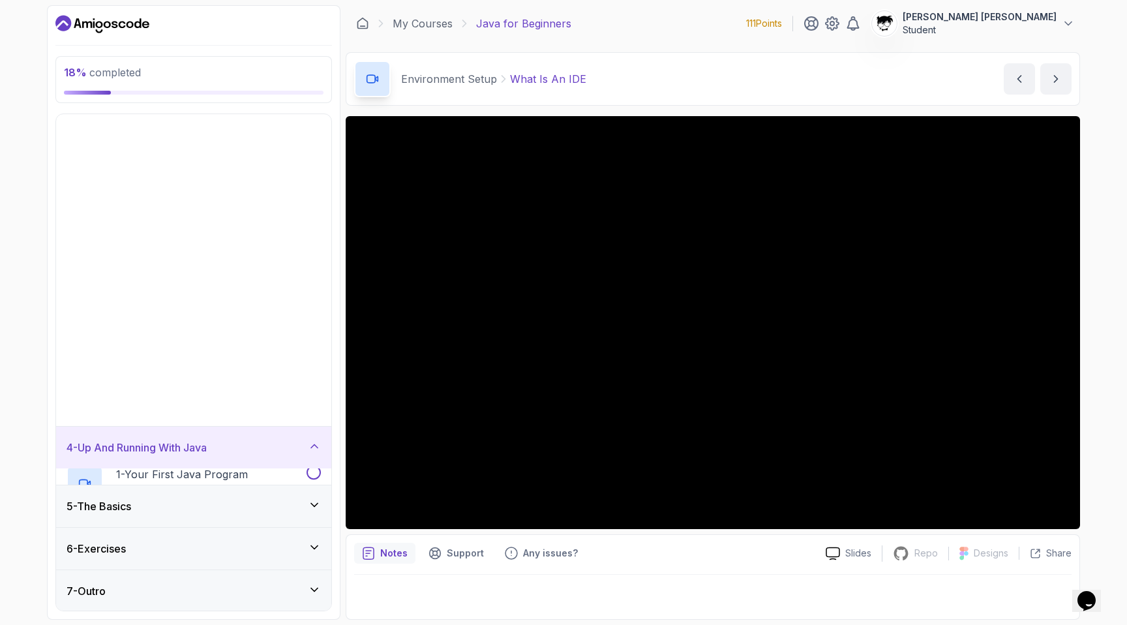
scroll to position [0, 0]
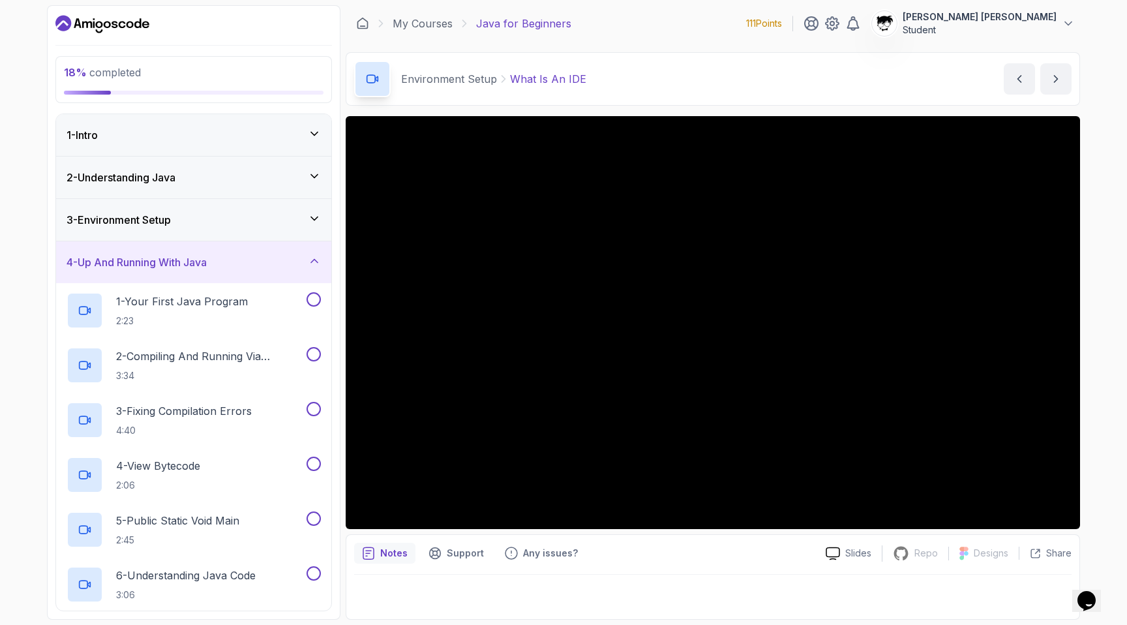
click at [121, 254] on h3 "4 - Up And Running With Java" at bounding box center [137, 262] width 140 height 16
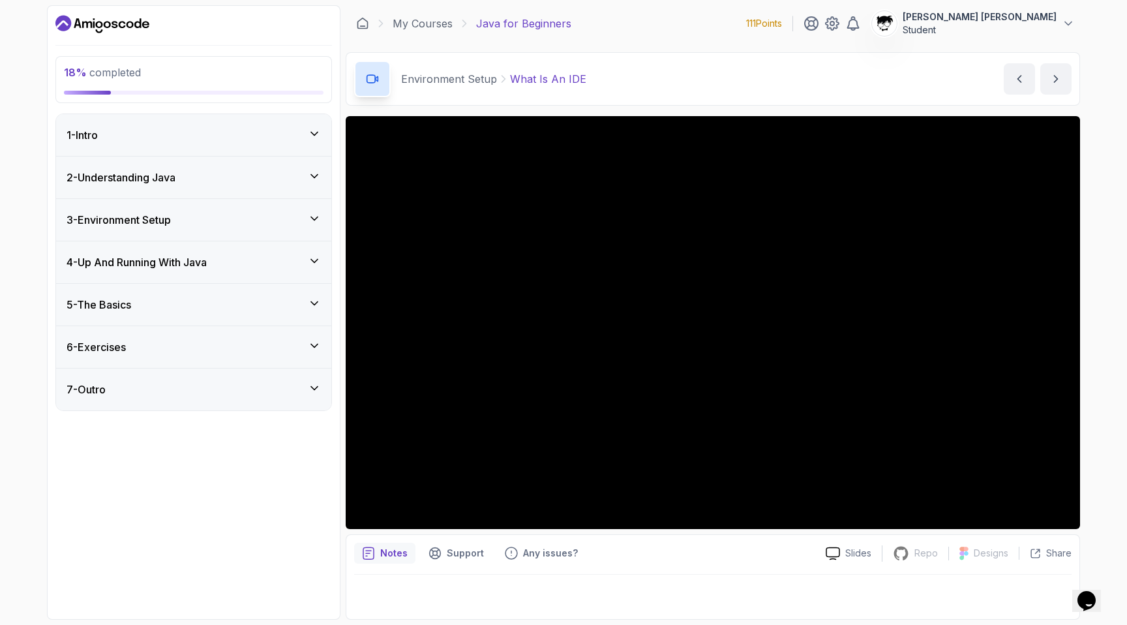
click at [103, 265] on h3 "4 - Up And Running With Java" at bounding box center [137, 262] width 140 height 16
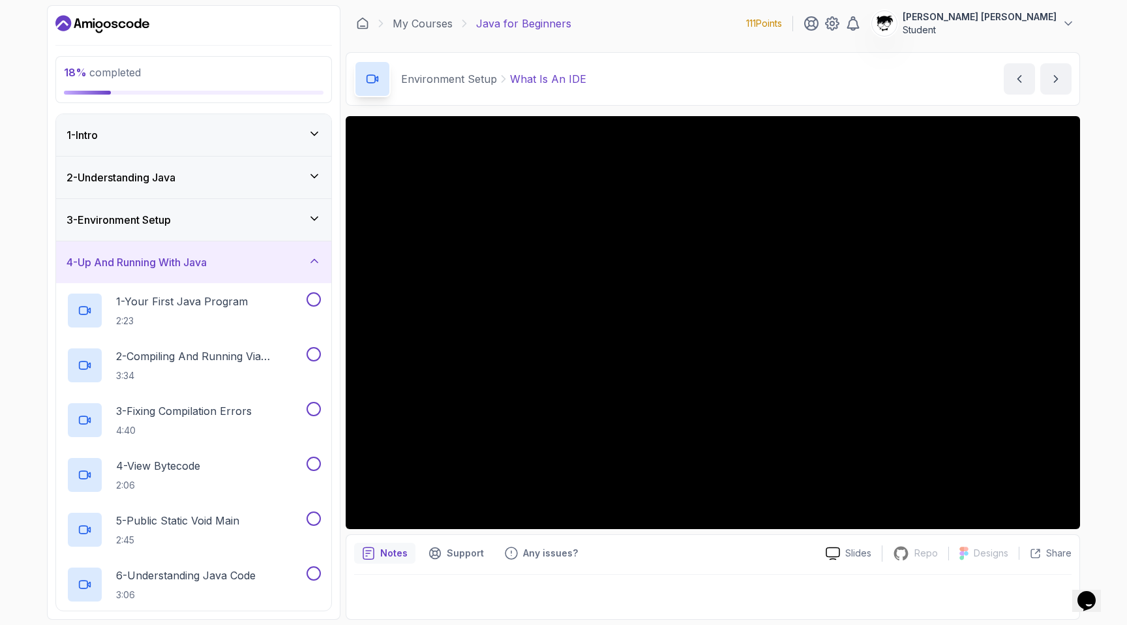
click at [103, 265] on h3 "4 - Up And Running With Java" at bounding box center [137, 262] width 140 height 16
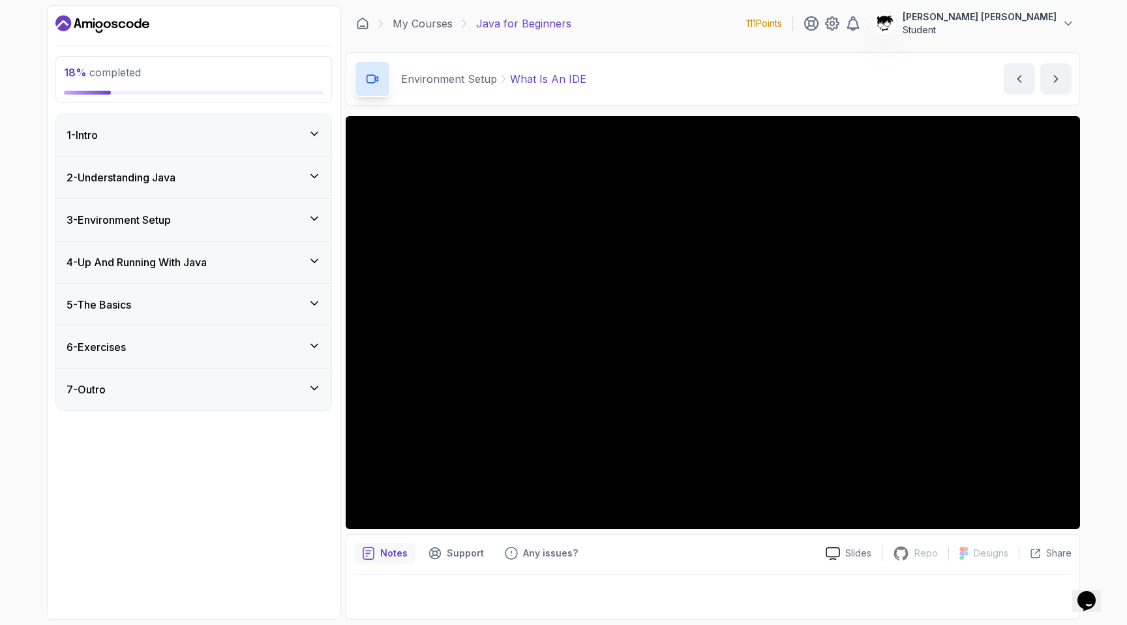
click at [104, 296] on div "5 - The Basics" at bounding box center [193, 305] width 275 height 42
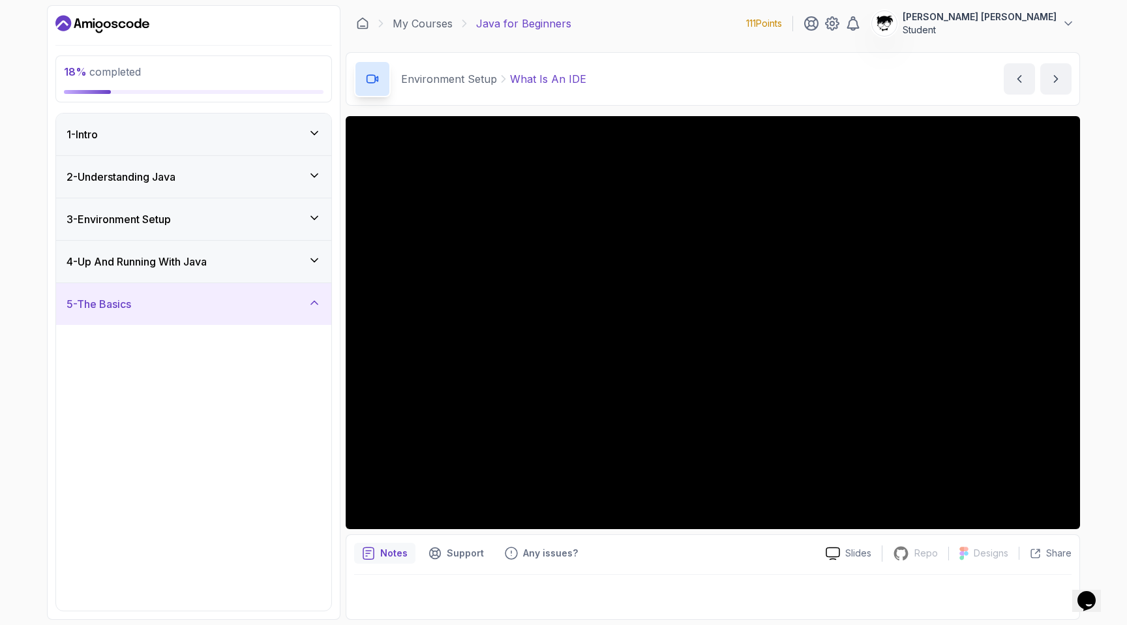
click at [104, 296] on h3 "5 - The Basics" at bounding box center [99, 304] width 65 height 16
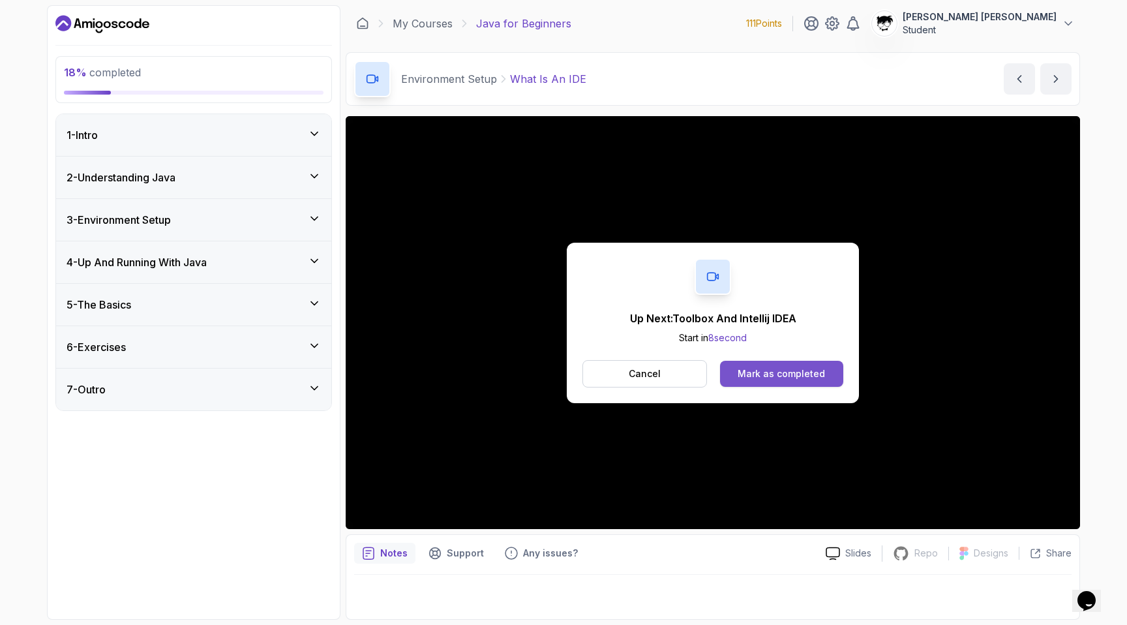
click at [797, 379] on div "Mark as completed" at bounding box center [780, 373] width 87 height 13
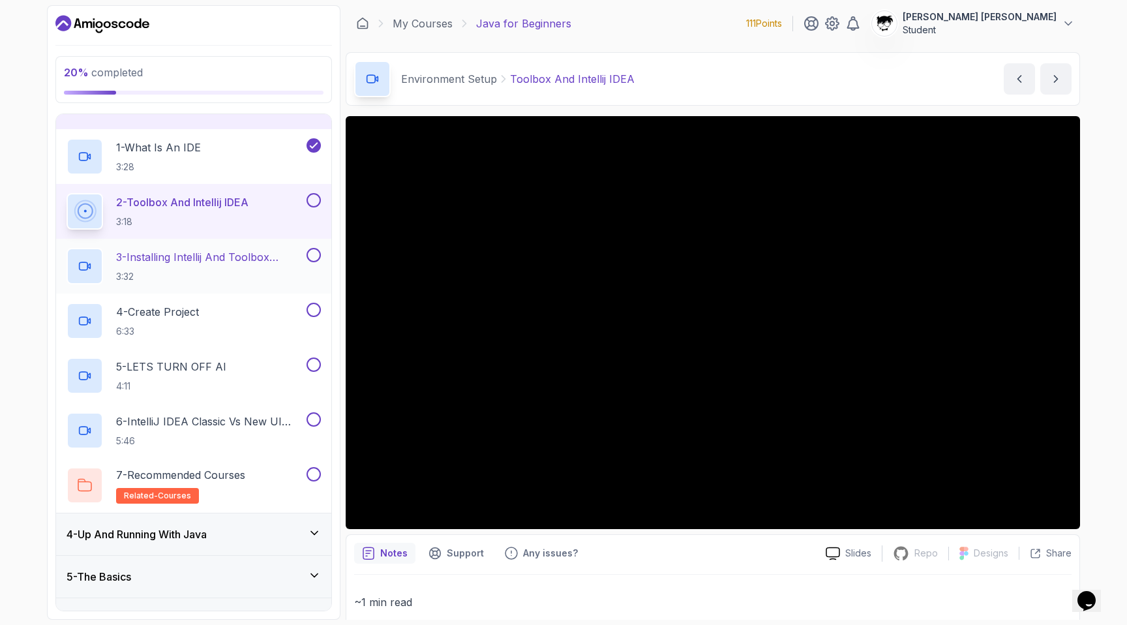
scroll to position [115, 0]
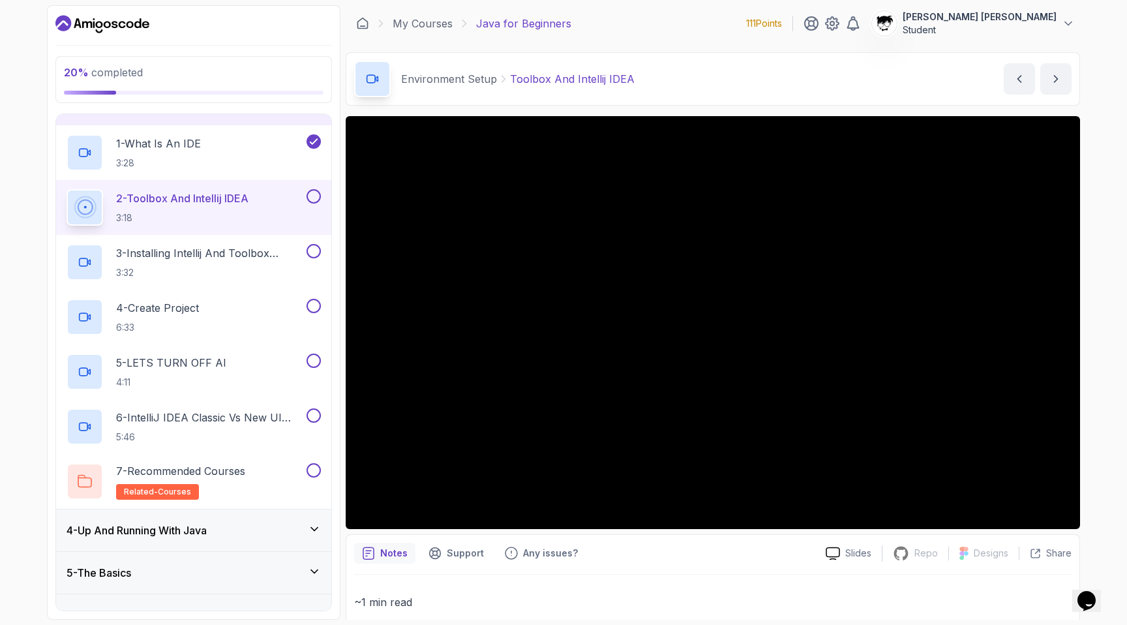
click at [162, 520] on div "4 - Up And Running With Java" at bounding box center [193, 530] width 275 height 42
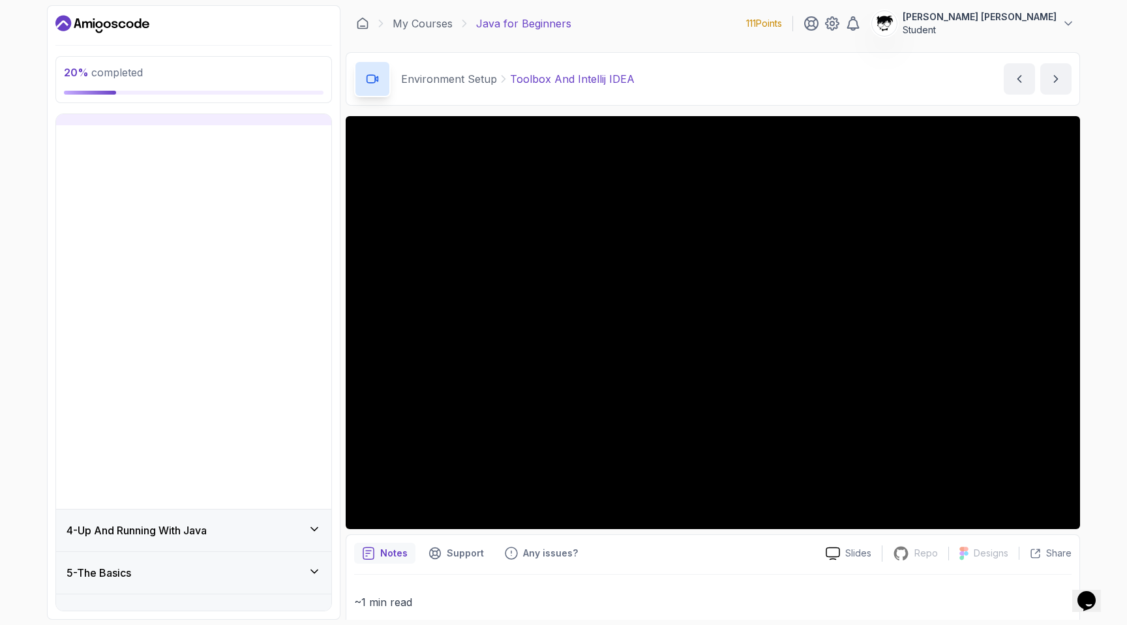
scroll to position [0, 0]
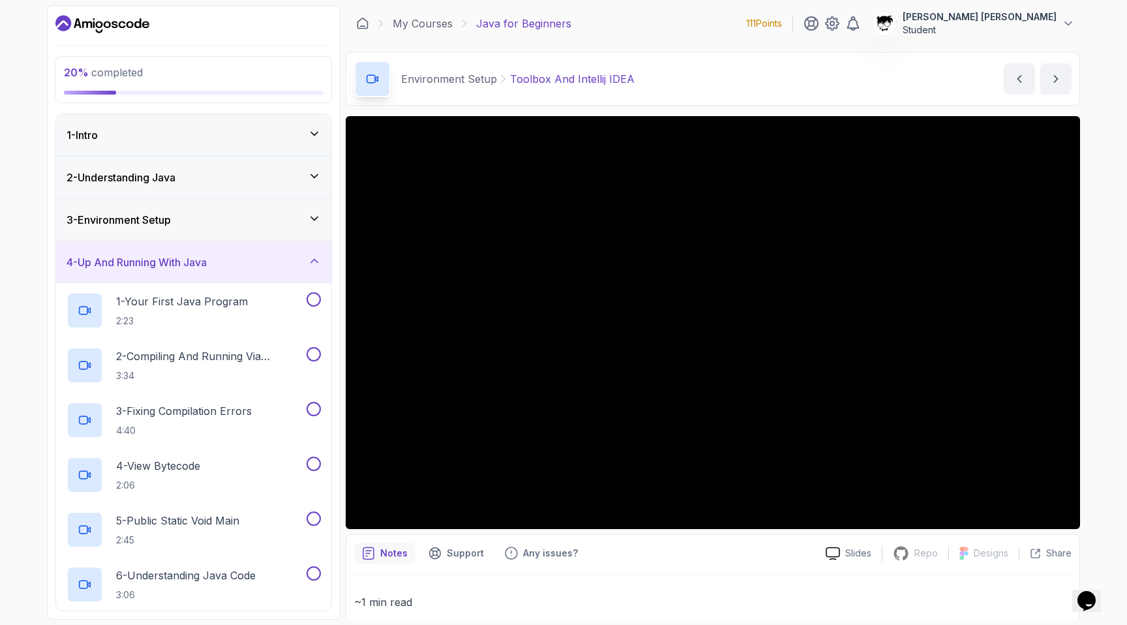
click at [134, 259] on h3 "4 - Up And Running With Java" at bounding box center [137, 262] width 140 height 16
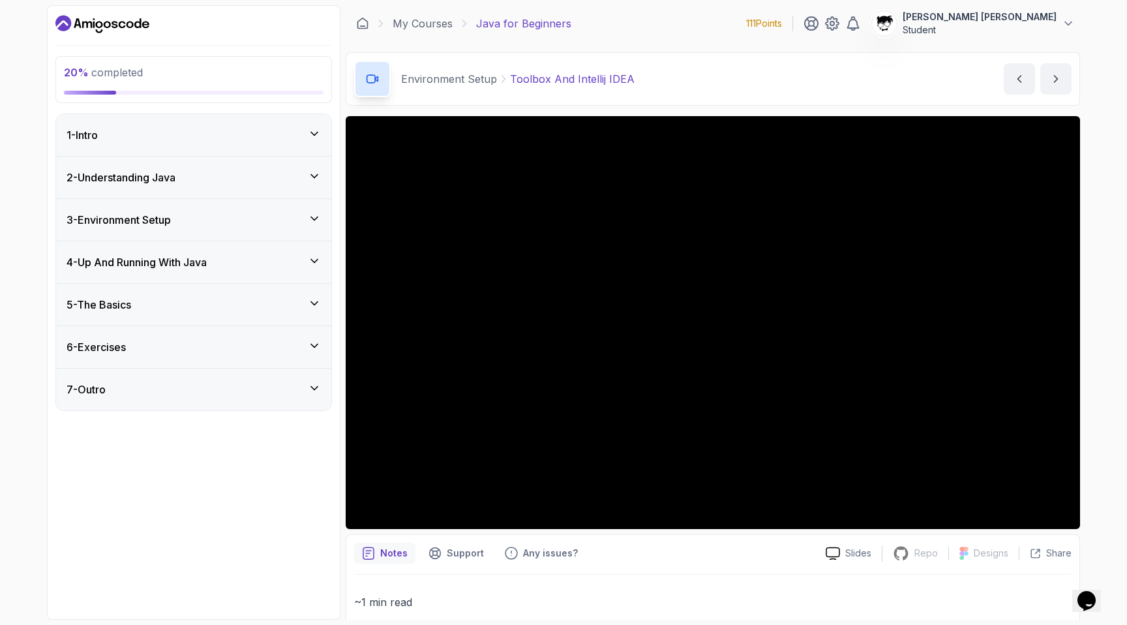
click at [128, 398] on div "7 - Outro" at bounding box center [193, 389] width 275 height 42
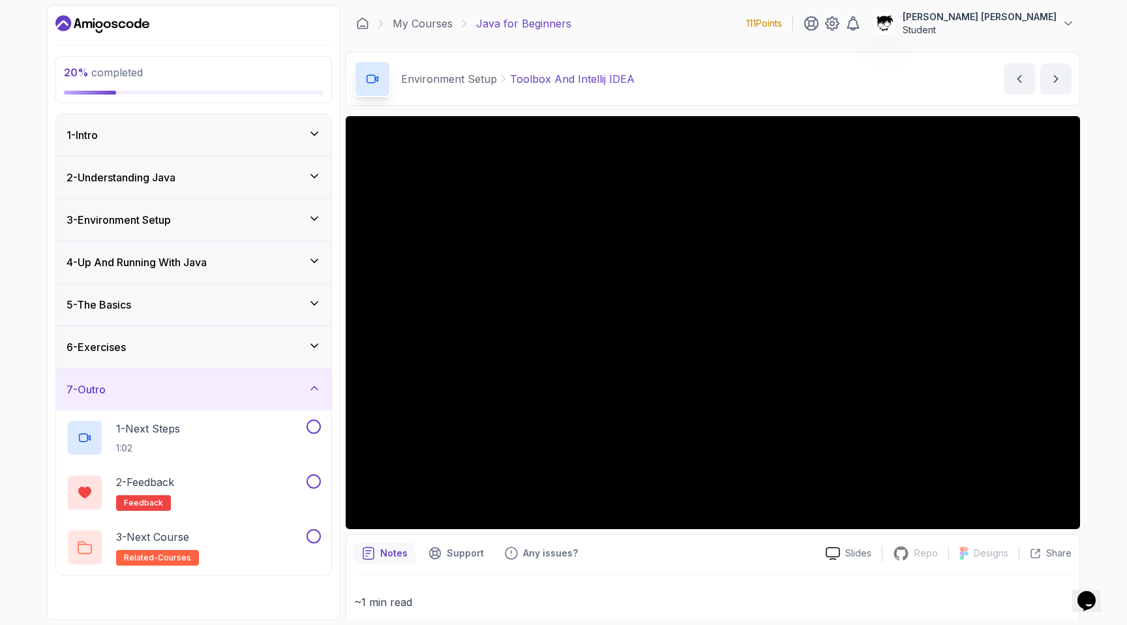
click at [128, 398] on div "7 - Outro" at bounding box center [193, 389] width 275 height 42
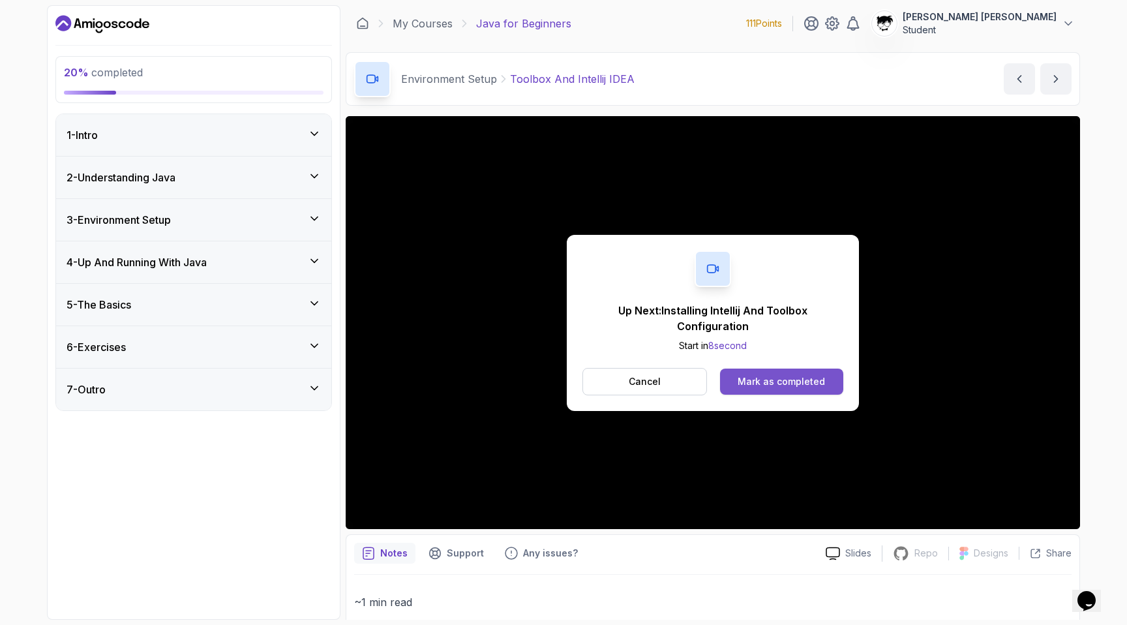
click at [773, 381] on div "Mark as completed" at bounding box center [780, 381] width 87 height 13
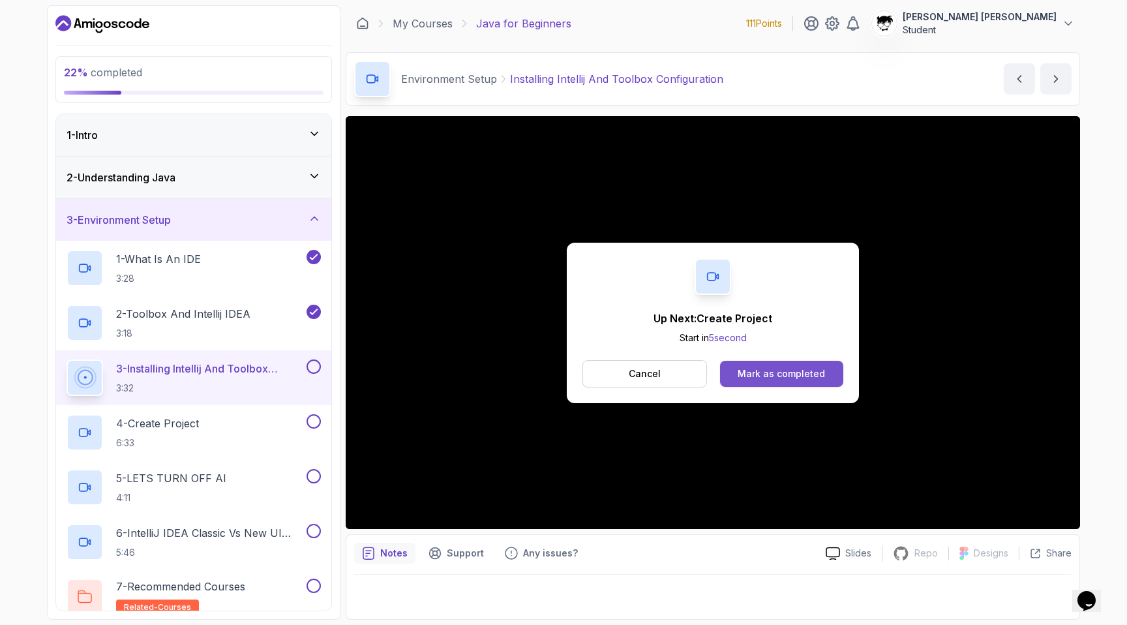
click at [765, 371] on div "Mark as completed" at bounding box center [780, 373] width 87 height 13
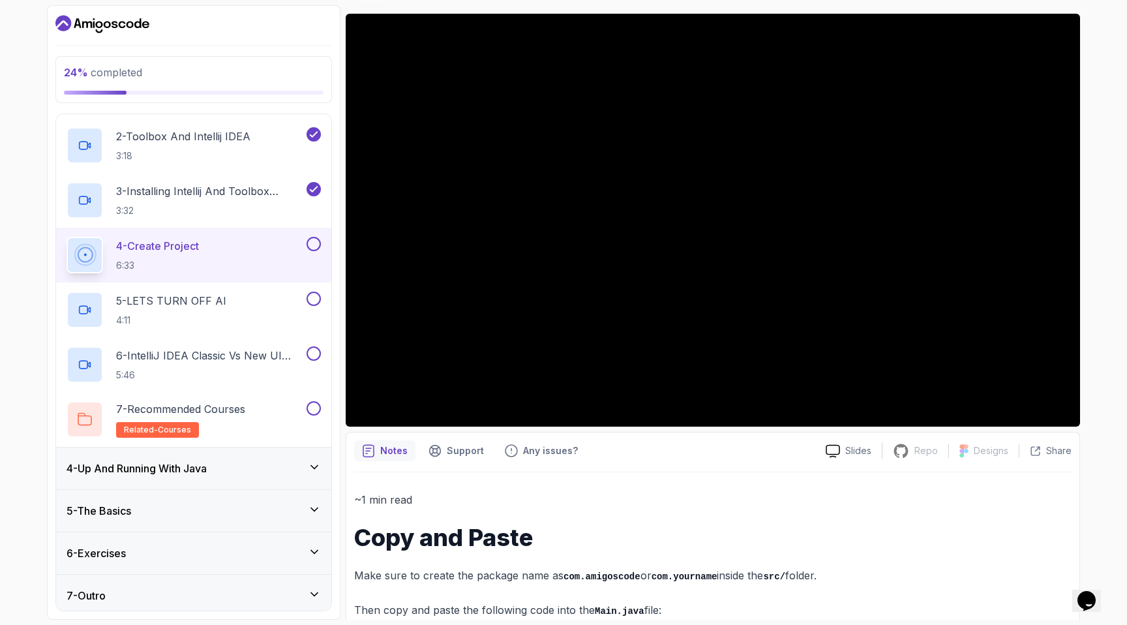
scroll to position [329, 0]
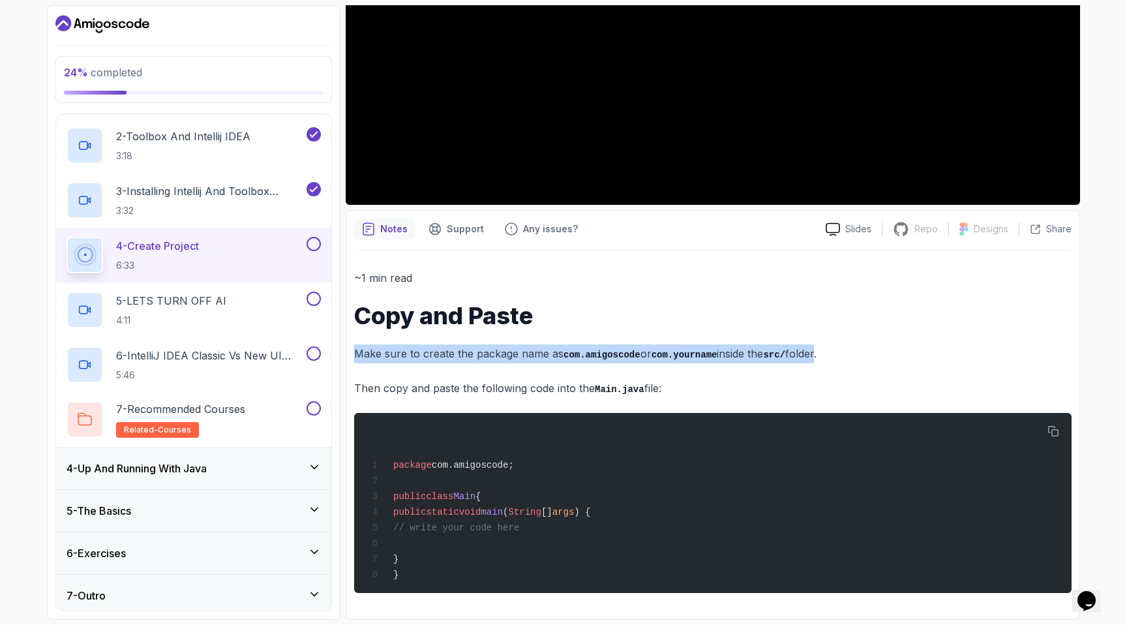
drag, startPoint x: 359, startPoint y: 342, endPoint x: 826, endPoint y: 353, distance: 467.6
click at [826, 353] on p "Make sure to create the package name as com.amigoscode or com.yourname inside t…" at bounding box center [712, 353] width 717 height 19
click at [827, 344] on p "Make sure to create the package name as com.amigoscode or com.yourname inside t…" at bounding box center [712, 353] width 717 height 19
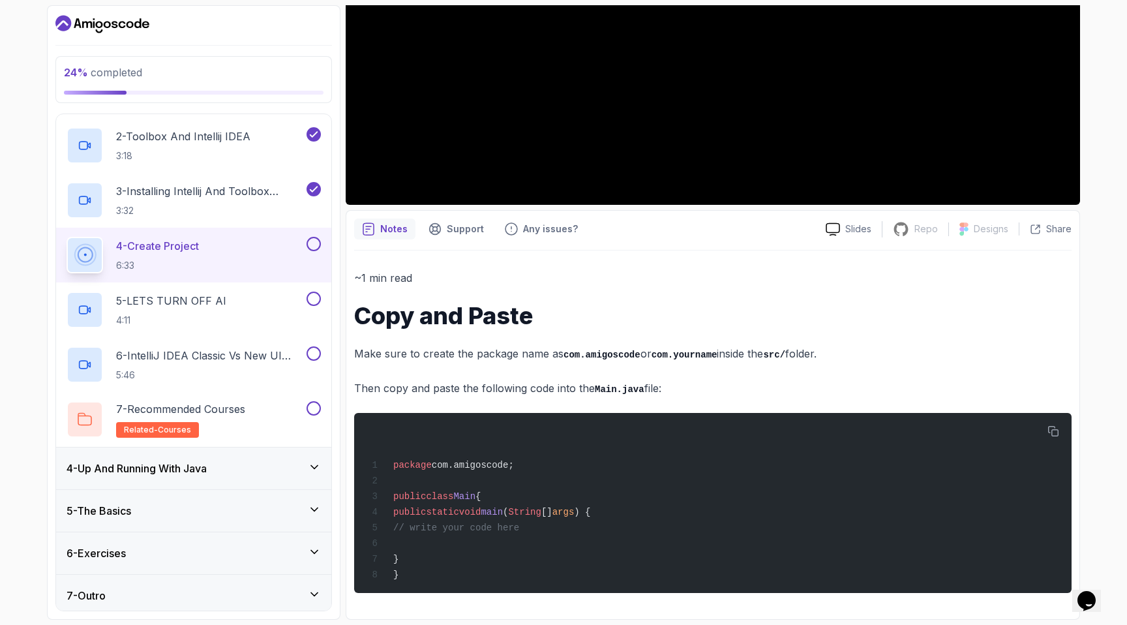
click at [827, 344] on p "Make sure to create the package name as com.amigoscode or com.yourname inside t…" at bounding box center [712, 353] width 717 height 19
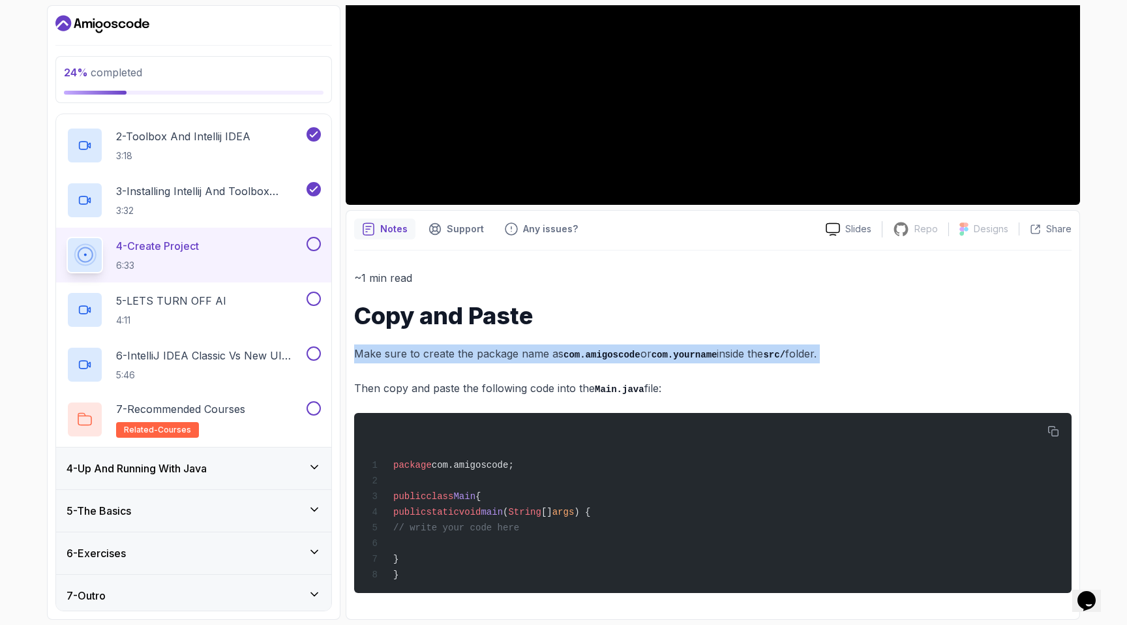
click at [827, 344] on p "Make sure to create the package name as com.amigoscode or com.yourname inside t…" at bounding box center [712, 353] width 717 height 19
click at [825, 361] on div "~1 min read Copy and Paste Make sure to create the package name as com.amigosco…" at bounding box center [712, 431] width 717 height 324
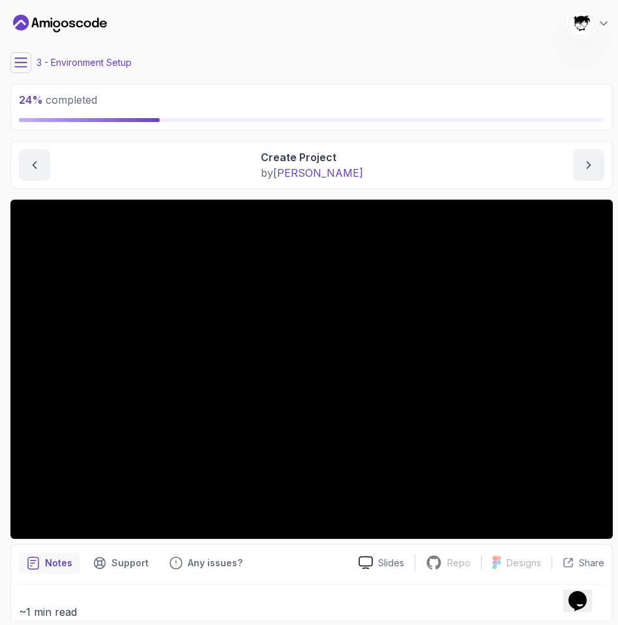
scroll to position [24, 0]
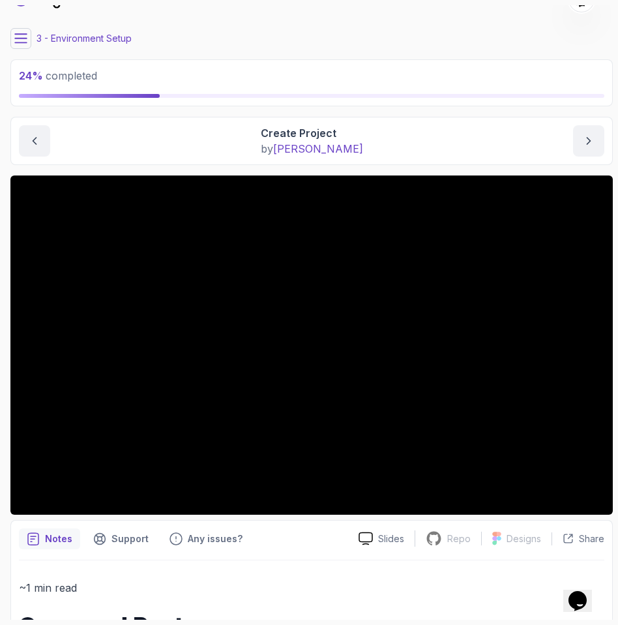
click at [29, 37] on button at bounding box center [20, 38] width 21 height 21
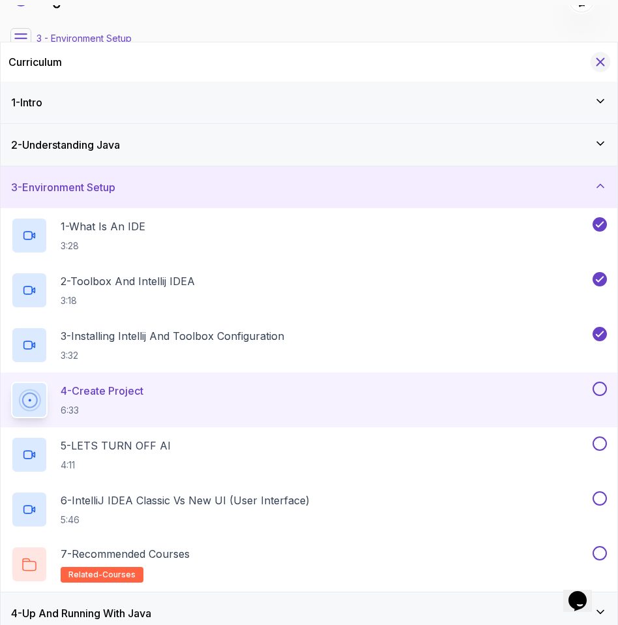
click at [601, 57] on icon "Hide Curriculum for mobile" at bounding box center [600, 62] width 14 height 14
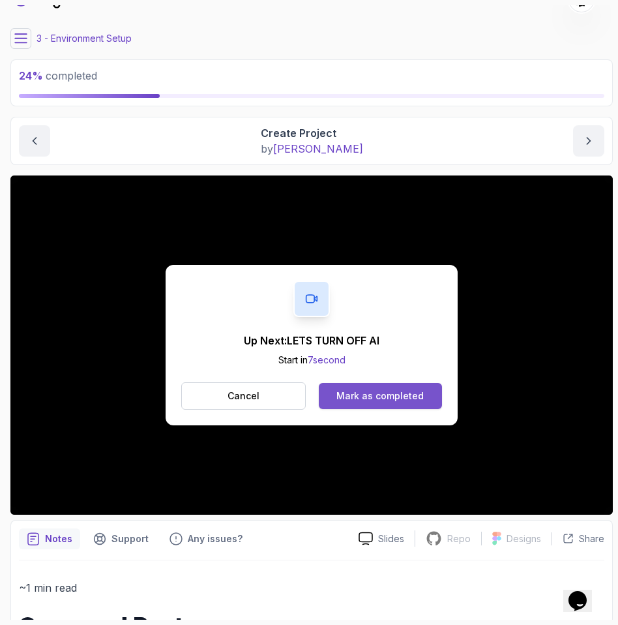
click at [346, 394] on div "Mark as completed" at bounding box center [379, 395] width 87 height 13
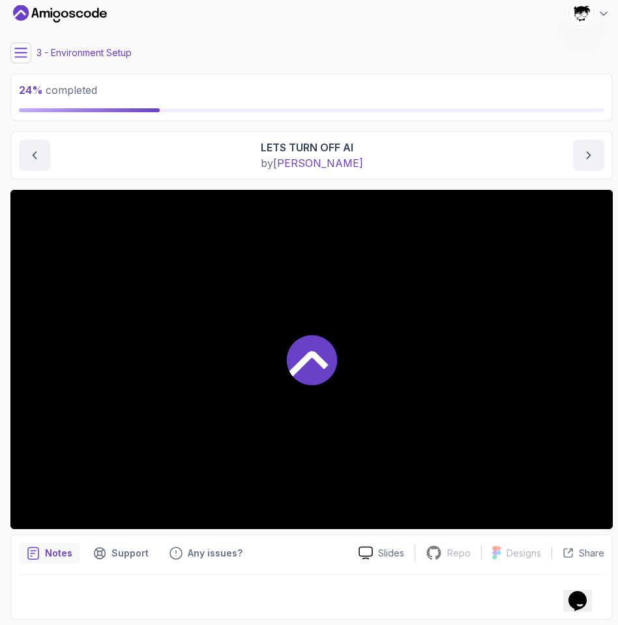
scroll to position [10, 0]
click at [26, 50] on icon at bounding box center [20, 52] width 13 height 13
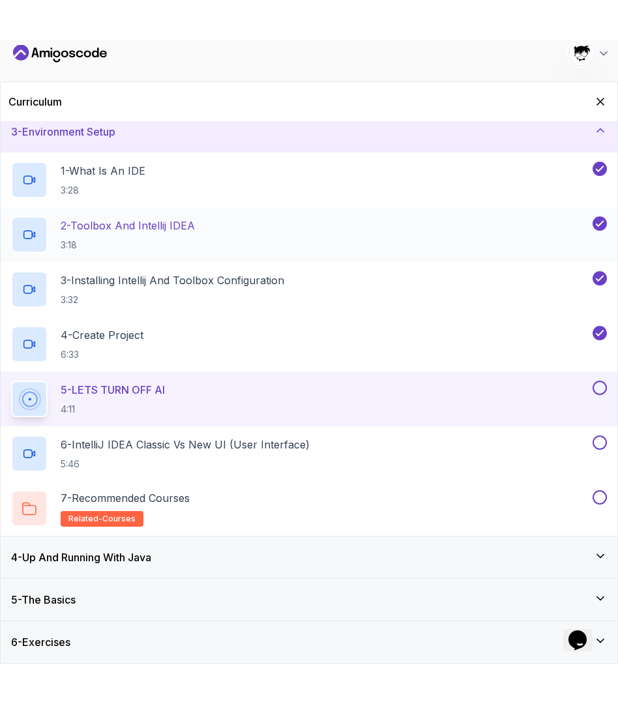
scroll to position [95, 0]
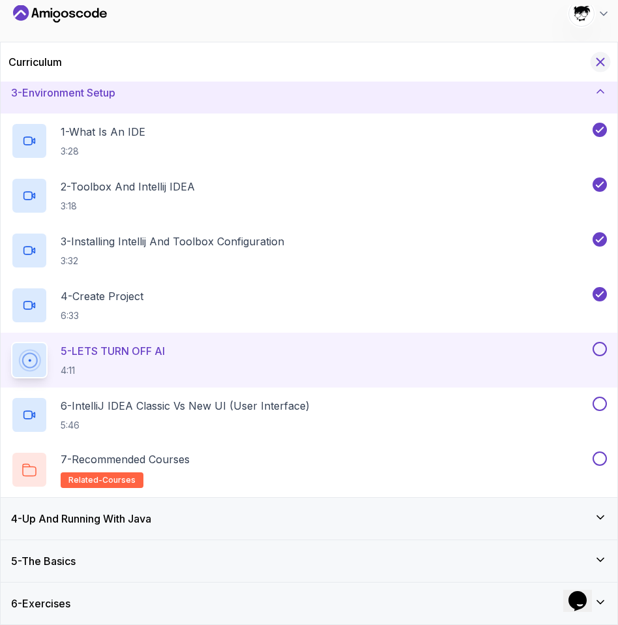
click at [602, 58] on icon "Hide Curriculum for mobile" at bounding box center [600, 62] width 14 height 14
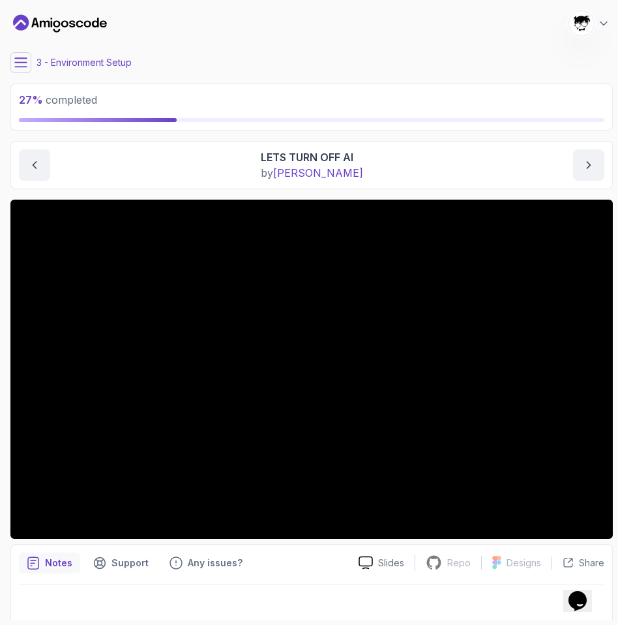
scroll to position [10, 0]
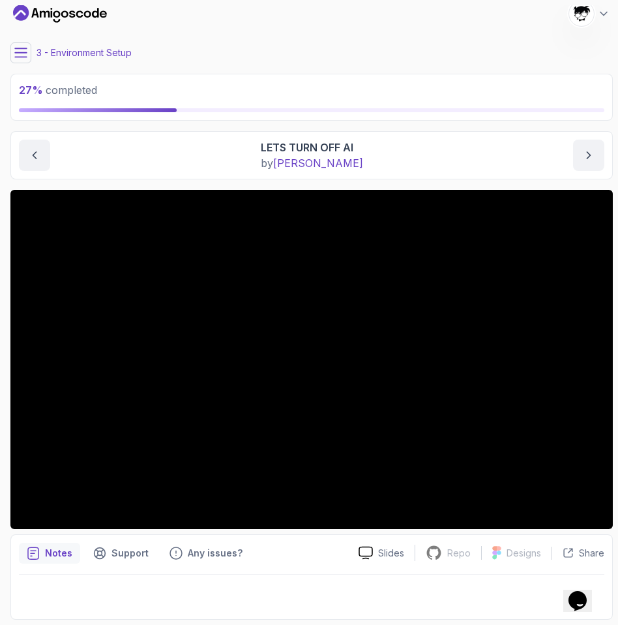
click at [24, 48] on icon at bounding box center [21, 52] width 12 height 8
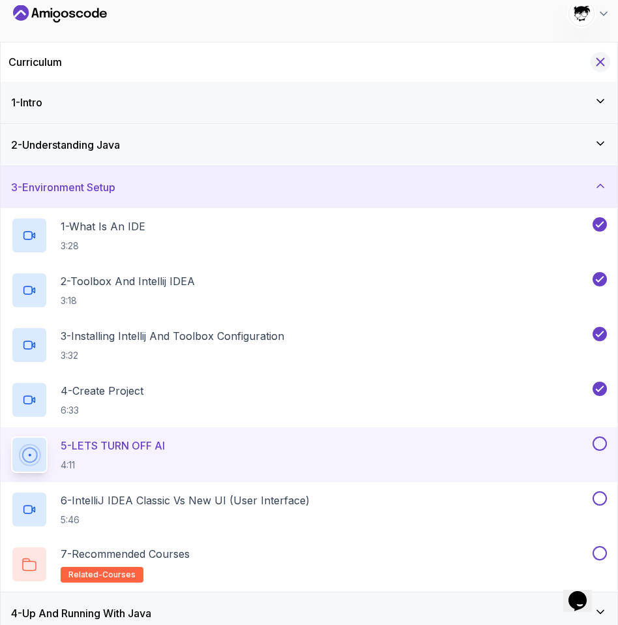
click at [593, 59] on icon "Hide Curriculum for mobile" at bounding box center [600, 62] width 14 height 14
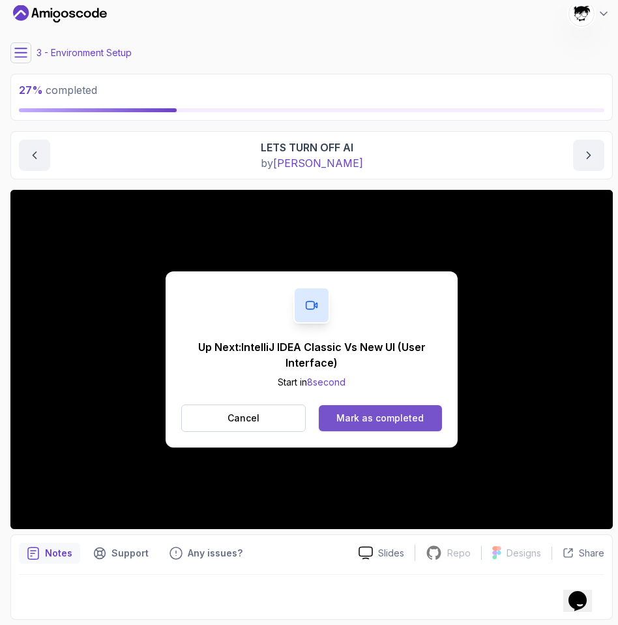
click at [396, 415] on div "Mark as completed" at bounding box center [379, 417] width 87 height 13
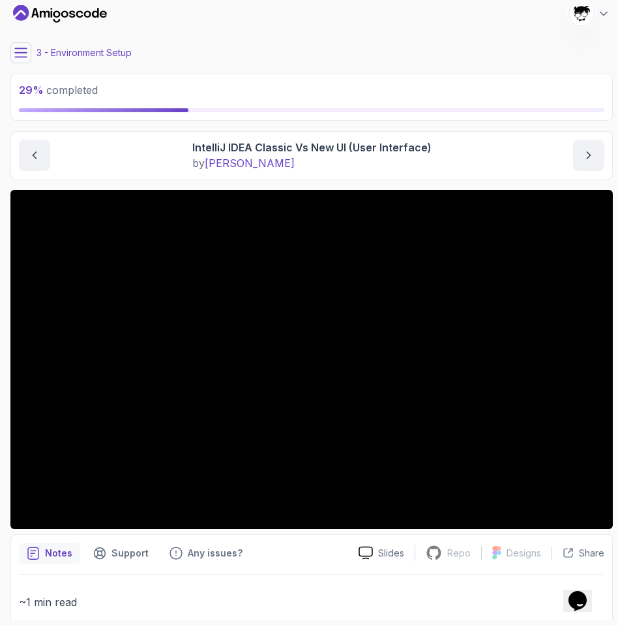
click at [29, 57] on button at bounding box center [20, 52] width 21 height 21
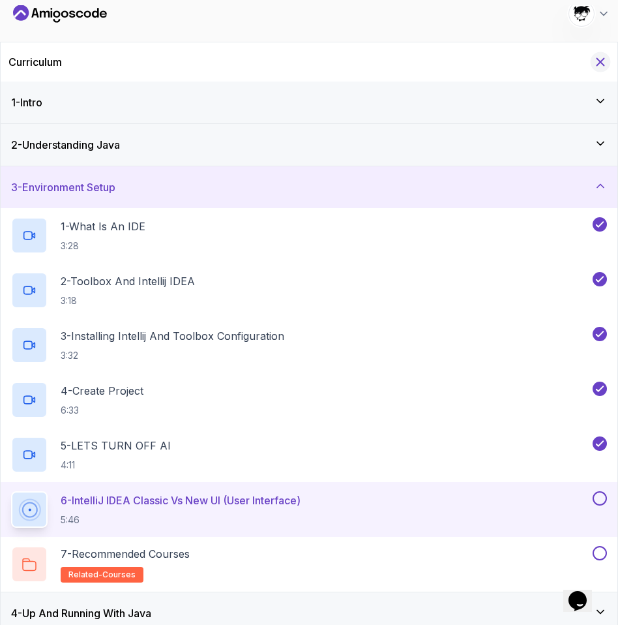
click at [597, 61] on icon "Hide Curriculum for mobile" at bounding box center [600, 62] width 14 height 14
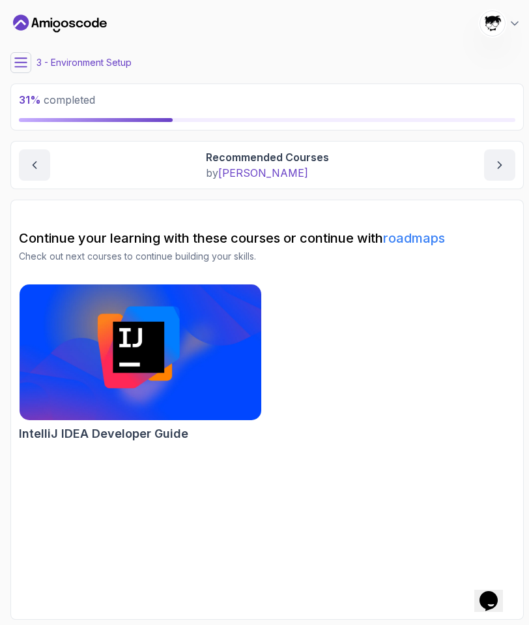
click at [23, 61] on icon at bounding box center [20, 62] width 13 height 13
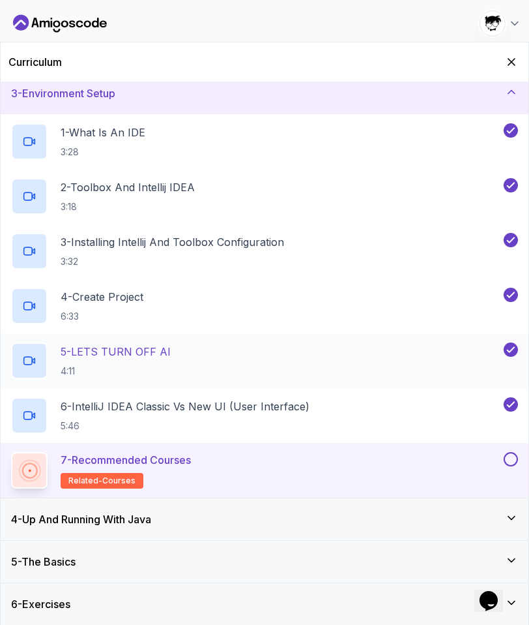
scroll to position [95, 0]
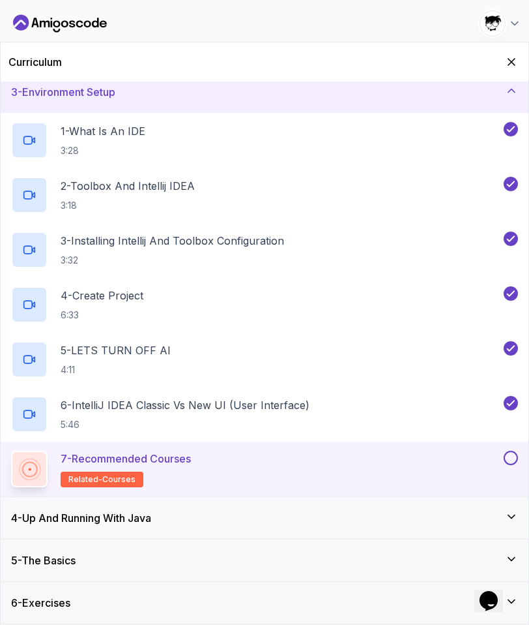
click at [511, 458] on button at bounding box center [511, 458] width 14 height 14
click at [207, 511] on div "4 - Up And Running With Java" at bounding box center [264, 518] width 507 height 16
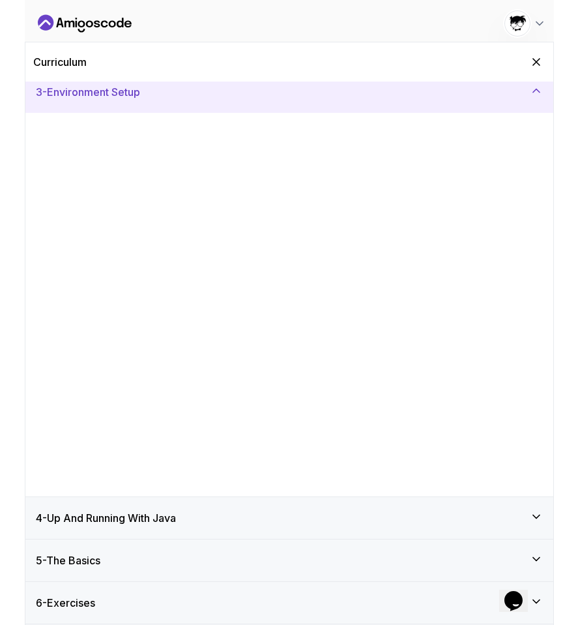
scroll to position [0, 0]
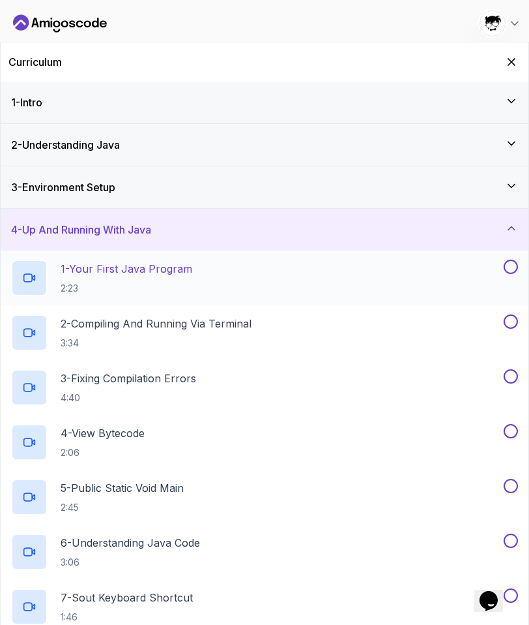
click at [179, 293] on p "2:23" at bounding box center [127, 288] width 132 height 13
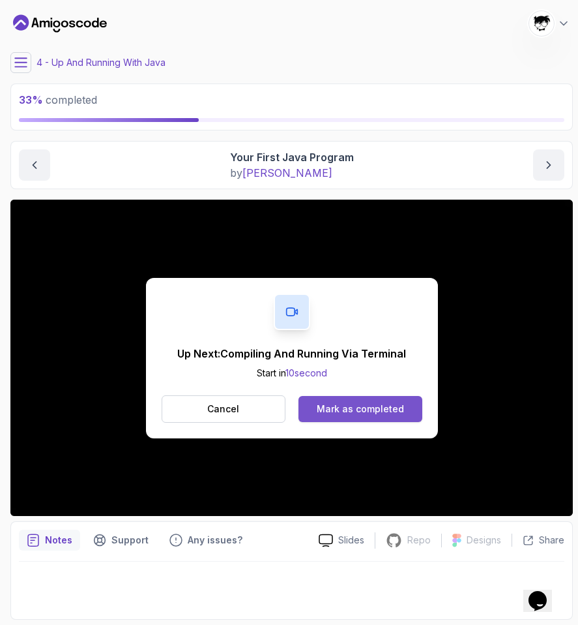
click at [341, 406] on div "Mark as completed" at bounding box center [360, 408] width 87 height 13
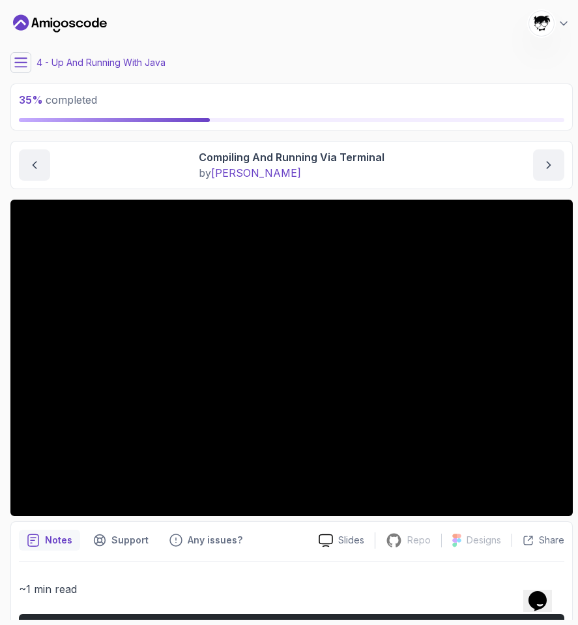
click at [22, 69] on button at bounding box center [20, 62] width 21 height 21
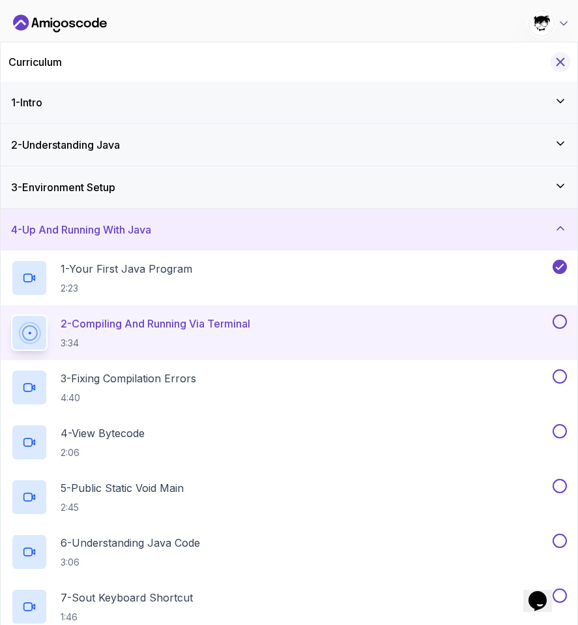
click at [565, 57] on icon "Hide Curriculum for mobile" at bounding box center [561, 62] width 14 height 14
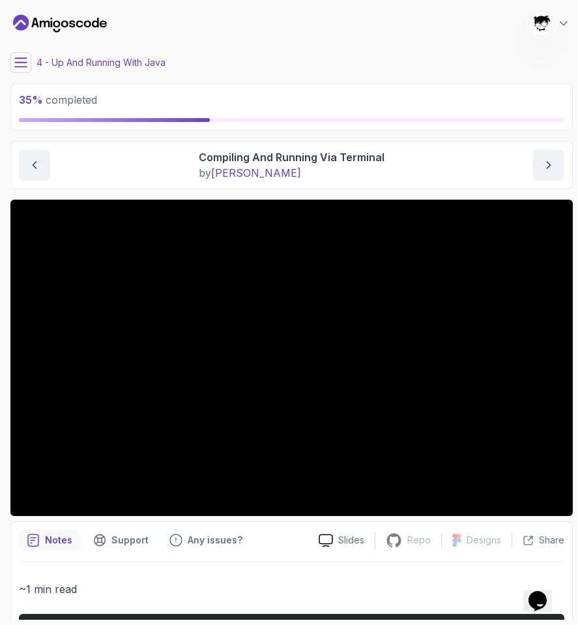
click at [6, 67] on div "35 % completed 1 - Intro 2 - Understanding Java 3 - Environment Setup 4 - Up An…" at bounding box center [289, 312] width 568 height 614
click at [16, 61] on icon at bounding box center [20, 62] width 13 height 13
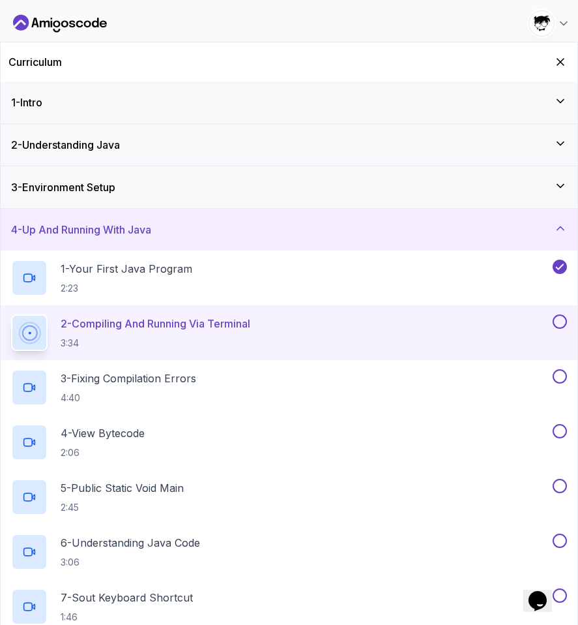
click at [52, 240] on div "4 - Up And Running With Java" at bounding box center [289, 230] width 577 height 42
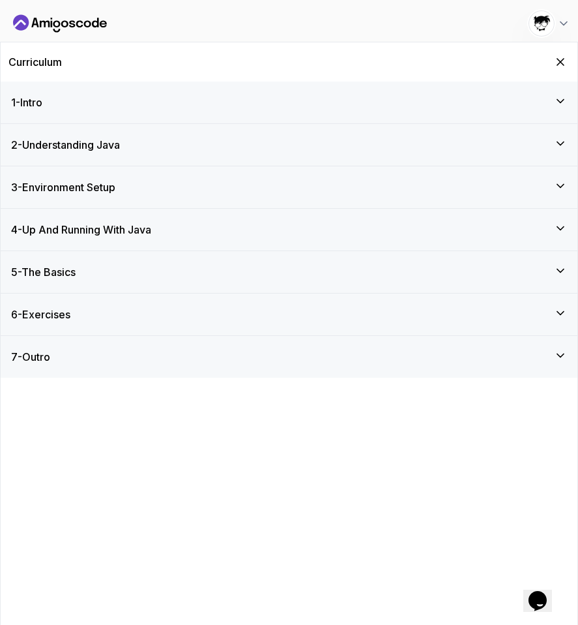
click at [54, 263] on div "5 - The Basics" at bounding box center [289, 272] width 577 height 42
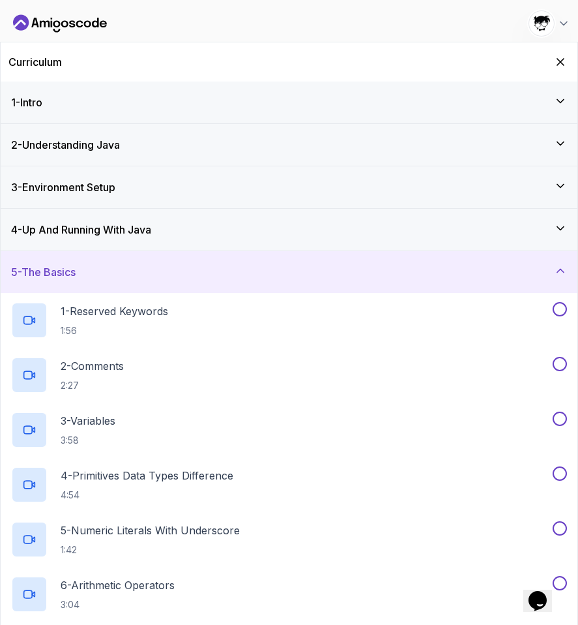
click at [54, 272] on h3 "5 - The Basics" at bounding box center [43, 272] width 65 height 16
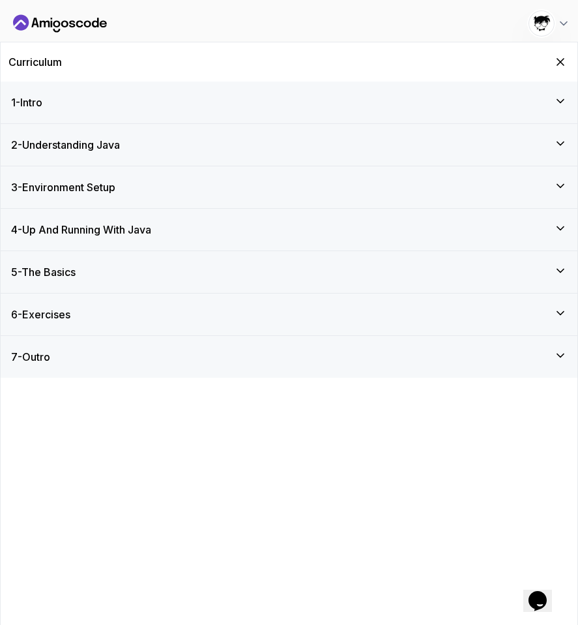
click at [61, 323] on div "6 - Exercises" at bounding box center [289, 314] width 577 height 42
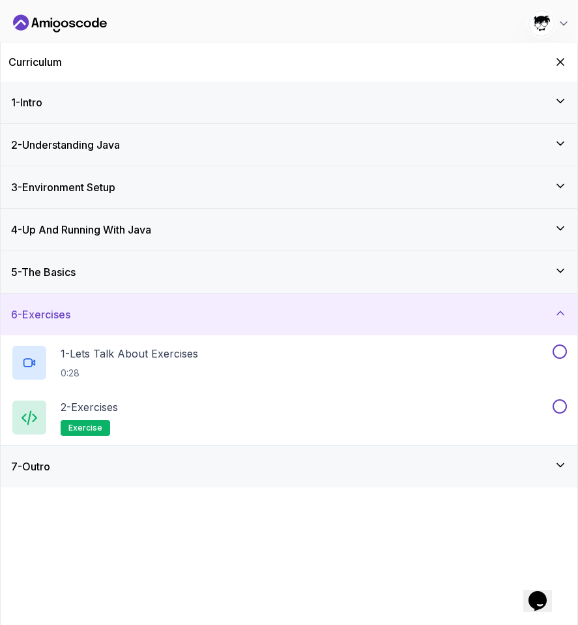
click at [61, 323] on div "6 - Exercises" at bounding box center [289, 314] width 577 height 42
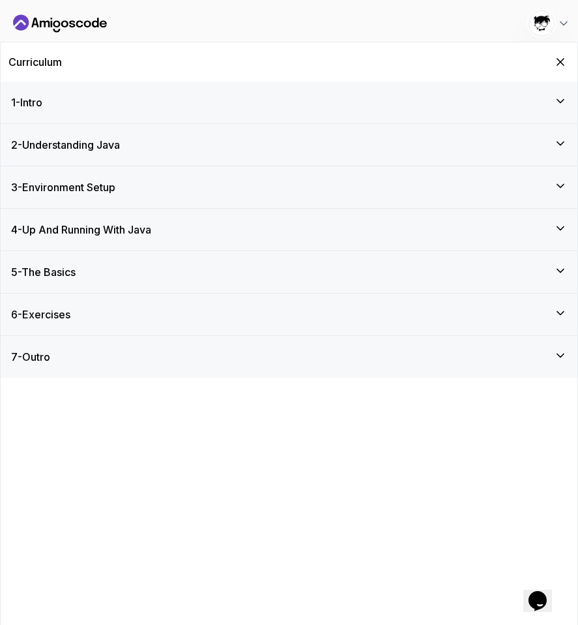
click at [59, 355] on div "7 - Outro" at bounding box center [289, 357] width 556 height 16
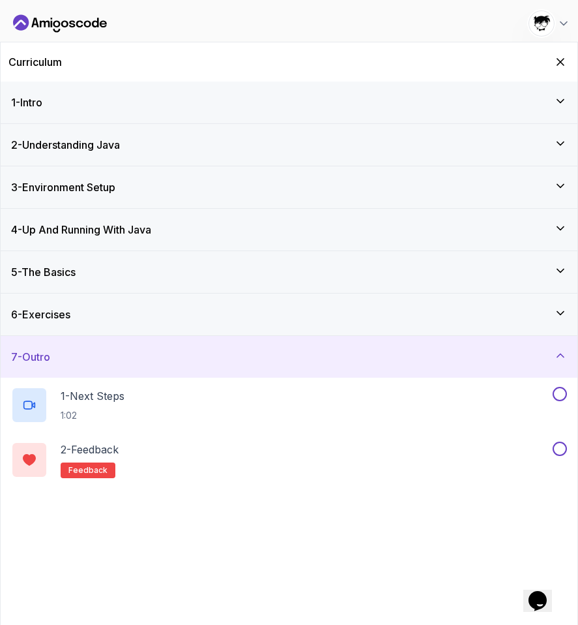
click at [59, 355] on div "7 - Outro" at bounding box center [289, 357] width 556 height 16
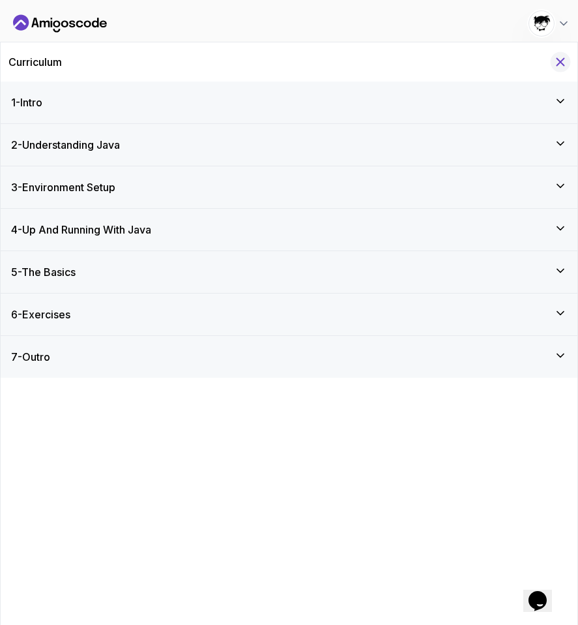
click at [558, 68] on icon "Hide Curriculum for mobile" at bounding box center [561, 62] width 14 height 14
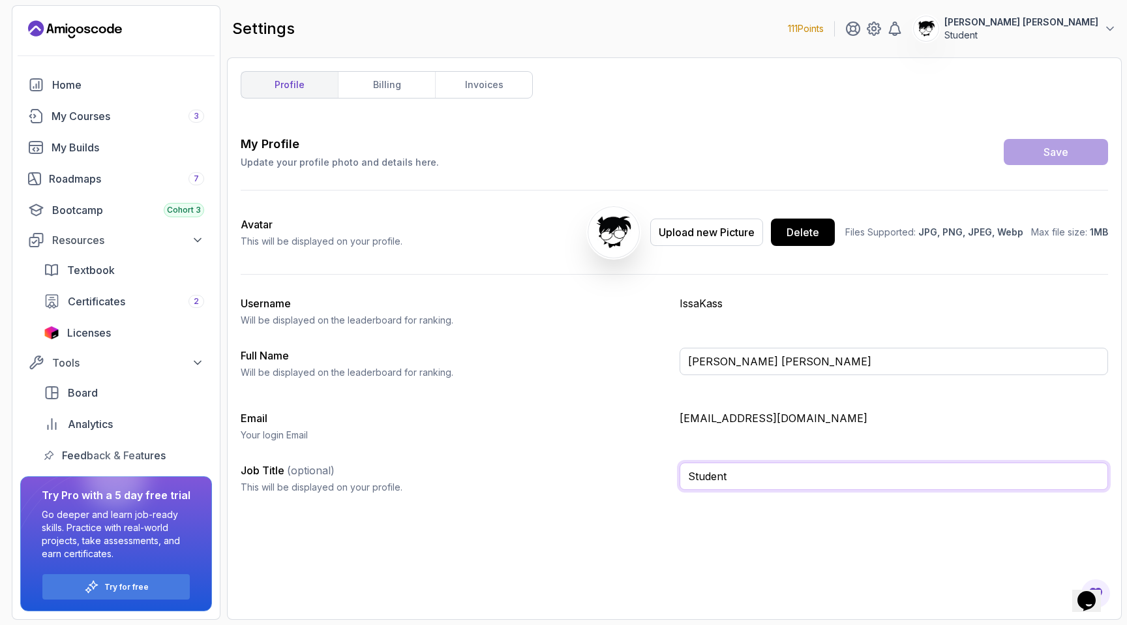
click at [715, 471] on input "Student" at bounding box center [893, 475] width 428 height 27
drag, startPoint x: 738, startPoint y: 471, endPoint x: 662, endPoint y: 471, distance: 75.6
click at [663, 471] on div "Job Title (optional) This will be displayed on your profile. Student" at bounding box center [674, 483] width 867 height 42
click at [662, 471] on div "Job Title (optional) This will be displayed on your profile." at bounding box center [455, 477] width 428 height 31
click at [149, 586] on div "Try for free" at bounding box center [115, 586] width 147 height 25
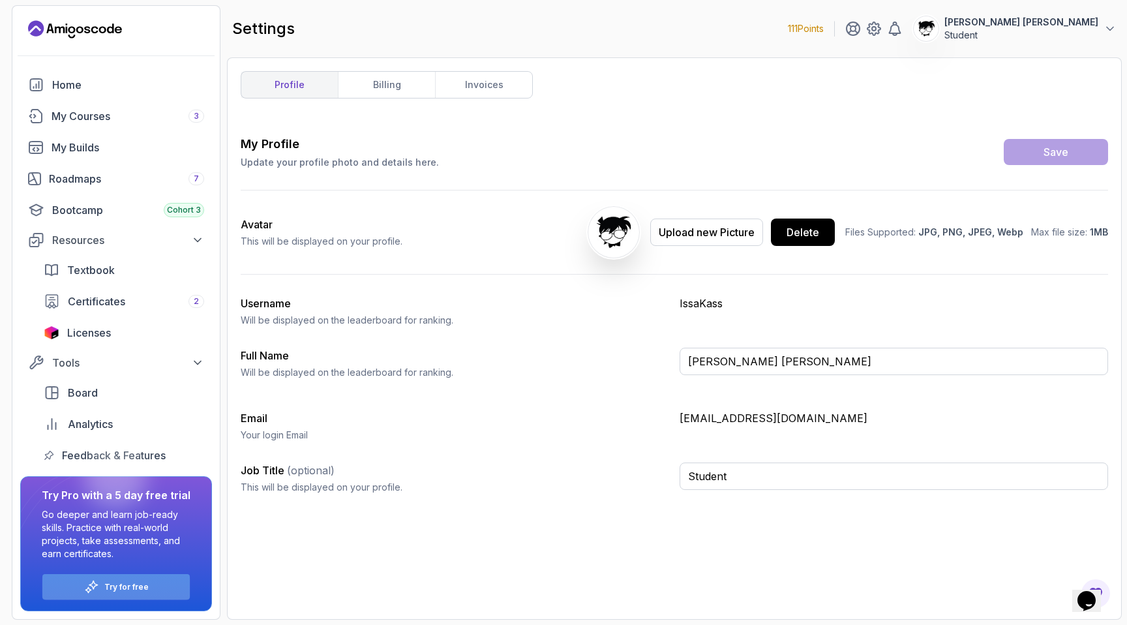
click at [149, 586] on div "Try for free" at bounding box center [115, 586] width 147 height 25
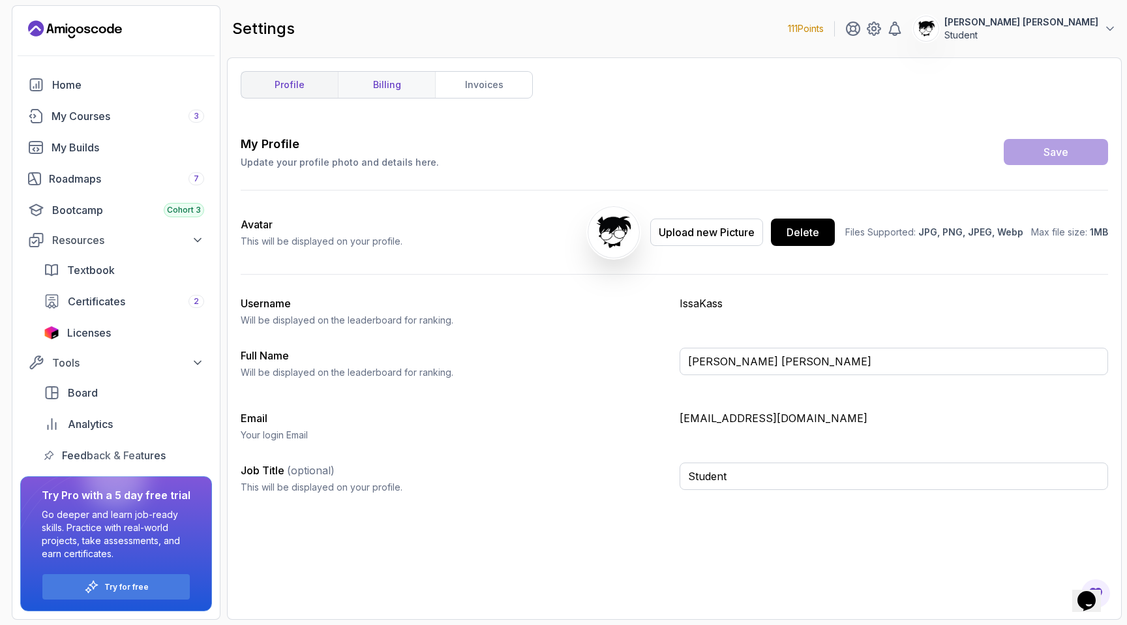
click at [393, 73] on link "billing" at bounding box center [386, 85] width 97 height 26
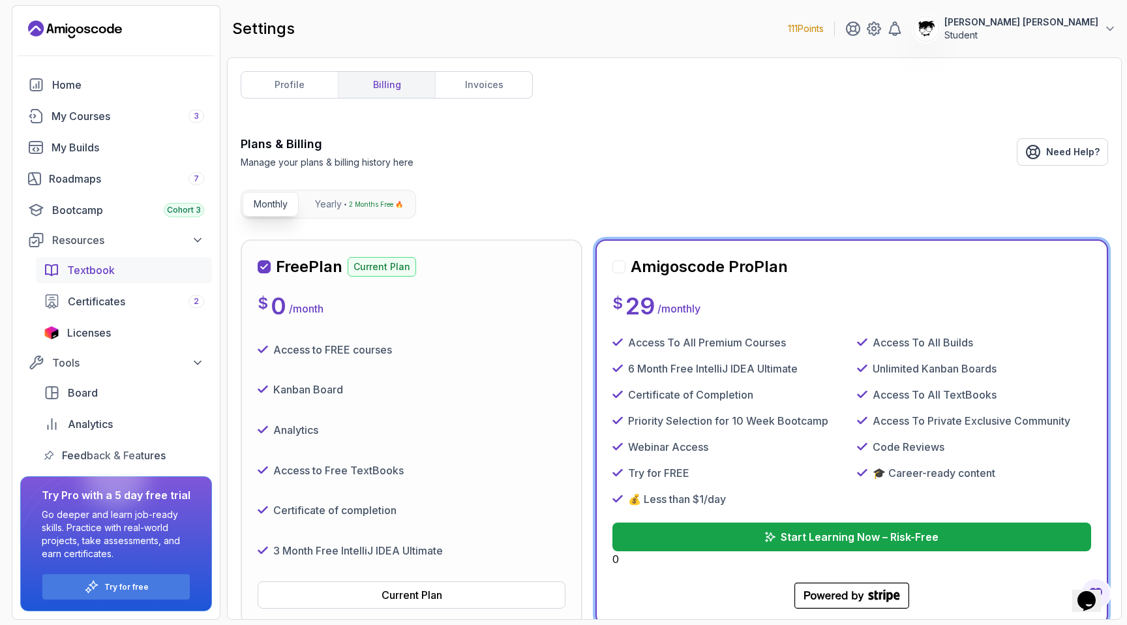
click at [82, 276] on span "Textbook" at bounding box center [91, 270] width 48 height 16
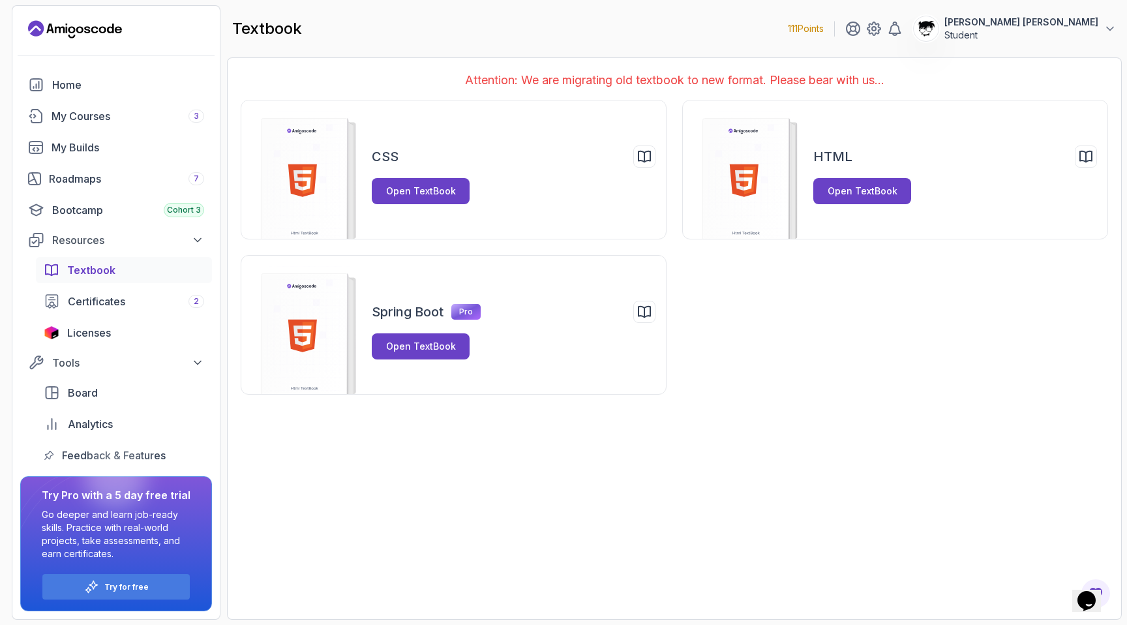
click at [734, 327] on div "CSS Open TextBook HTML Open TextBook Spring Boot Pro Open TextBook" at bounding box center [674, 247] width 867 height 295
click at [454, 346] on button "Open TextBook" at bounding box center [421, 346] width 98 height 26
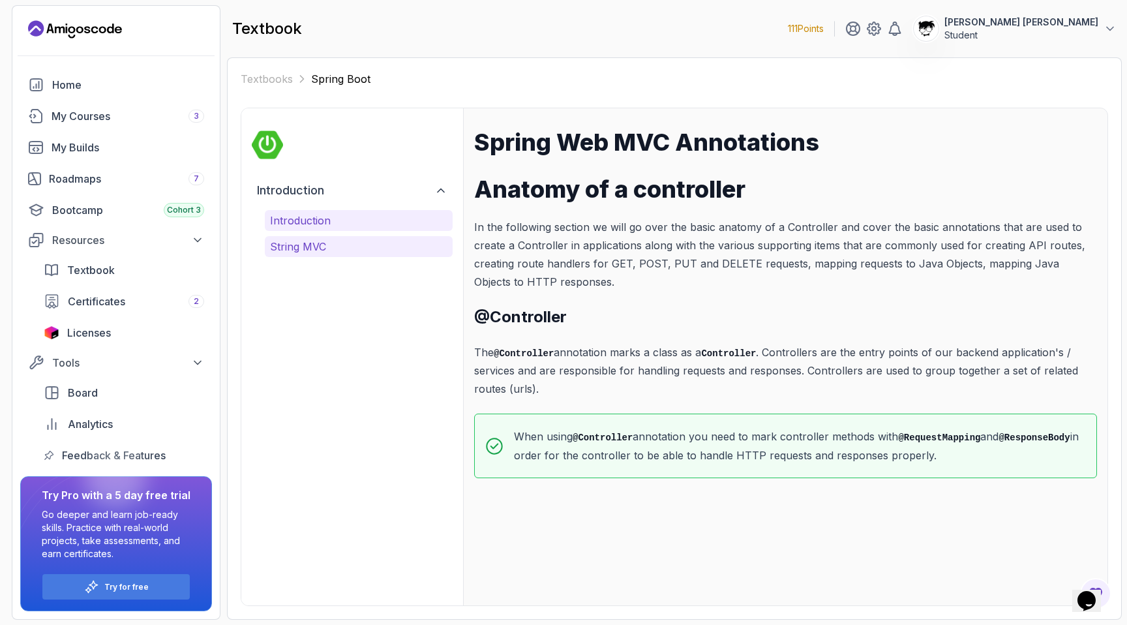
click at [380, 246] on p "String MVC" at bounding box center [358, 247] width 177 height 16
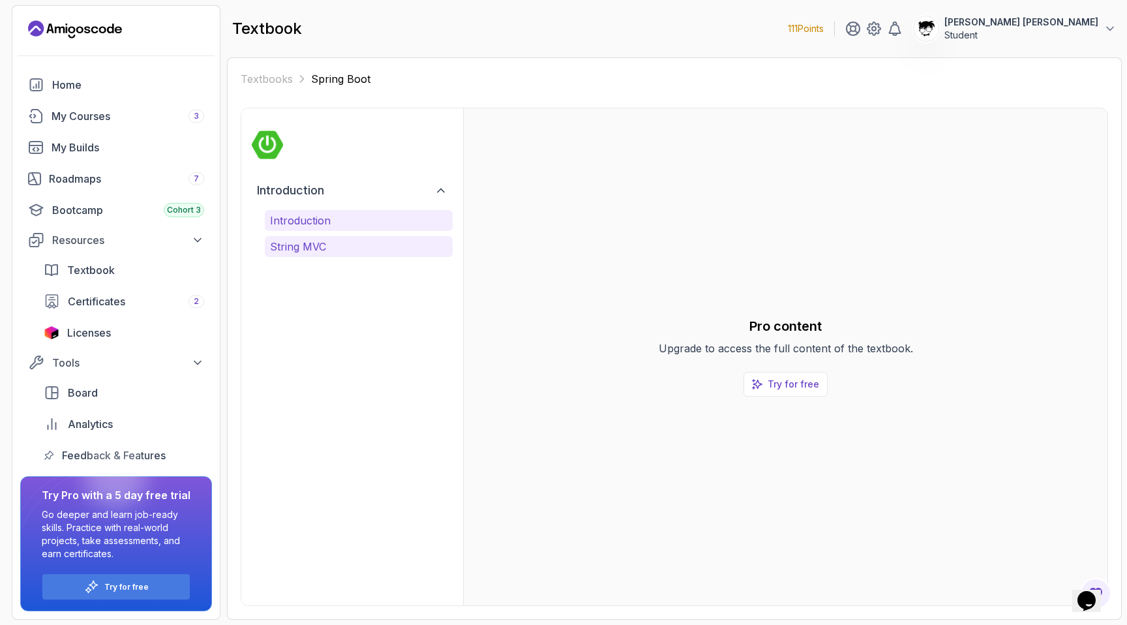
click at [358, 216] on p "Introduction" at bounding box center [358, 221] width 177 height 16
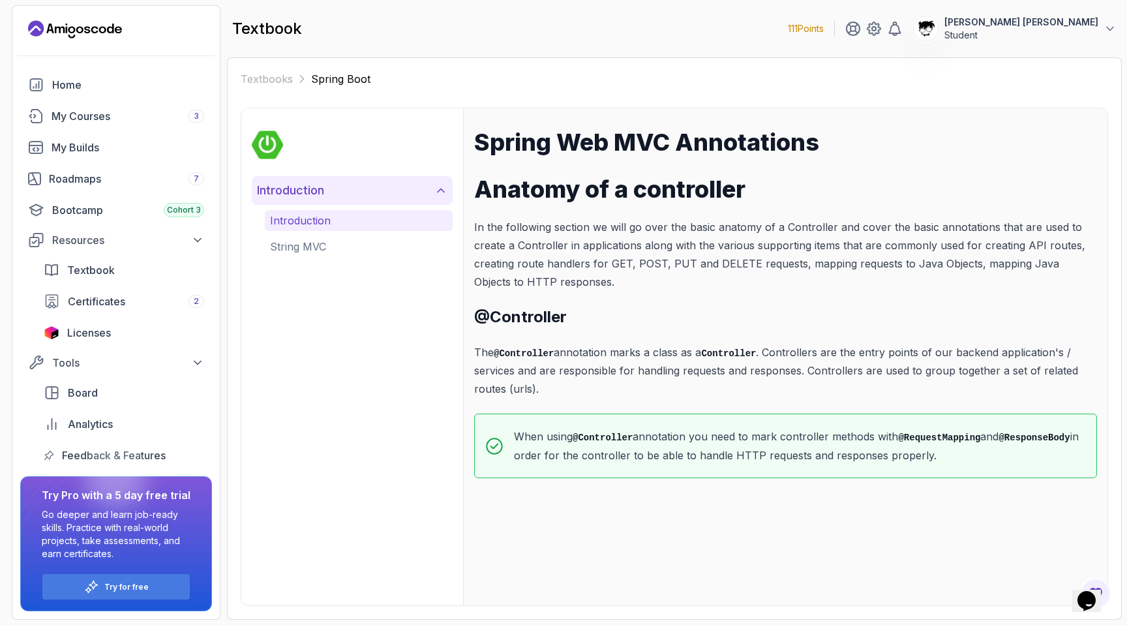
click at [335, 190] on button "Introduction" at bounding box center [352, 190] width 201 height 29
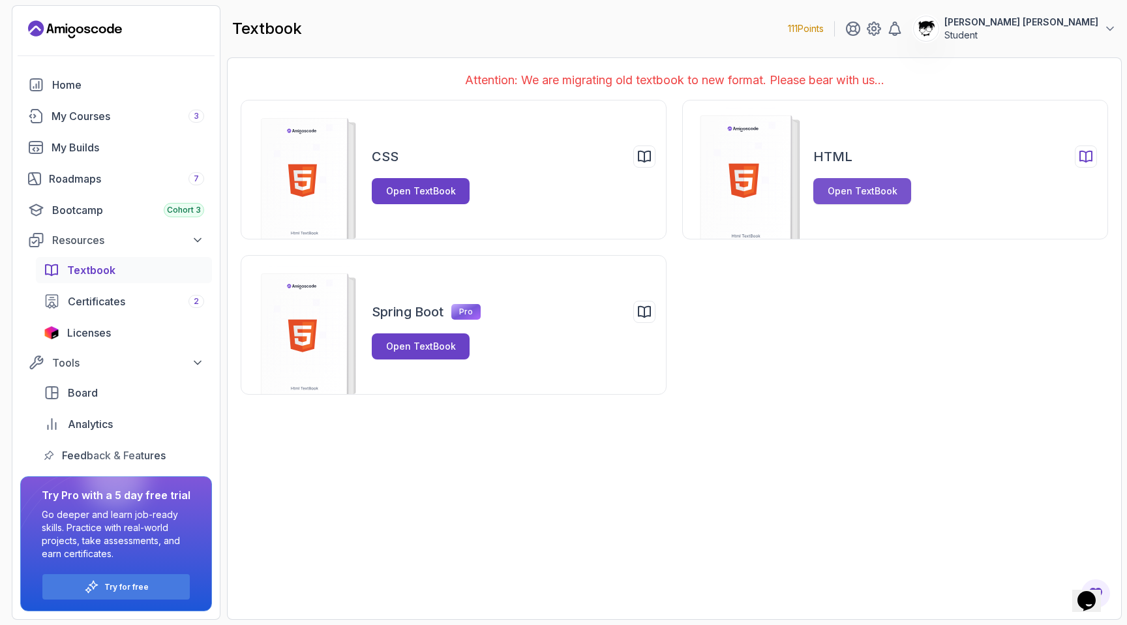
click at [872, 179] on button "Open TextBook" at bounding box center [862, 191] width 98 height 26
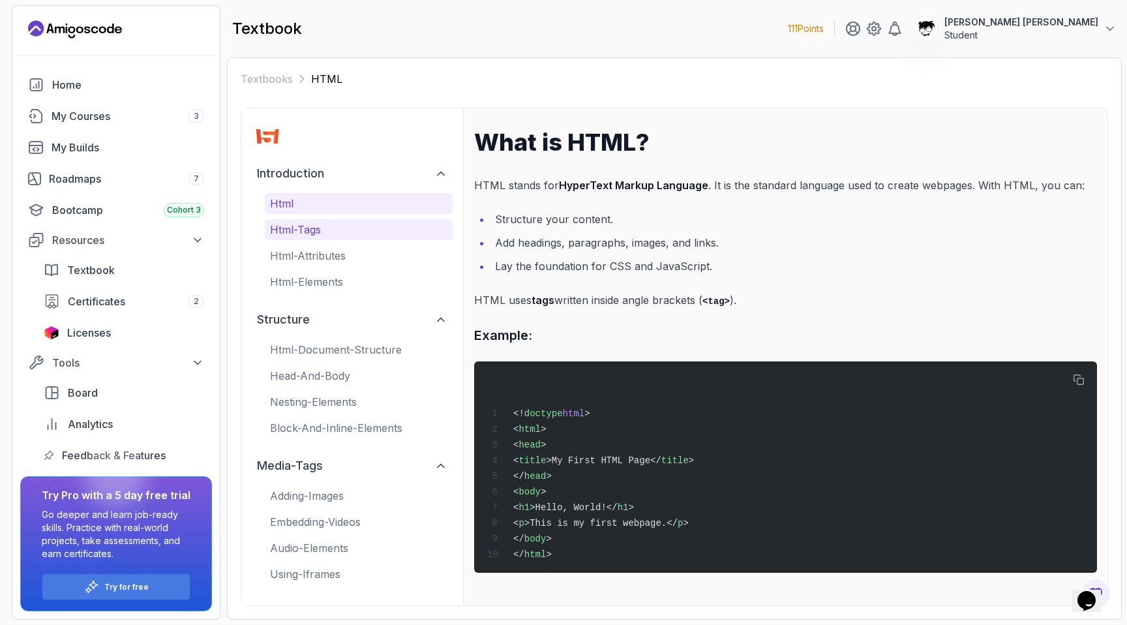
click at [330, 228] on p "html-tags" at bounding box center [358, 230] width 177 height 16
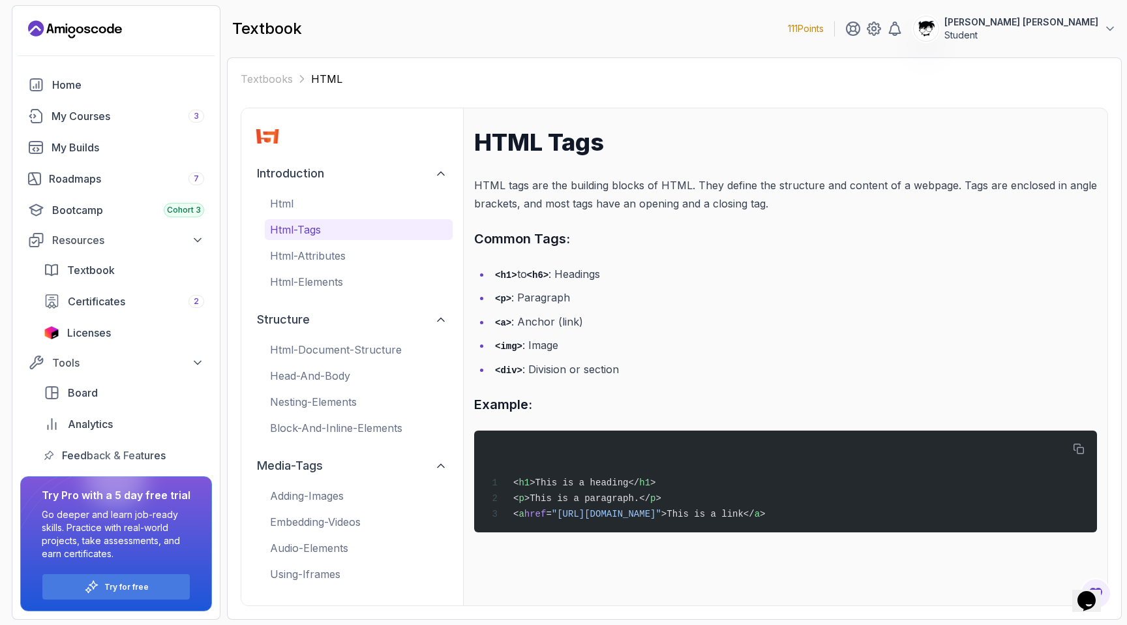
click at [327, 267] on div "html html-tags html-attributes html-elements" at bounding box center [359, 242] width 188 height 99
click at [325, 293] on div "introduction html html-tags html-attributes html-elements structure html-docume…" at bounding box center [352, 371] width 201 height 425
click at [314, 287] on p "html-elements" at bounding box center [358, 282] width 177 height 16
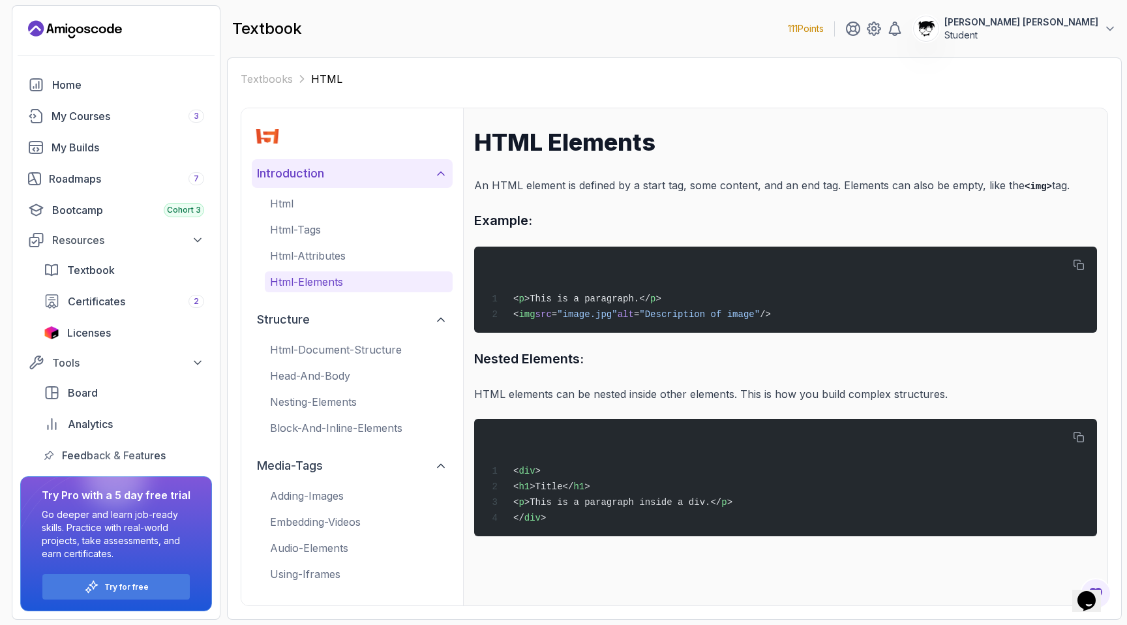
click at [283, 175] on h2 "introduction" at bounding box center [290, 173] width 67 height 18
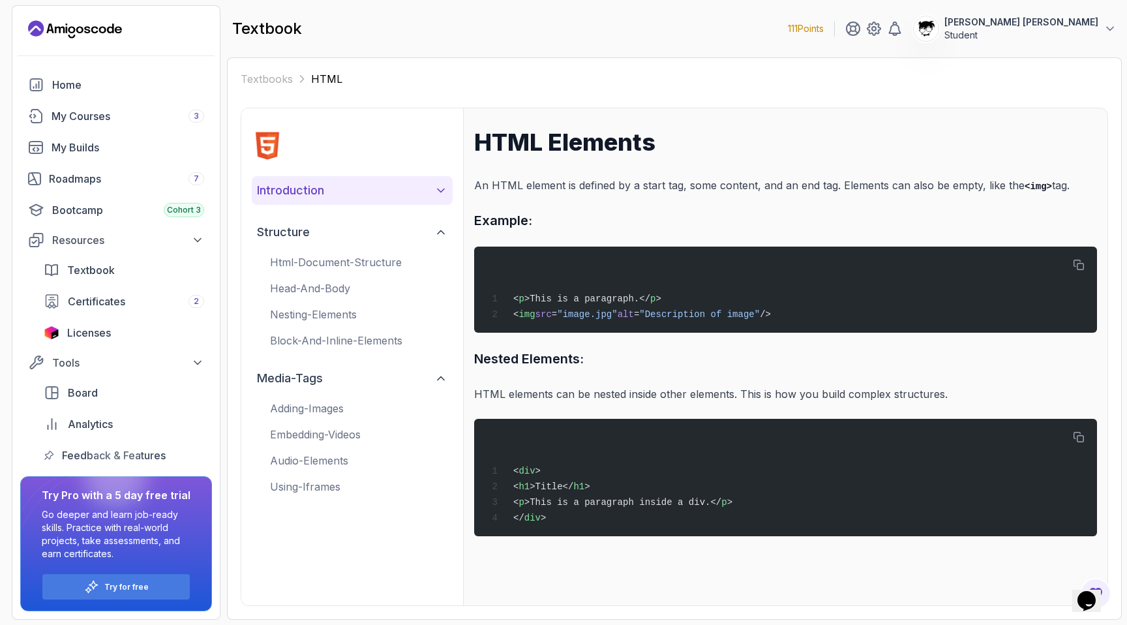
click at [282, 182] on h2 "introduction" at bounding box center [290, 190] width 67 height 18
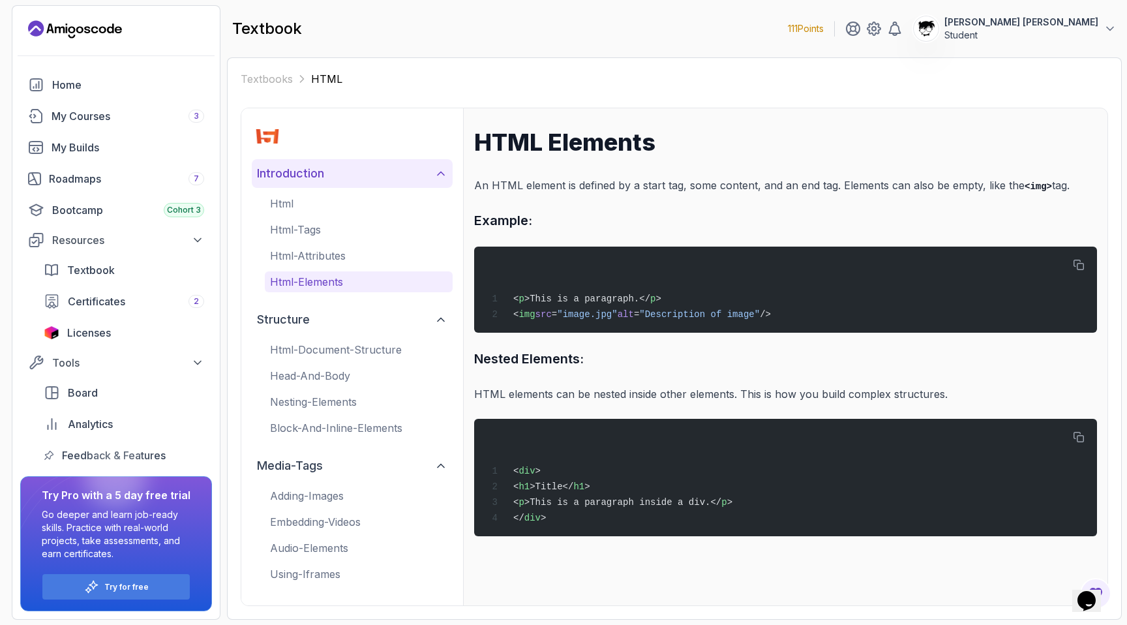
click at [274, 164] on h2 "introduction" at bounding box center [290, 173] width 67 height 18
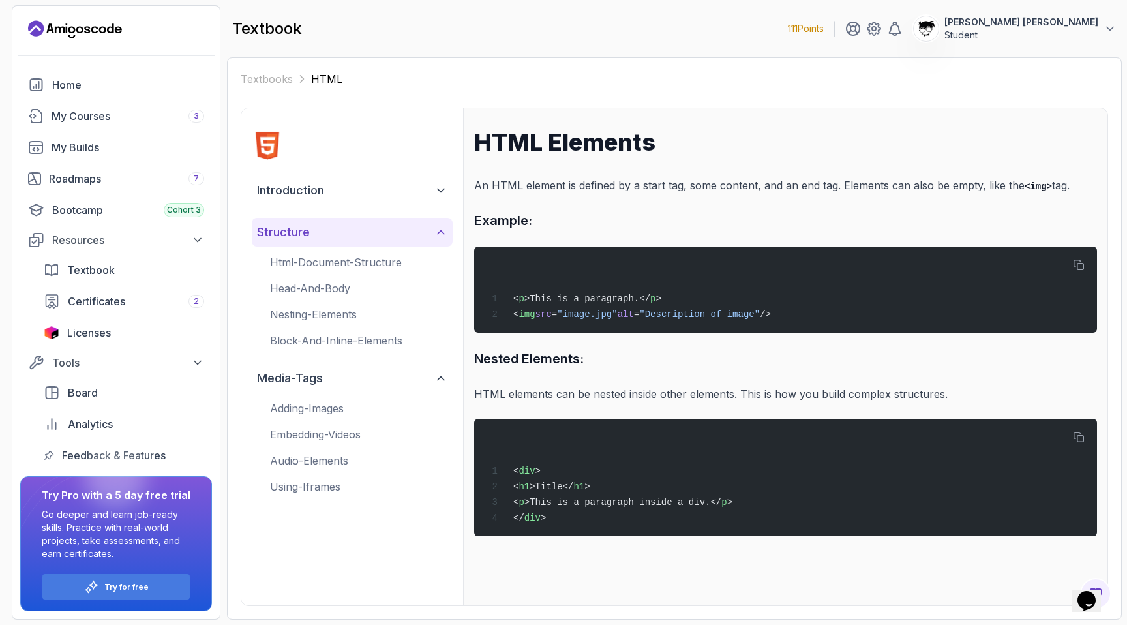
click at [285, 232] on h2 "structure" at bounding box center [283, 232] width 53 height 18
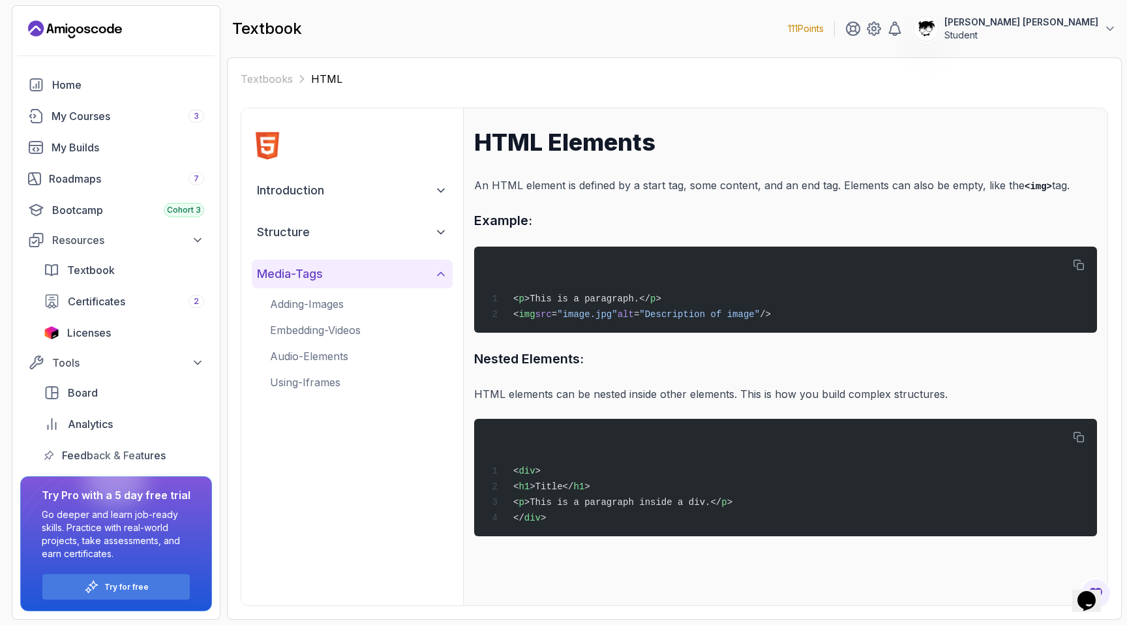
click at [285, 273] on h2 "media-tags" at bounding box center [290, 274] width 66 height 18
